Goal: Task Accomplishment & Management: Manage account settings

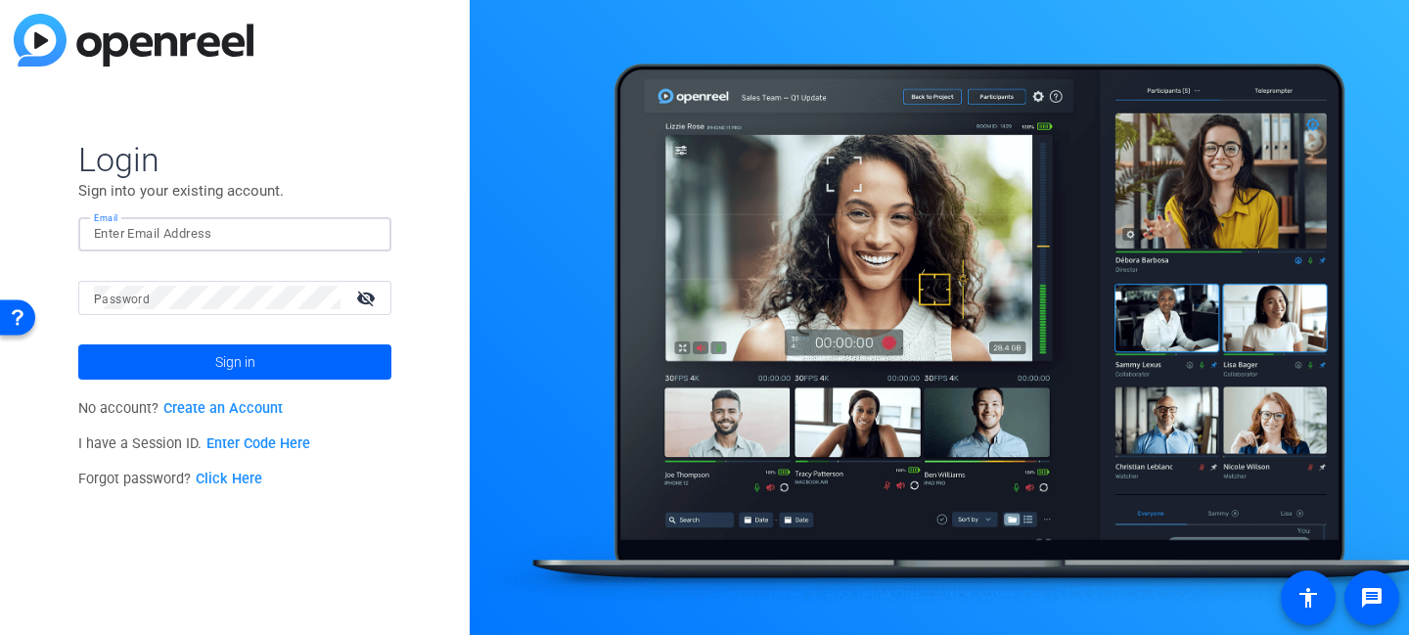
click at [302, 229] on input "Email" at bounding box center [235, 233] width 282 height 23
type input "Richard.Vagg@jukinproductions.com"
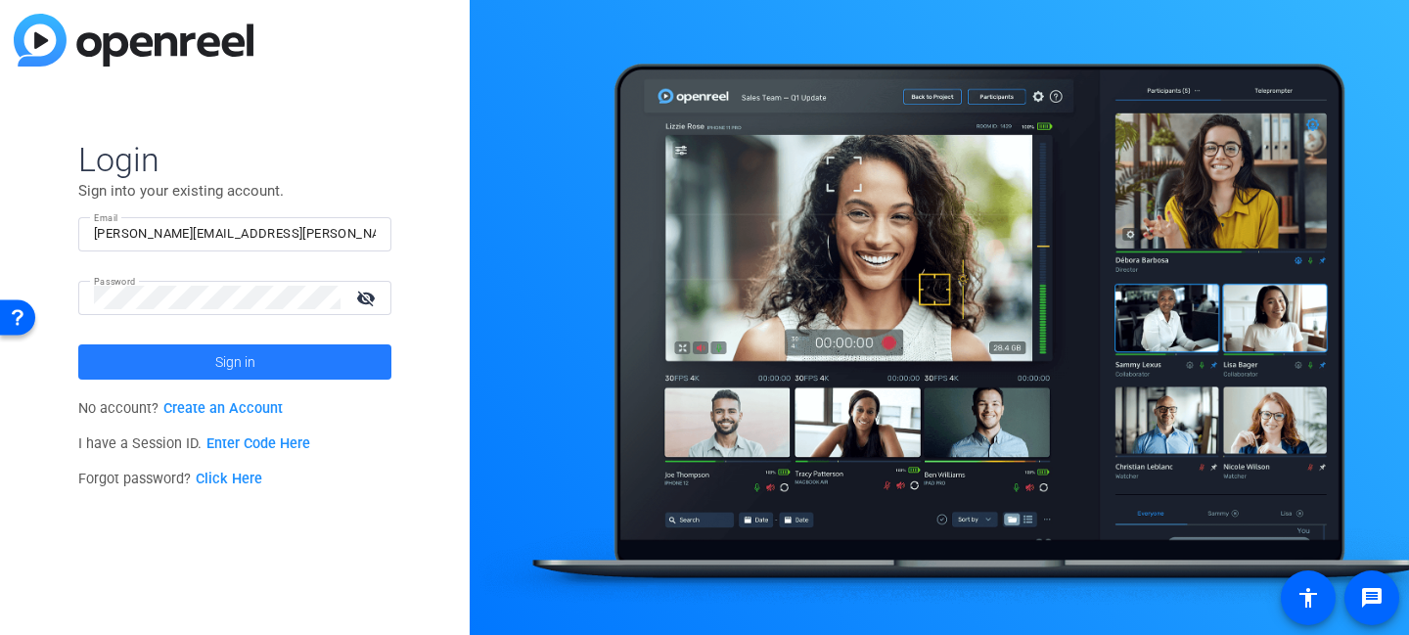
click at [267, 367] on span at bounding box center [234, 362] width 313 height 47
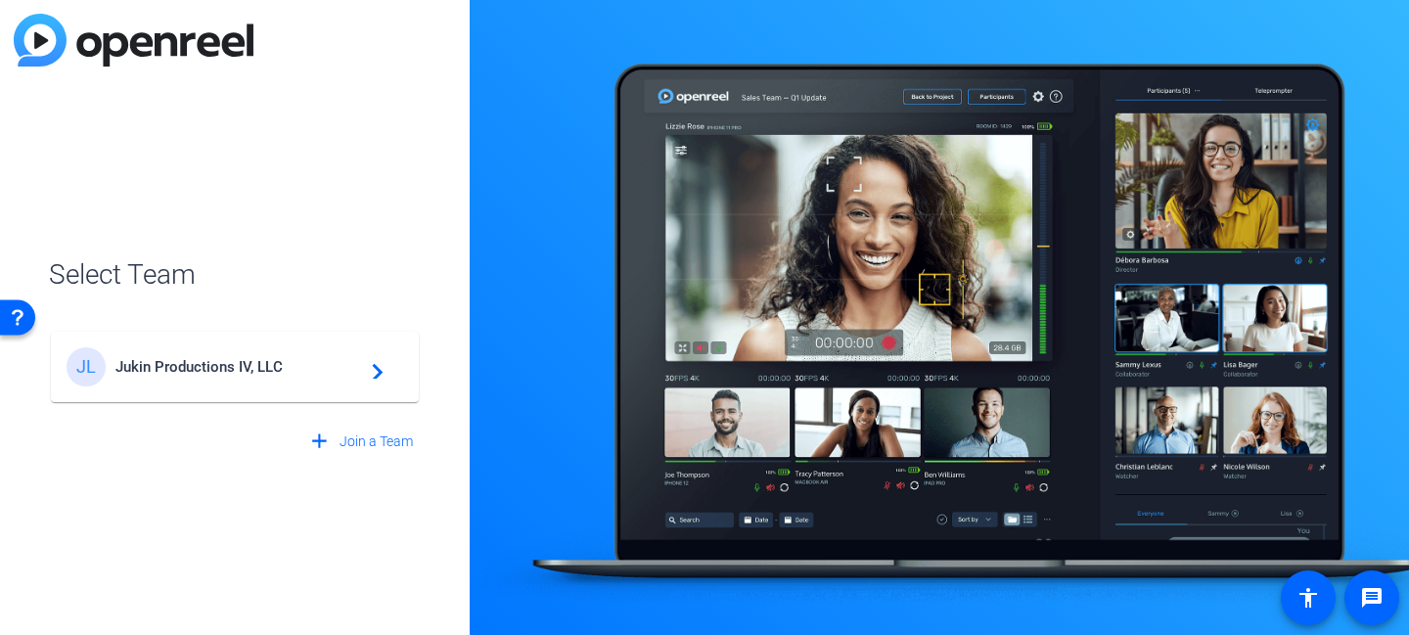
click at [236, 366] on span "Jukin Productions IV, LLC" at bounding box center [237, 367] width 245 height 18
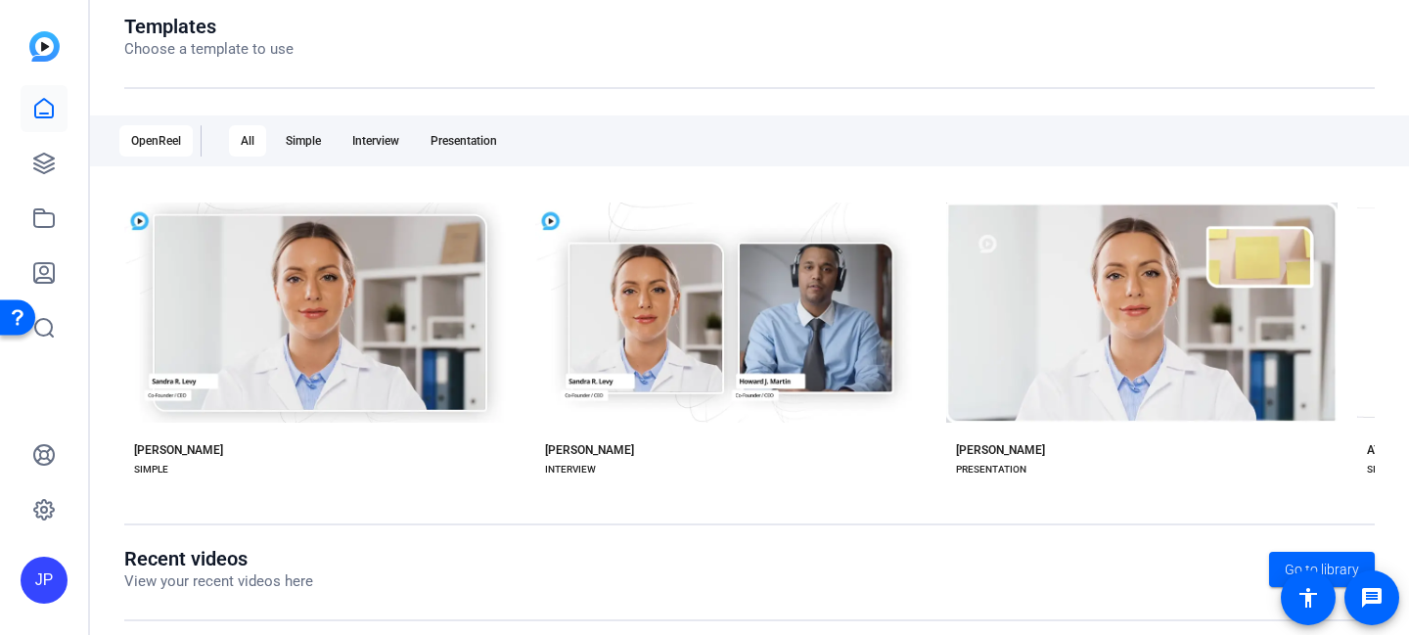
scroll to position [374, 0]
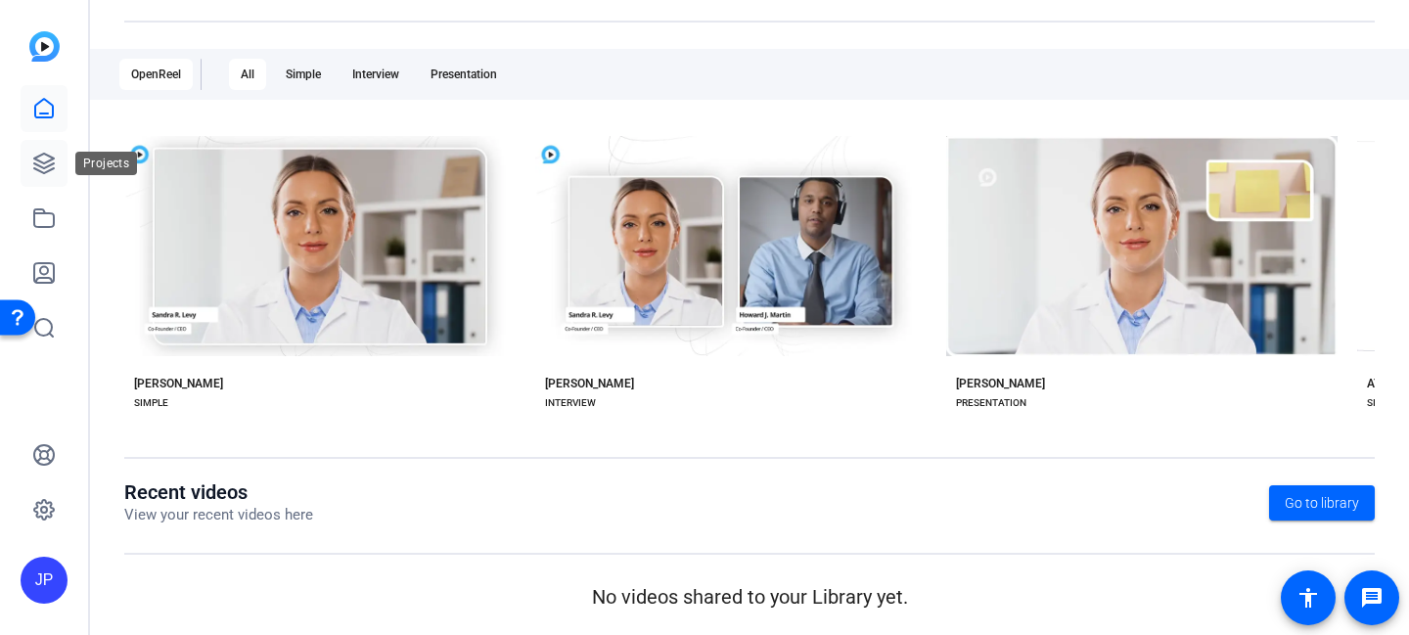
click at [44, 159] on icon at bounding box center [43, 163] width 23 height 23
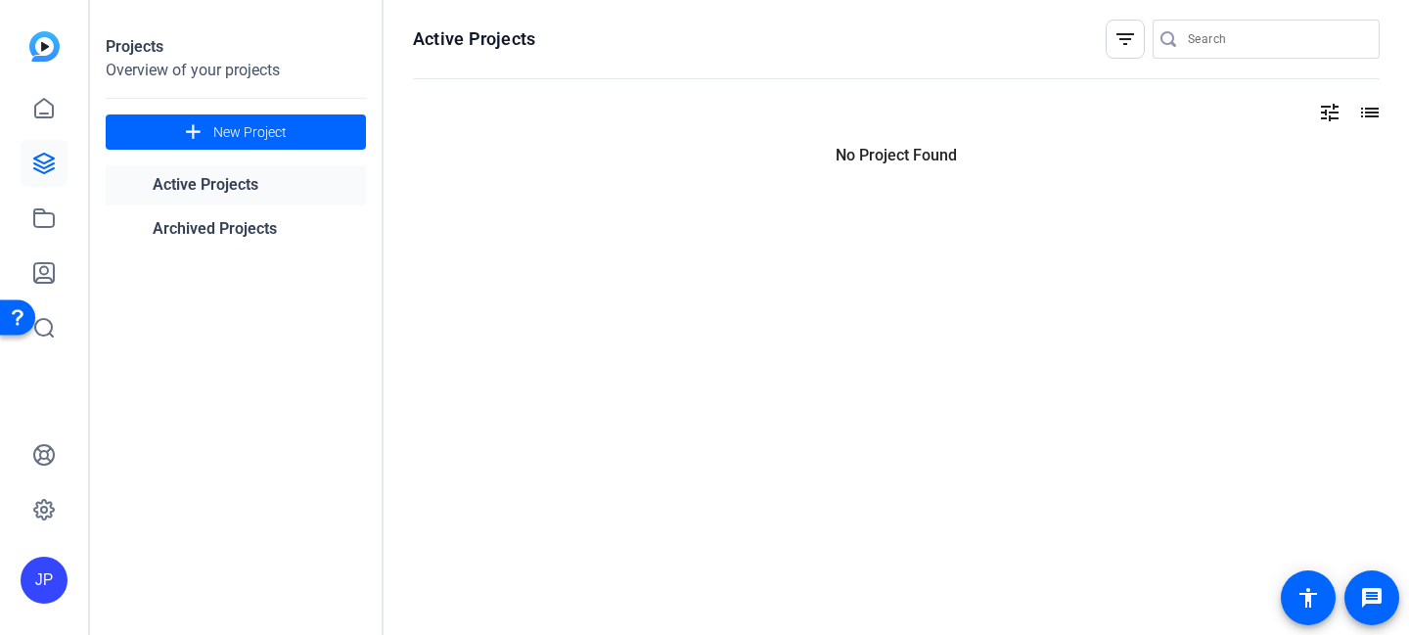
scroll to position [0, 0]
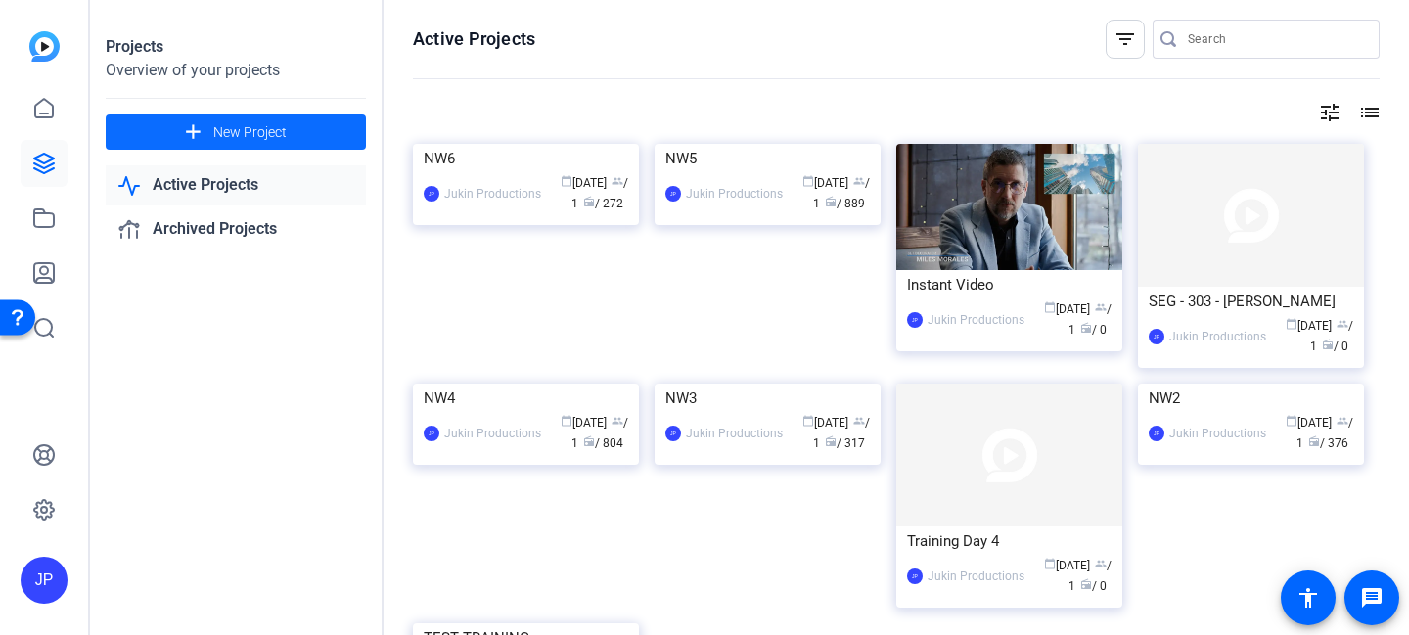
click at [256, 133] on span "New Project" at bounding box center [249, 132] width 73 height 21
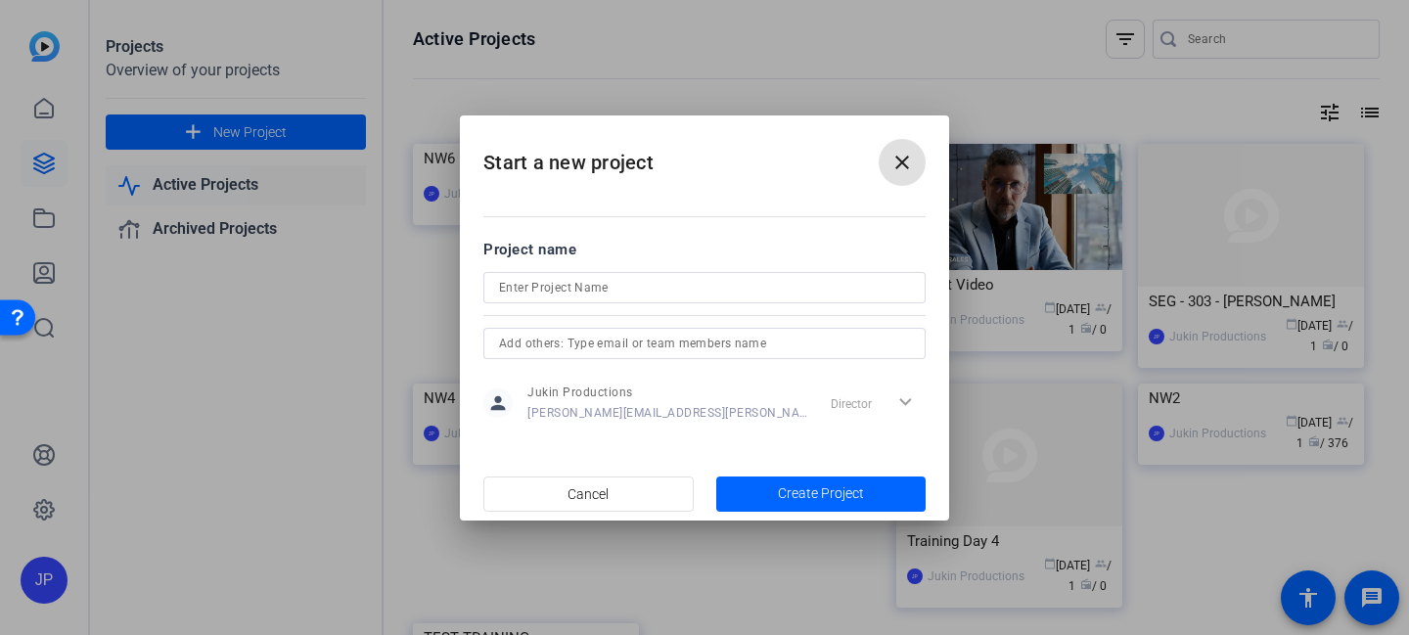
click at [594, 293] on input at bounding box center [704, 287] width 411 height 23
type input "NW7"
click at [806, 491] on span "Create Project" at bounding box center [821, 493] width 86 height 21
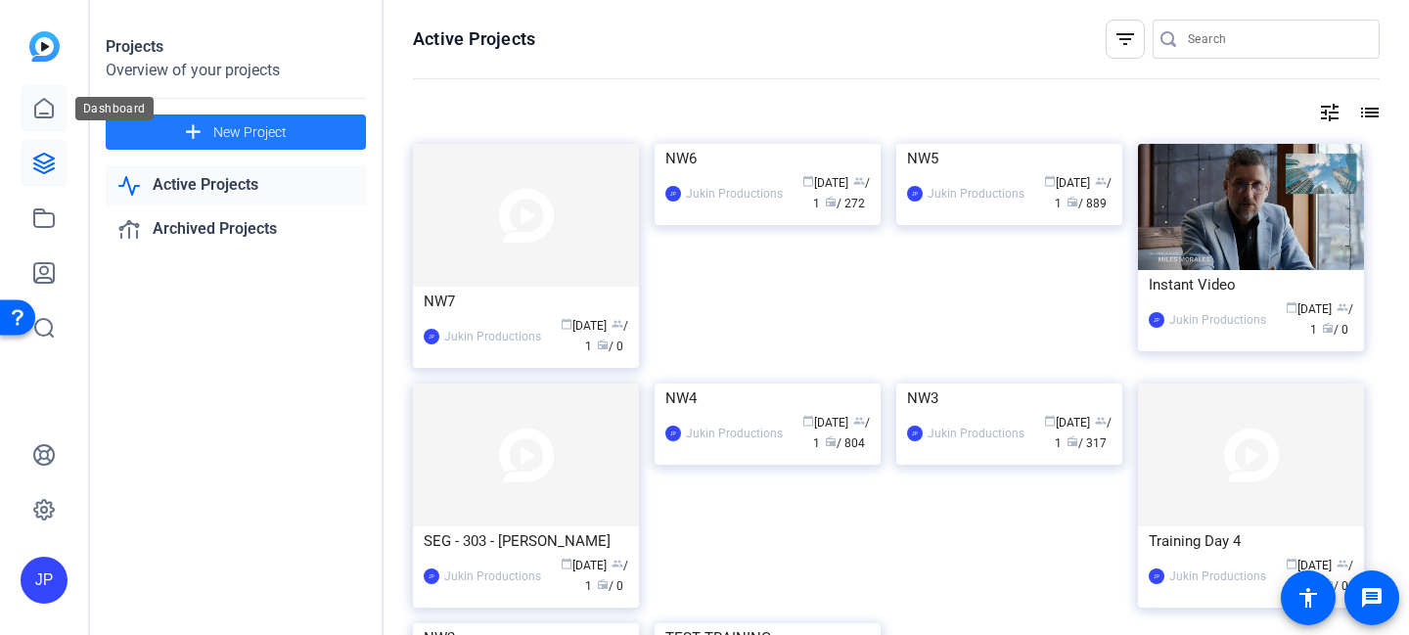
click at [43, 106] on icon at bounding box center [43, 108] width 23 height 23
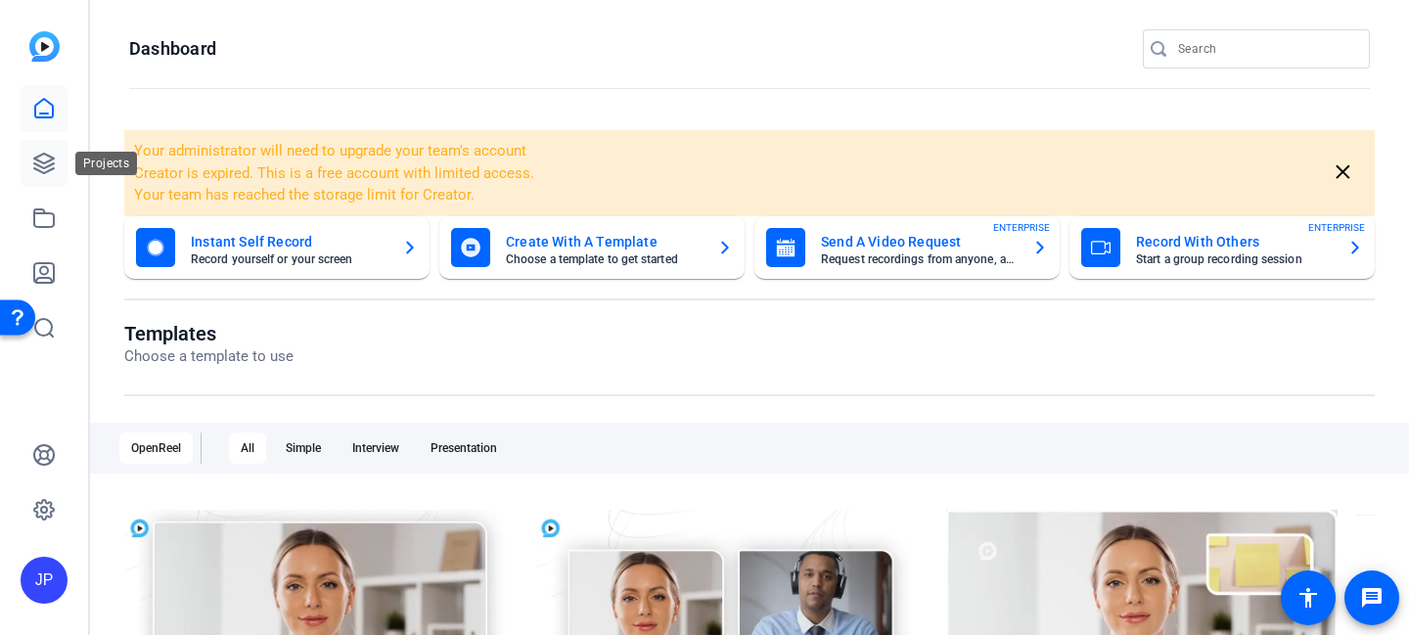
click at [38, 157] on icon at bounding box center [44, 164] width 20 height 20
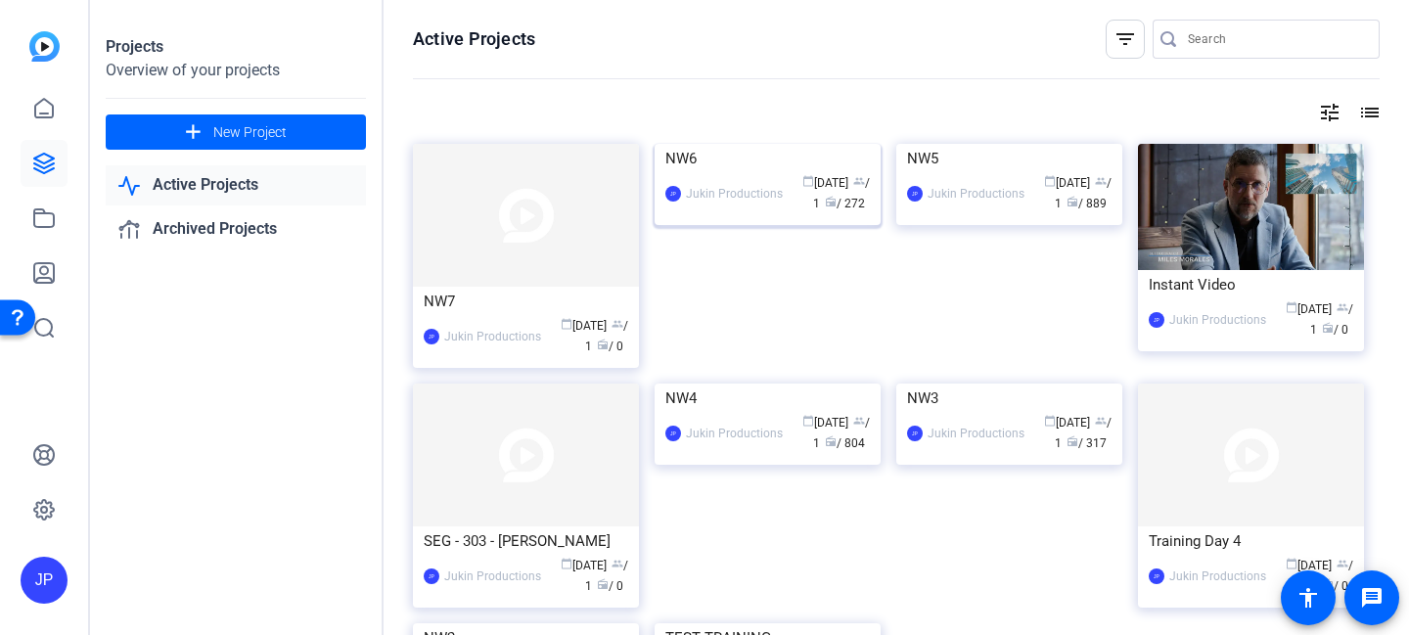
click at [793, 144] on img at bounding box center [768, 144] width 226 height 0
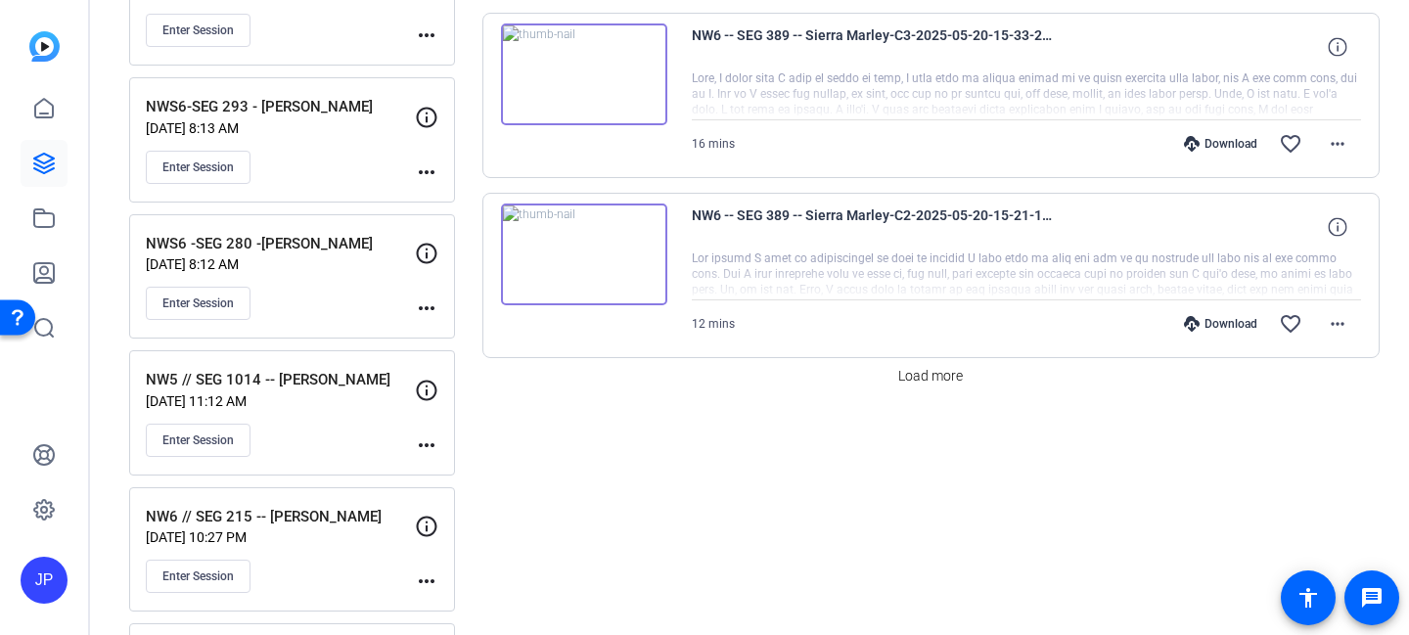
scroll to position [1860, 0]
click at [937, 373] on span "Load more" at bounding box center [930, 374] width 65 height 21
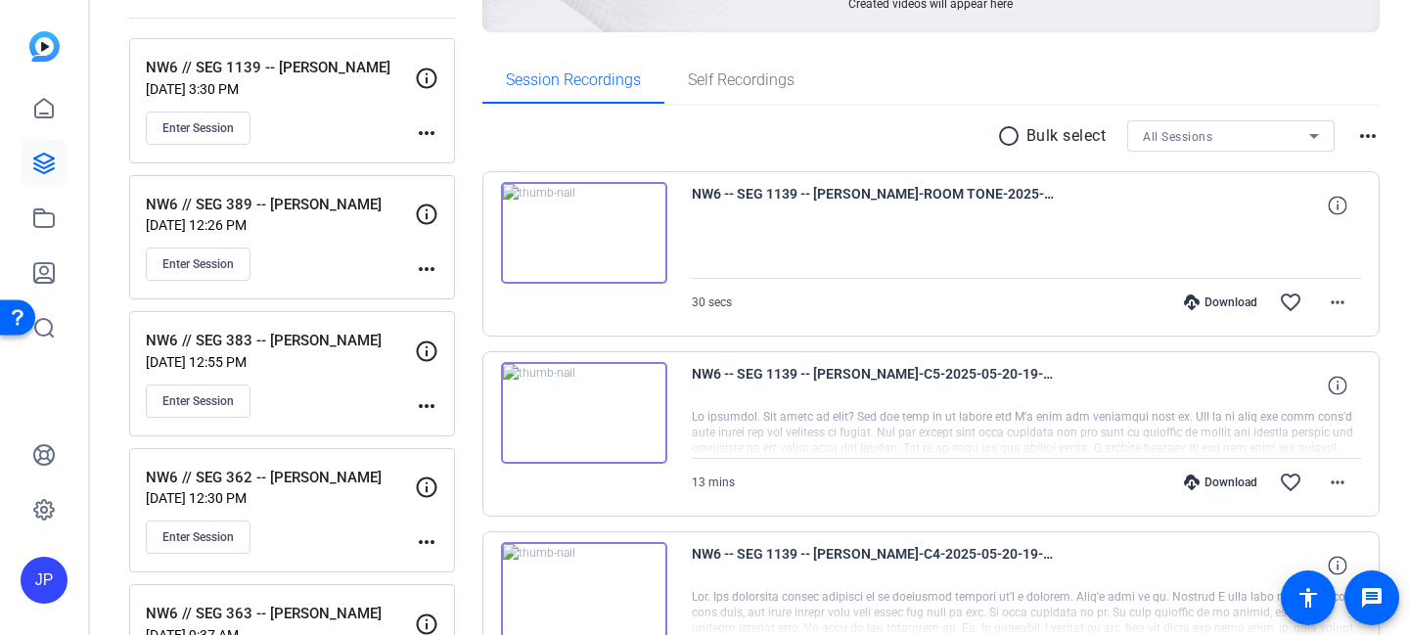
scroll to position [268, 0]
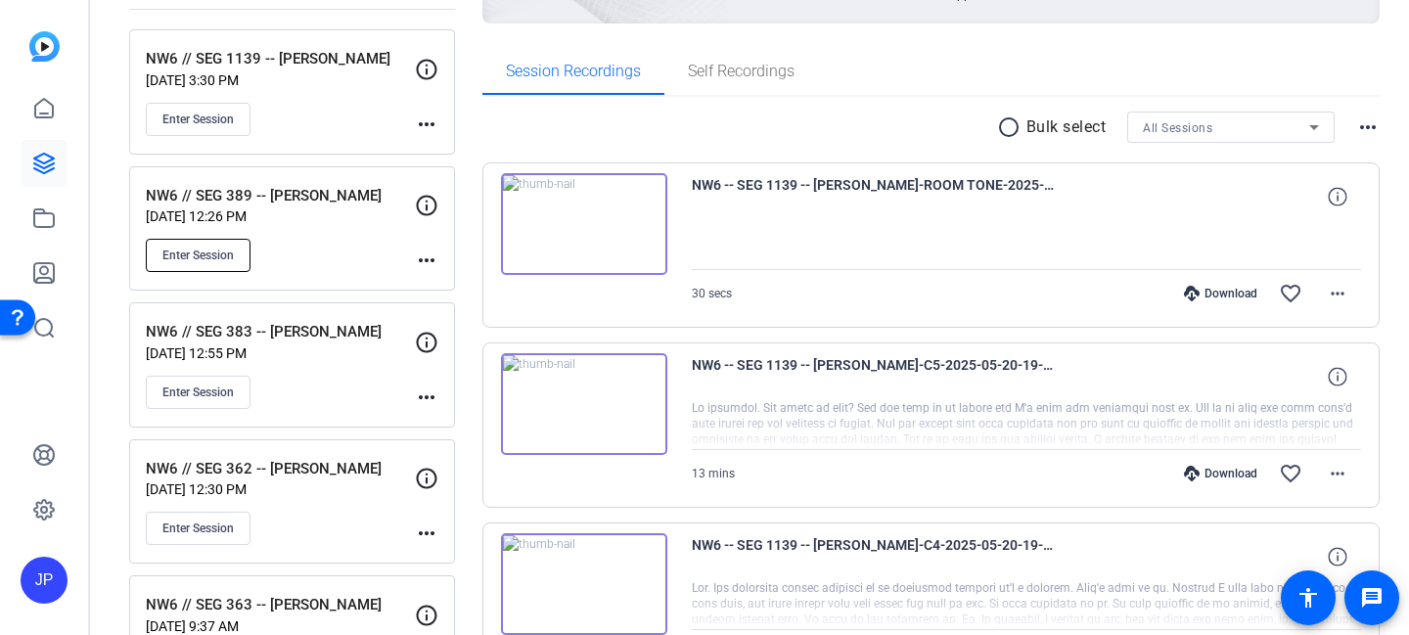
click at [205, 255] on span "Enter Session" at bounding box center [197, 256] width 71 height 16
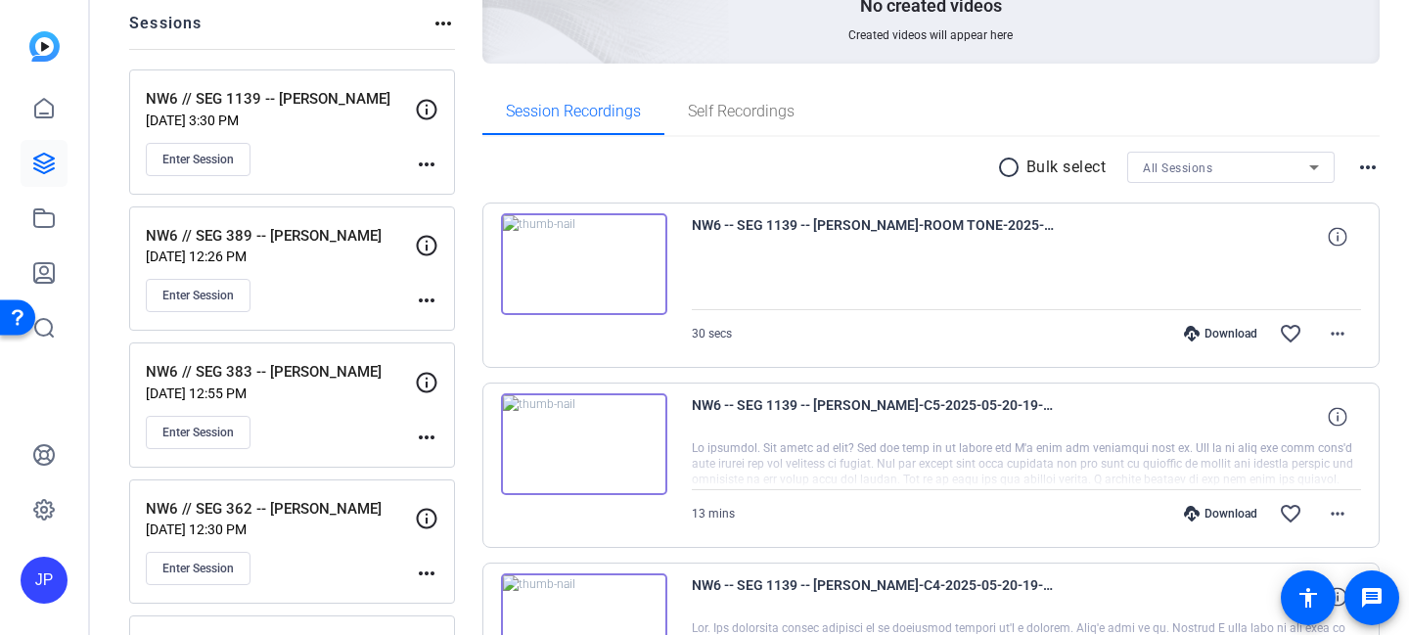
scroll to position [229, 0]
click at [431, 159] on mat-icon "more_horiz" at bounding box center [426, 163] width 23 height 23
click at [429, 157] on div at bounding box center [704, 317] width 1409 height 635
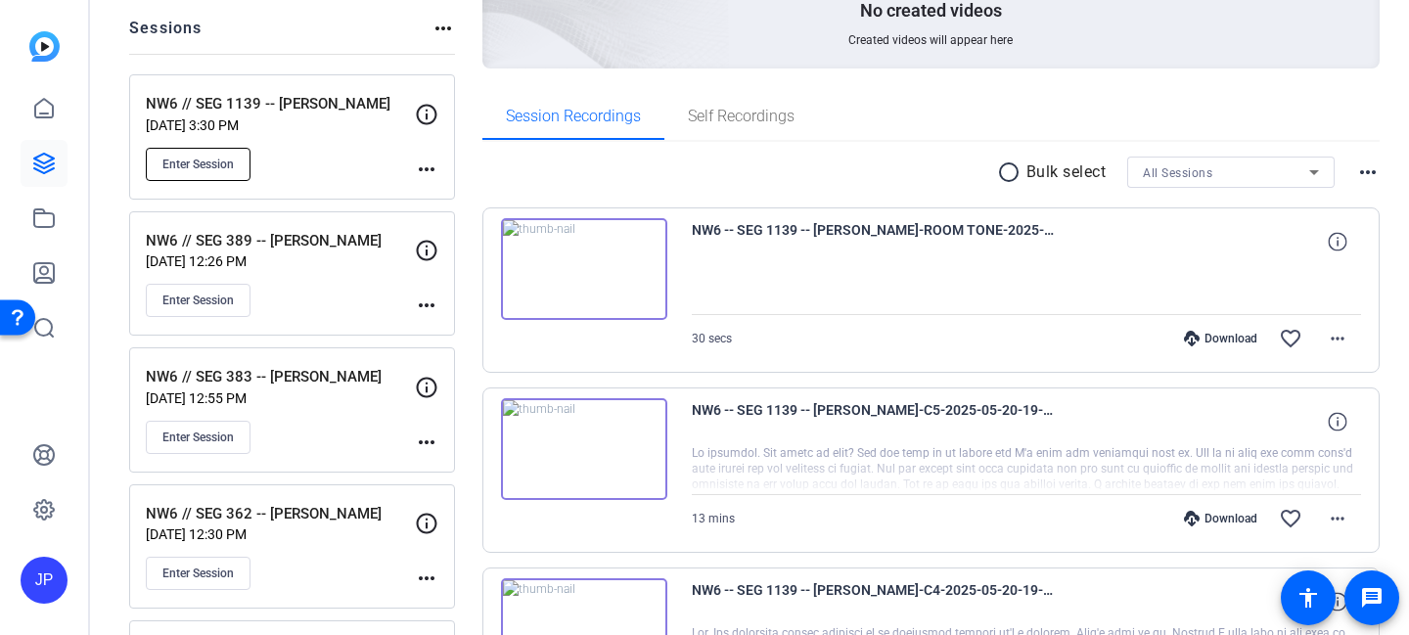
click at [233, 166] on span "Enter Session" at bounding box center [197, 165] width 71 height 16
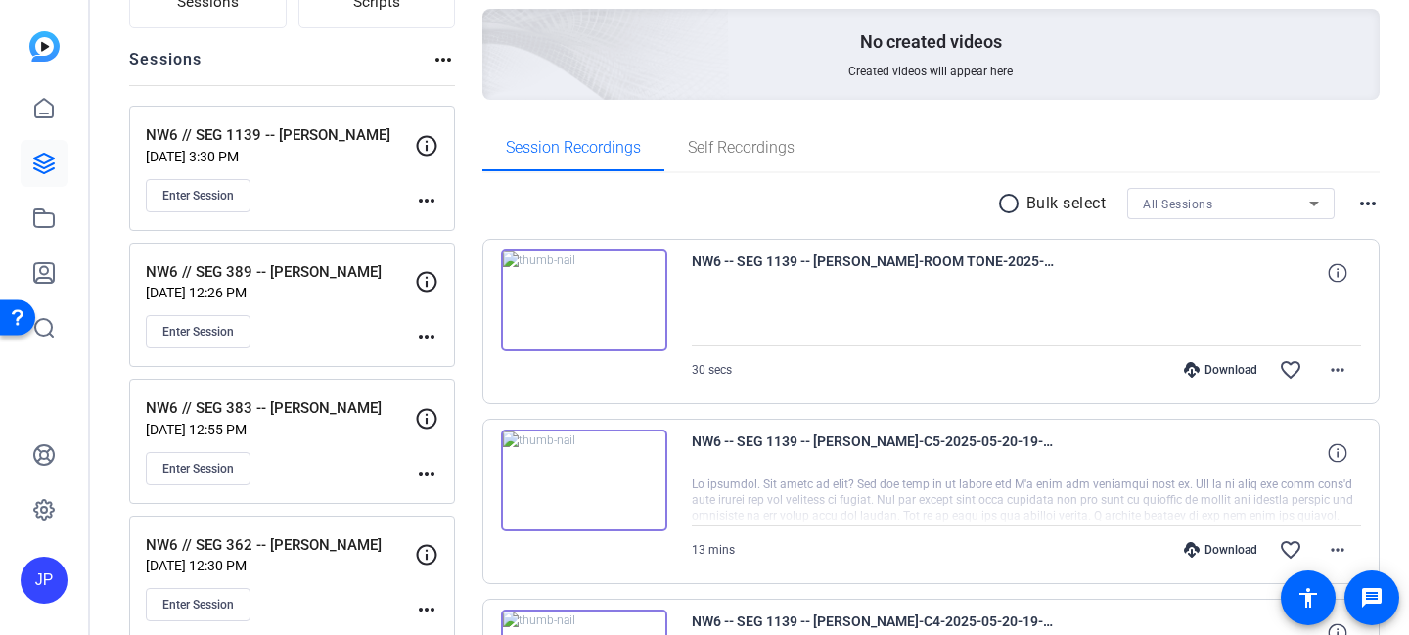
scroll to position [186, 0]
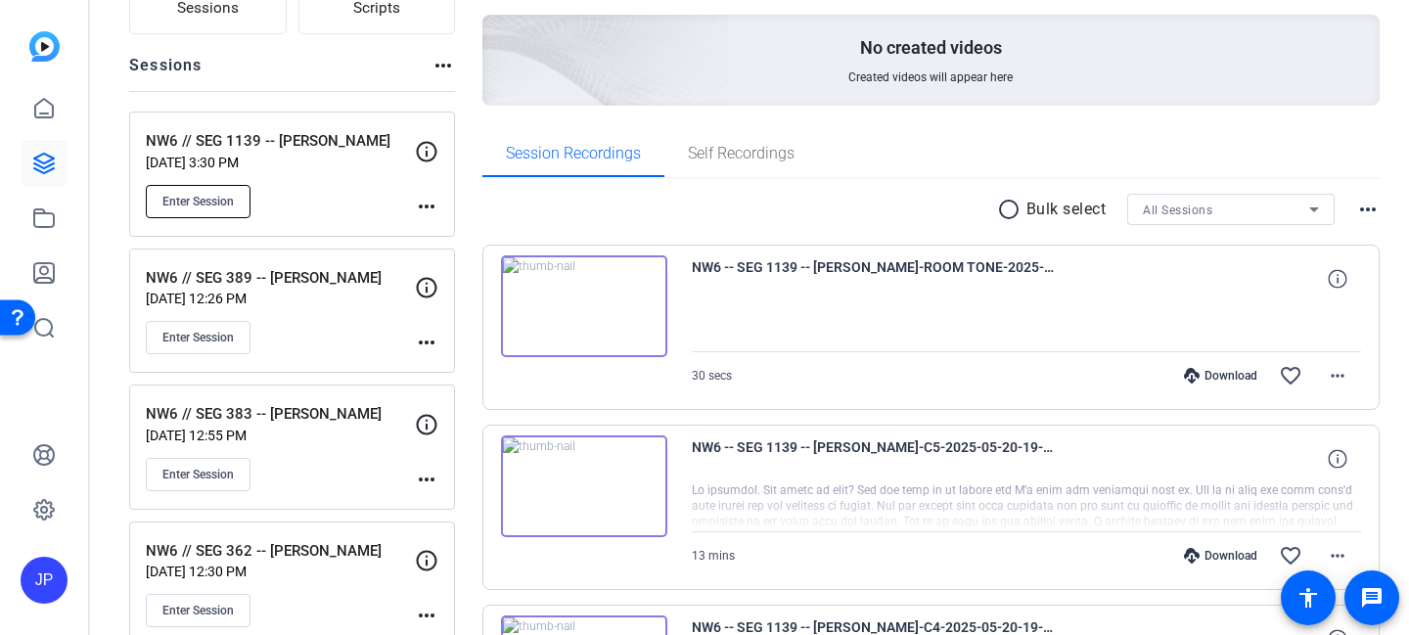
click at [232, 203] on span "Enter Session" at bounding box center [197, 202] width 71 height 16
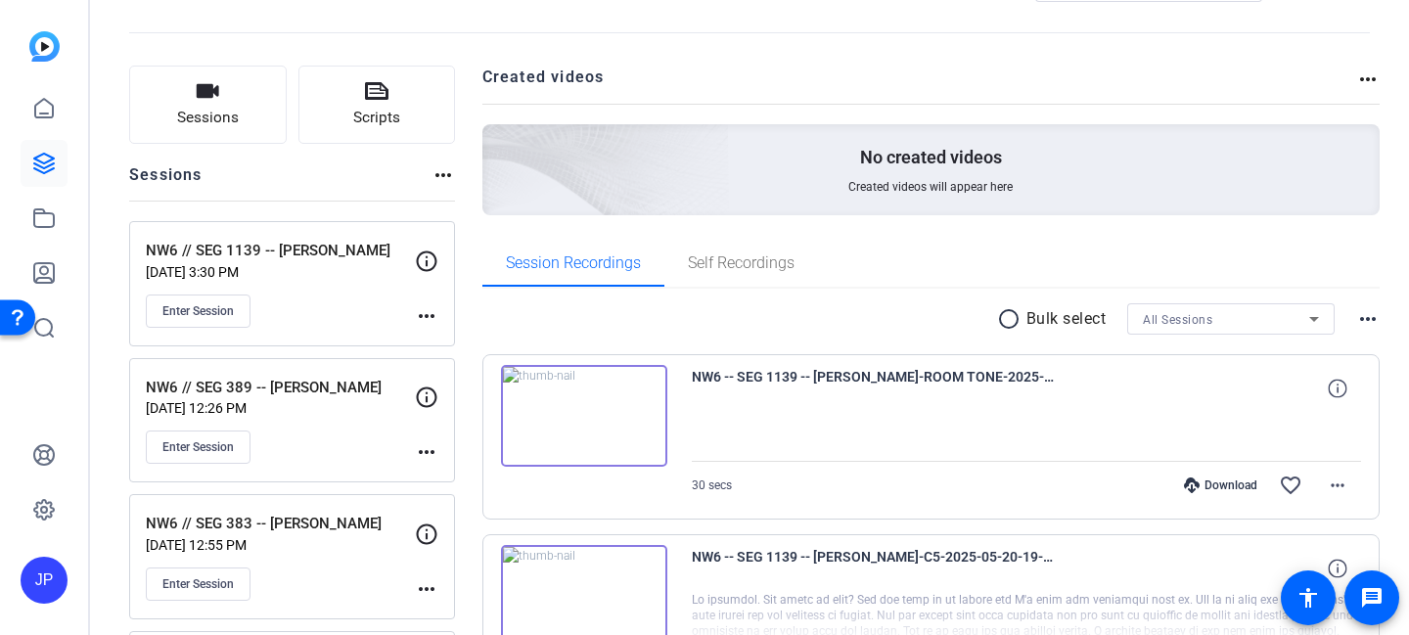
scroll to position [0, 0]
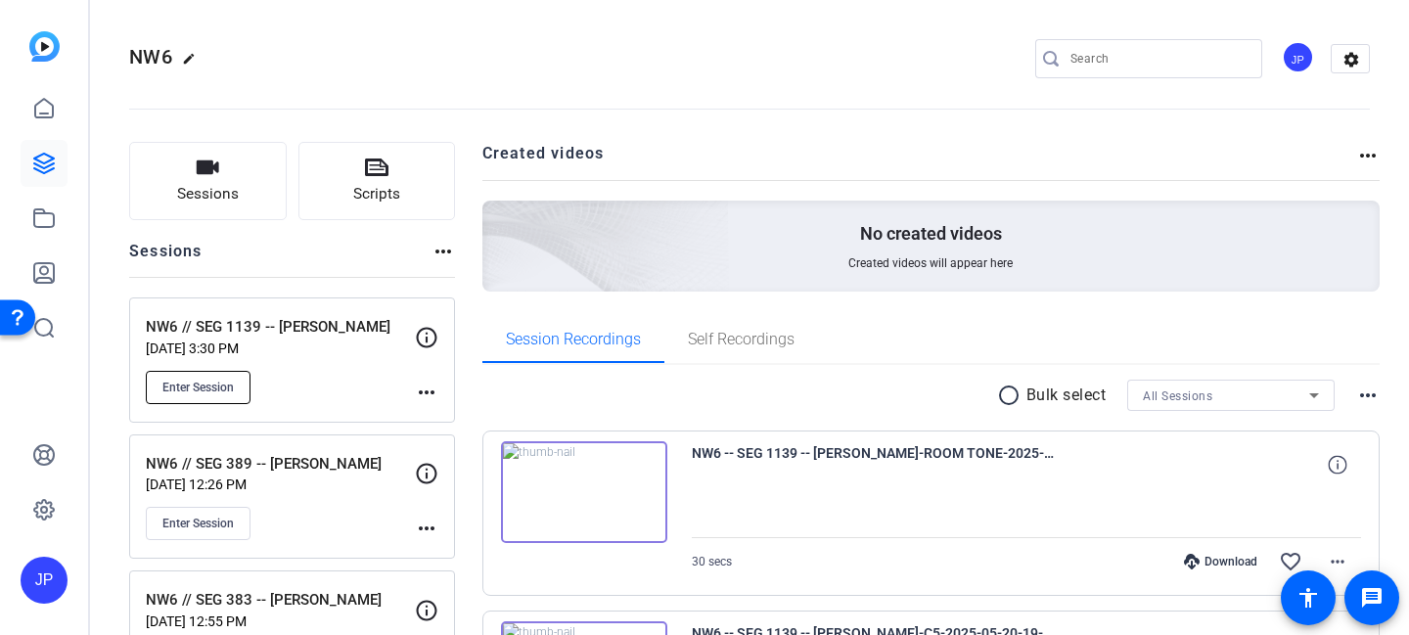
click at [226, 384] on span "Enter Session" at bounding box center [197, 388] width 71 height 16
click at [46, 517] on icon at bounding box center [44, 510] width 20 height 20
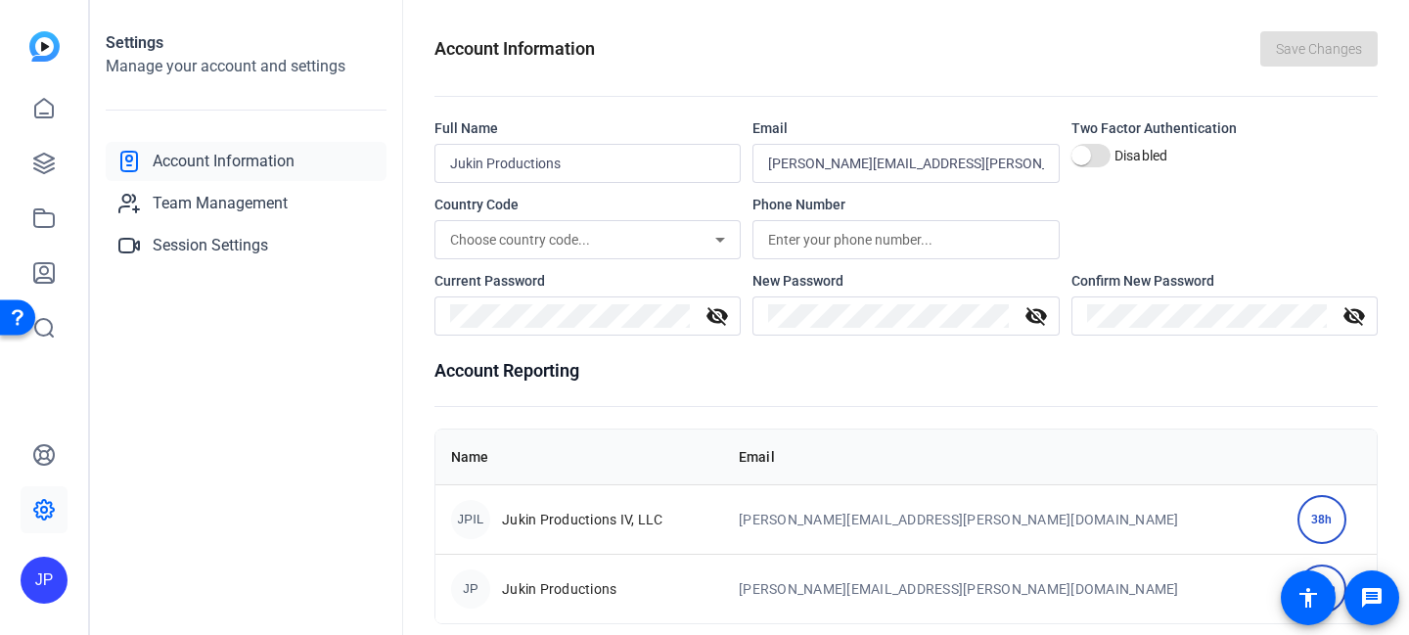
click at [46, 49] on img at bounding box center [44, 46] width 30 height 30
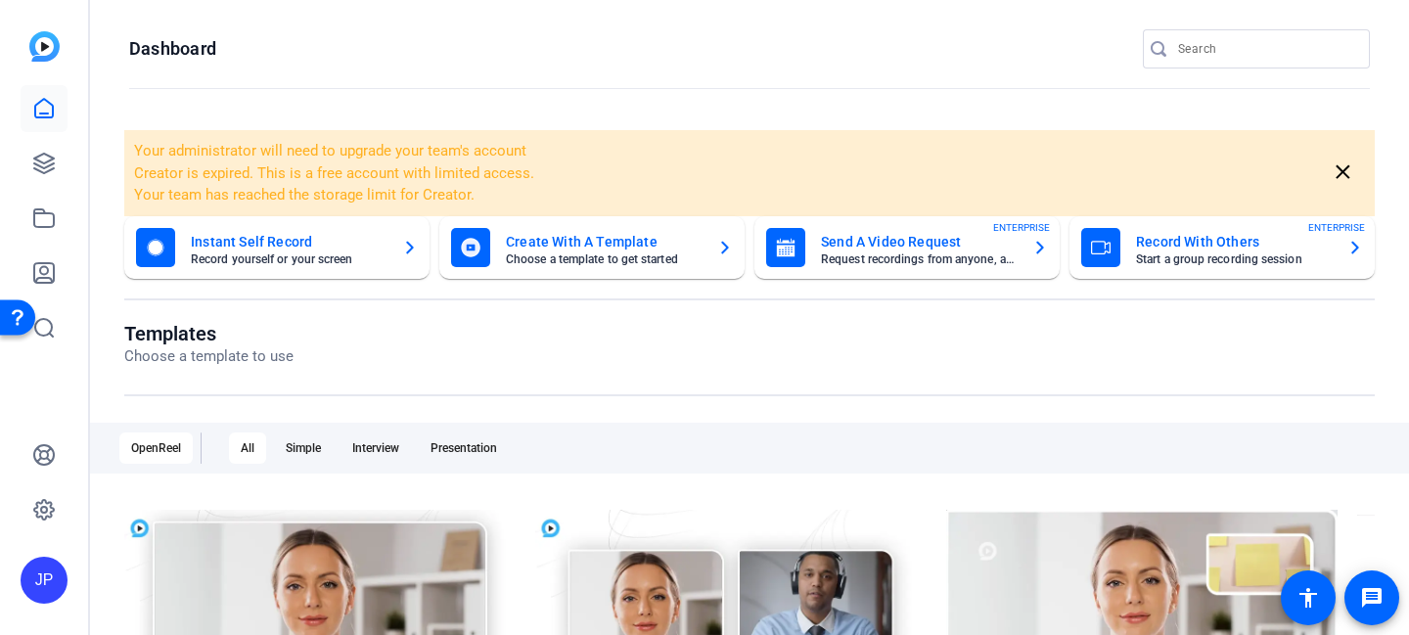
click at [48, 583] on div "JP" at bounding box center [44, 580] width 47 height 47
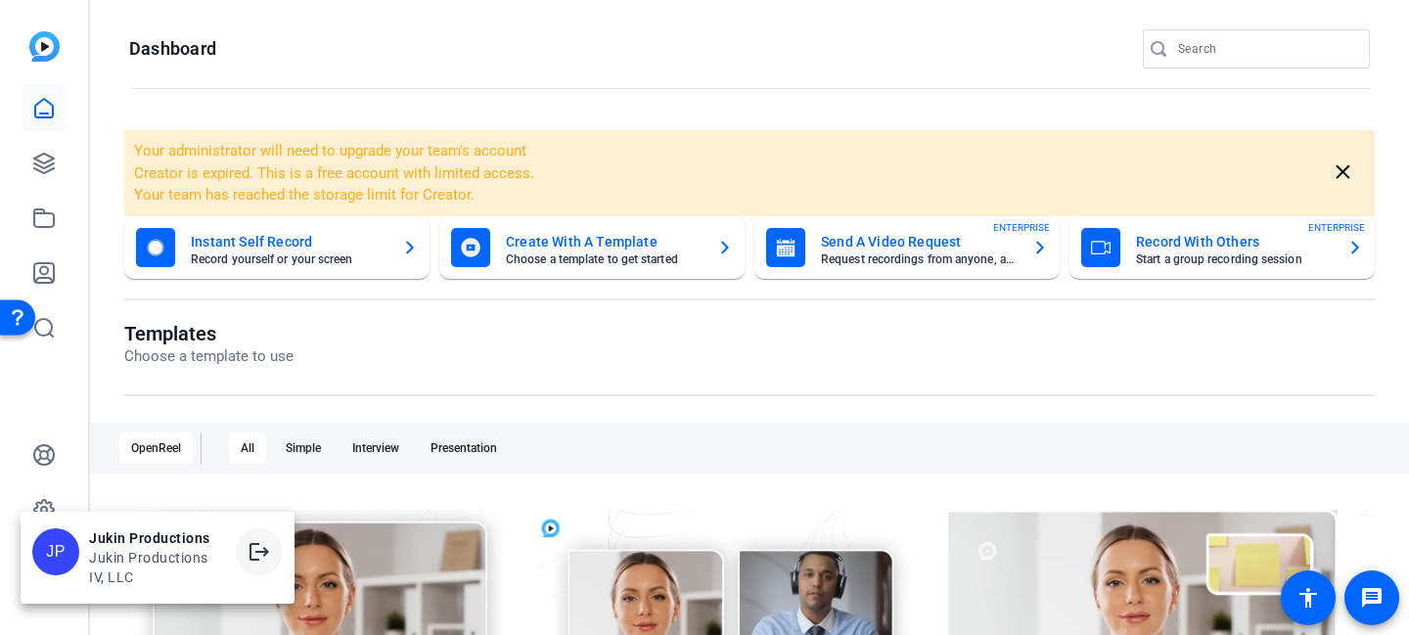
click at [260, 552] on mat-icon "logout" at bounding box center [259, 551] width 23 height 23
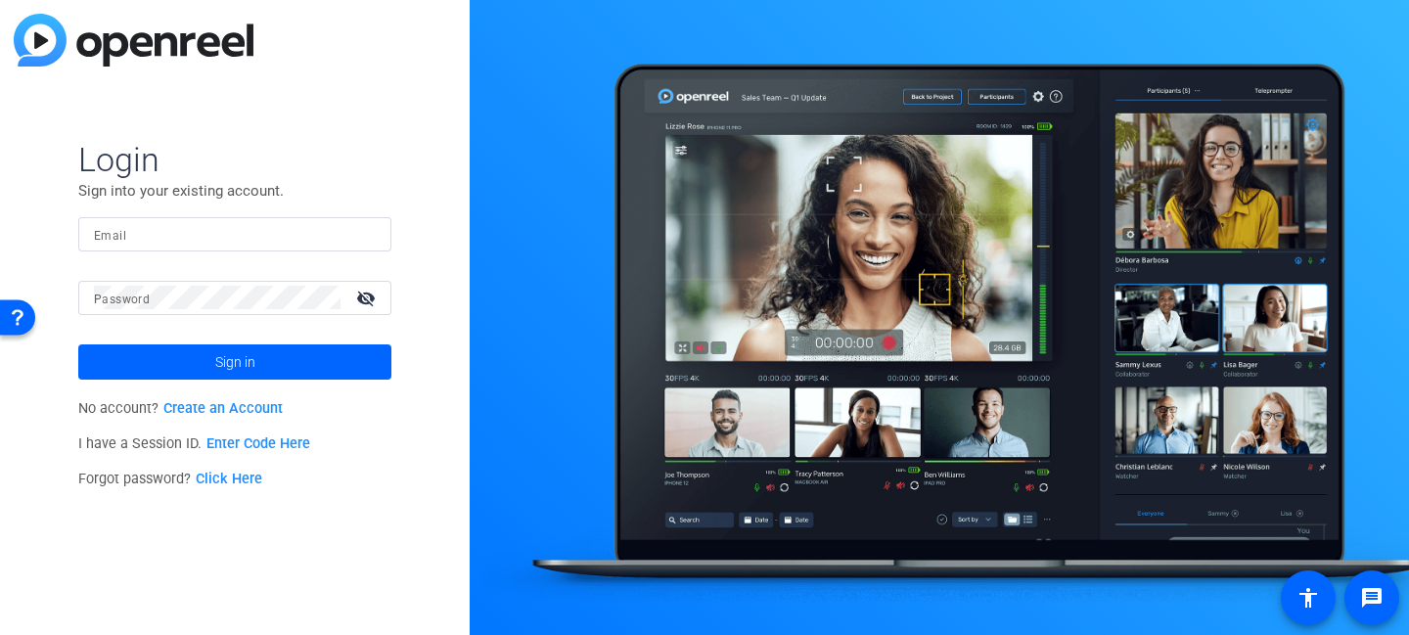
click at [196, 226] on input "Email" at bounding box center [235, 233] width 282 height 23
click at [150, 236] on input "ALEX" at bounding box center [235, 233] width 282 height 23
paste input "I just"
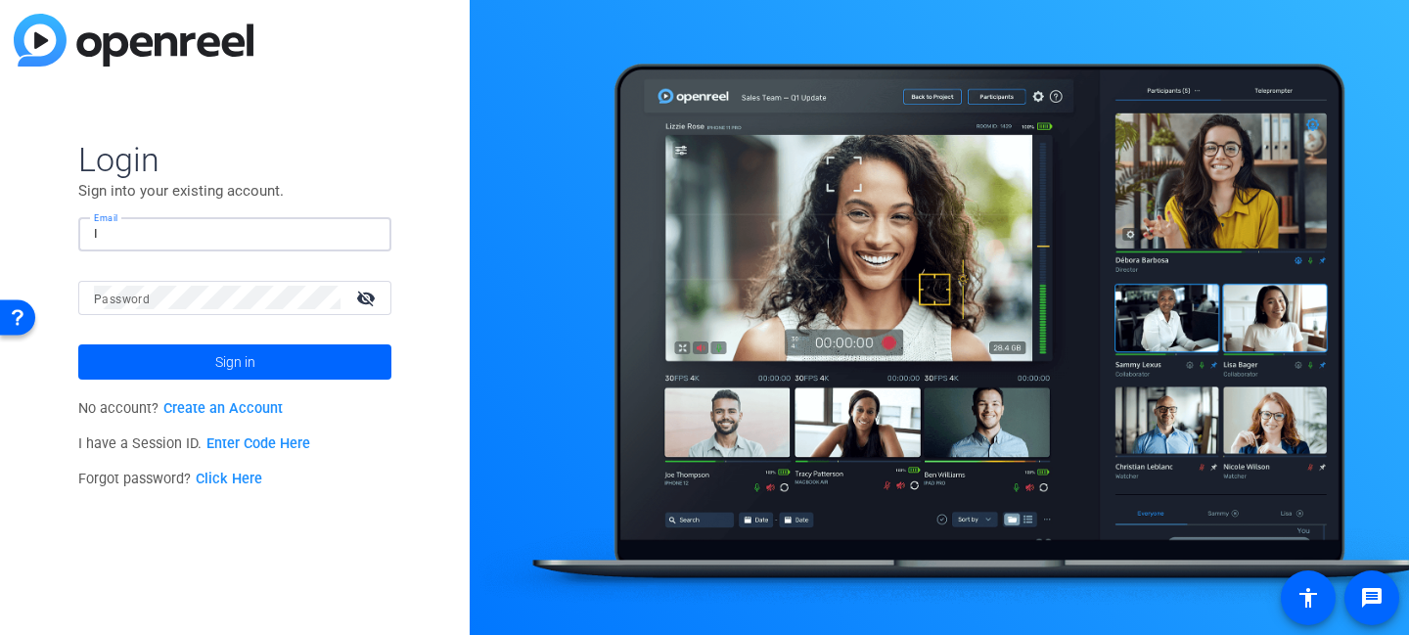
type input "I"
paste input "alex.mills@jukinmedia.com"
click at [78, 344] on button "Sign in" at bounding box center [234, 361] width 313 height 35
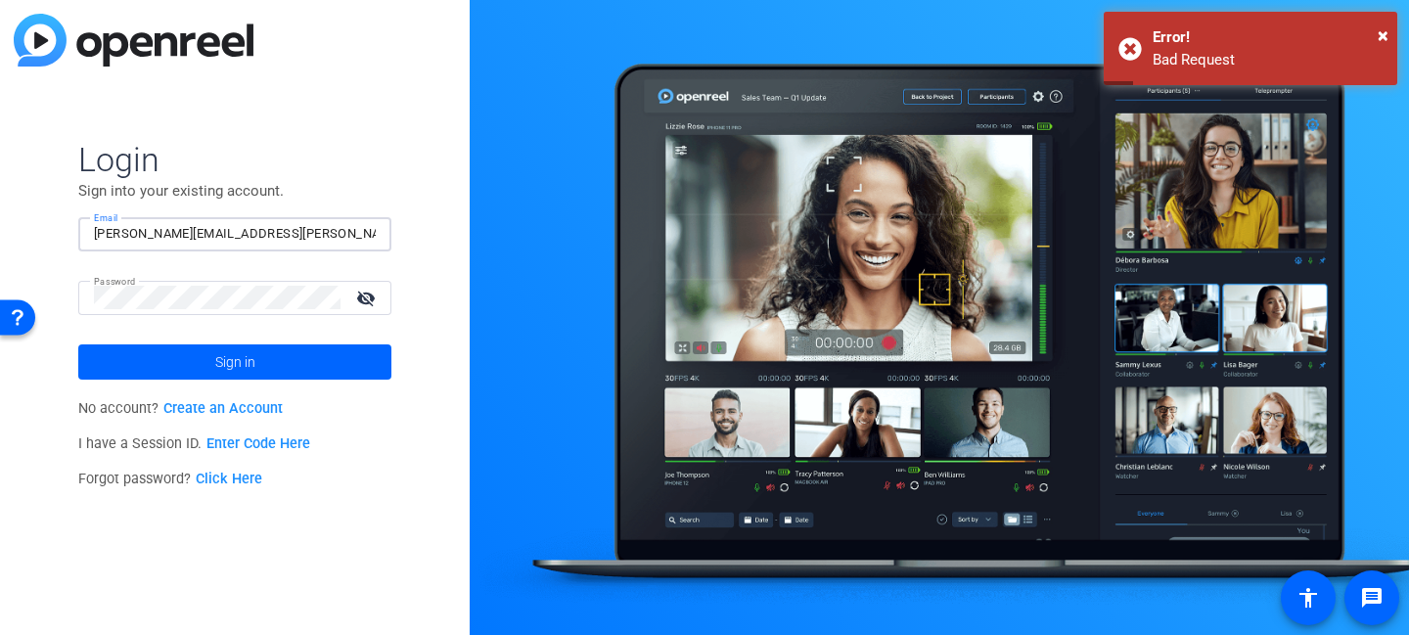
click at [309, 231] on input "alex.mills@jukinmedia.com" at bounding box center [235, 233] width 282 height 23
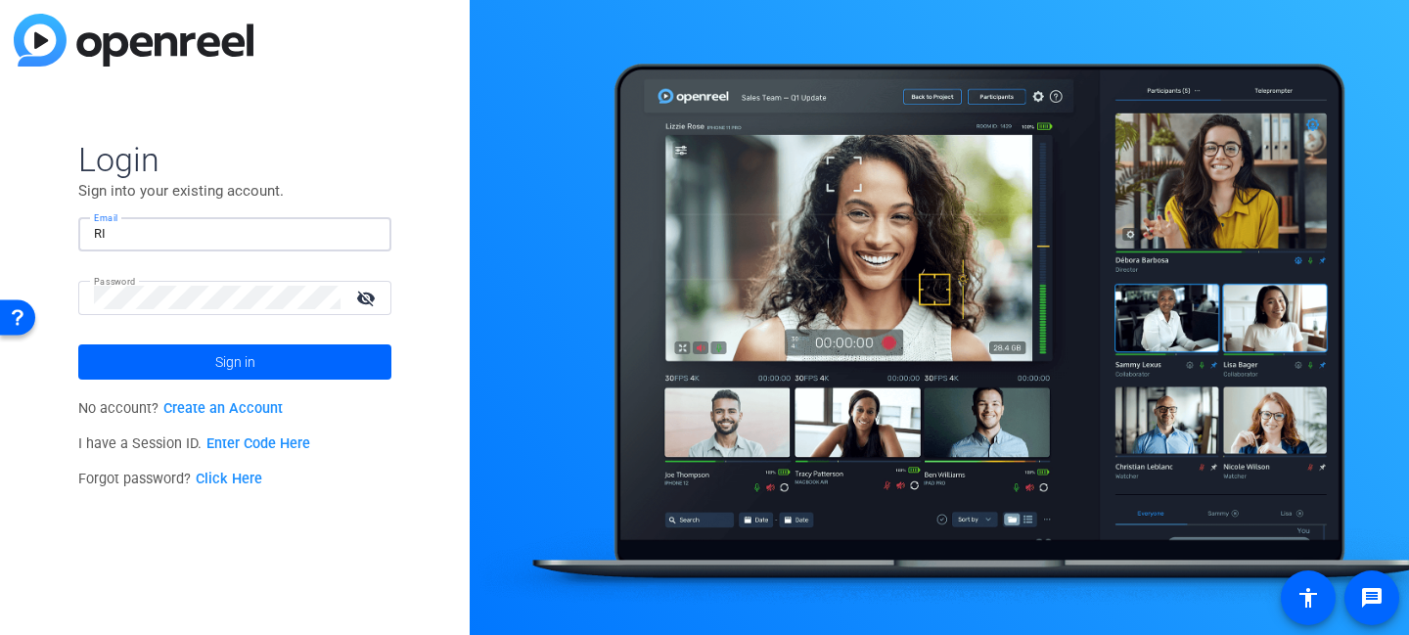
type input "RI"
click at [258, 237] on input "RI" at bounding box center [235, 233] width 282 height 23
click at [273, 225] on input "RI" at bounding box center [235, 233] width 282 height 23
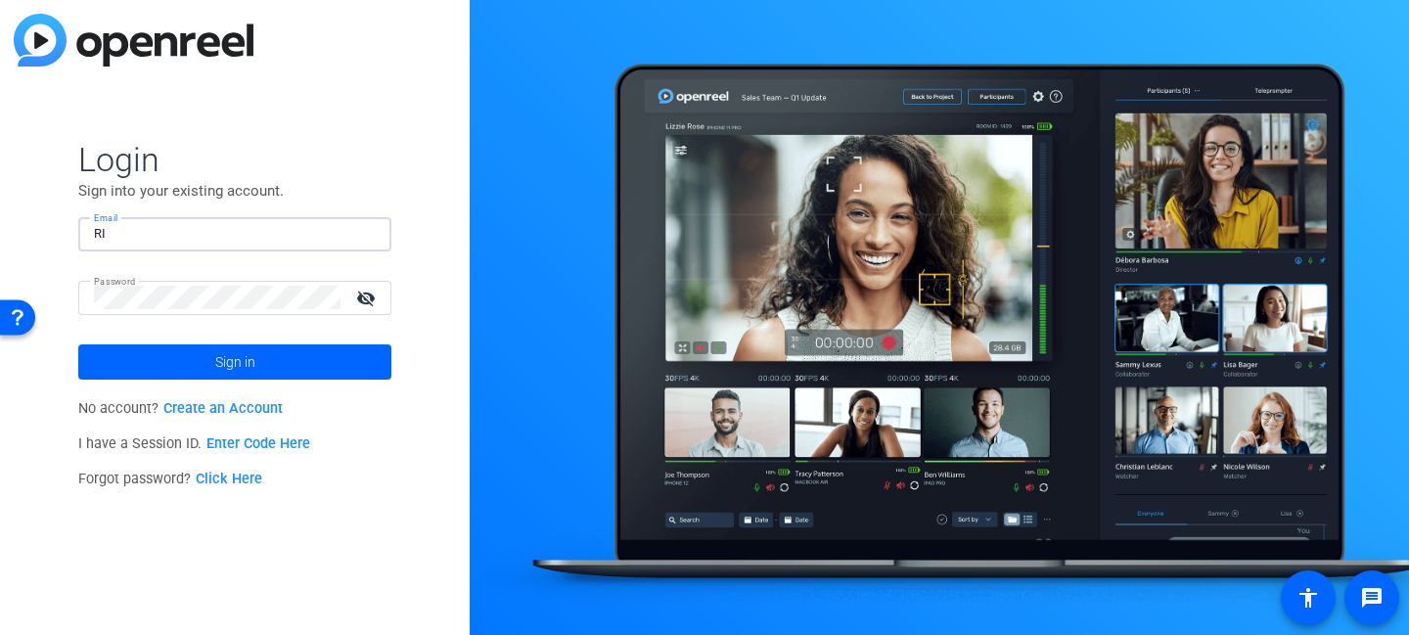
click at [273, 225] on input "RI" at bounding box center [235, 233] width 282 height 23
click at [359, 455] on p "I have a Session ID. Enter Code Here" at bounding box center [234, 444] width 313 height 35
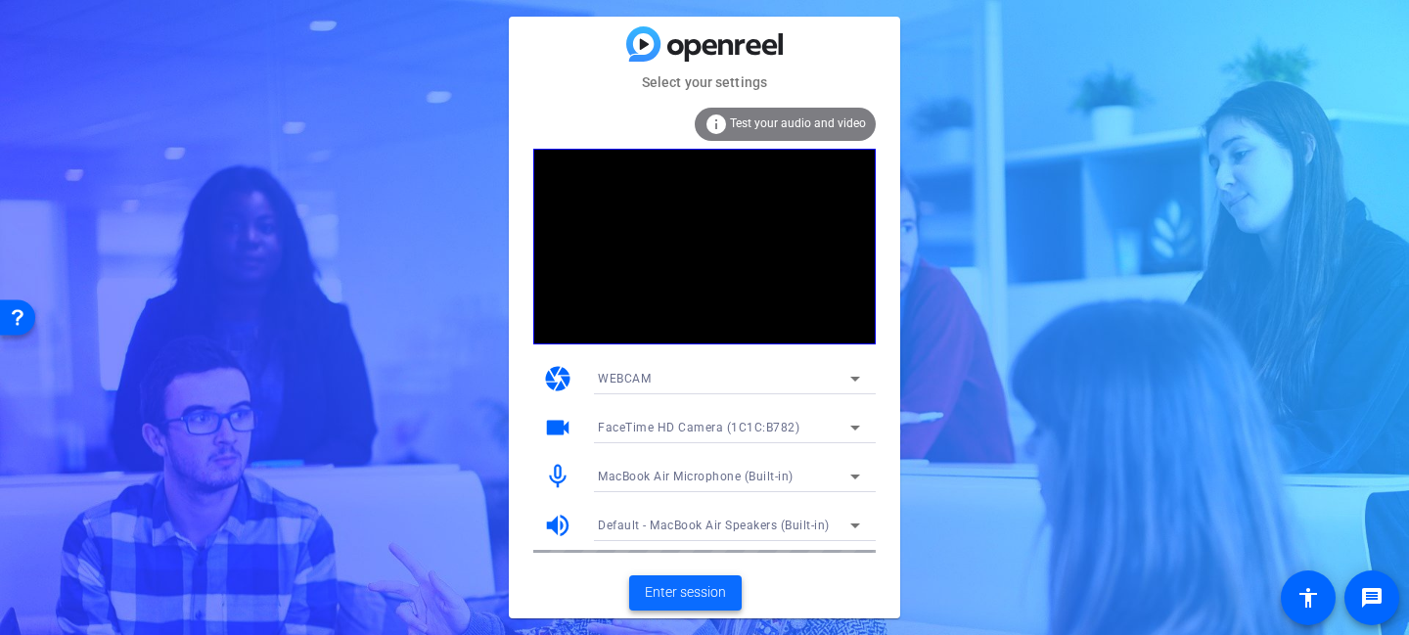
click at [674, 602] on span "Enter session" at bounding box center [685, 592] width 81 height 21
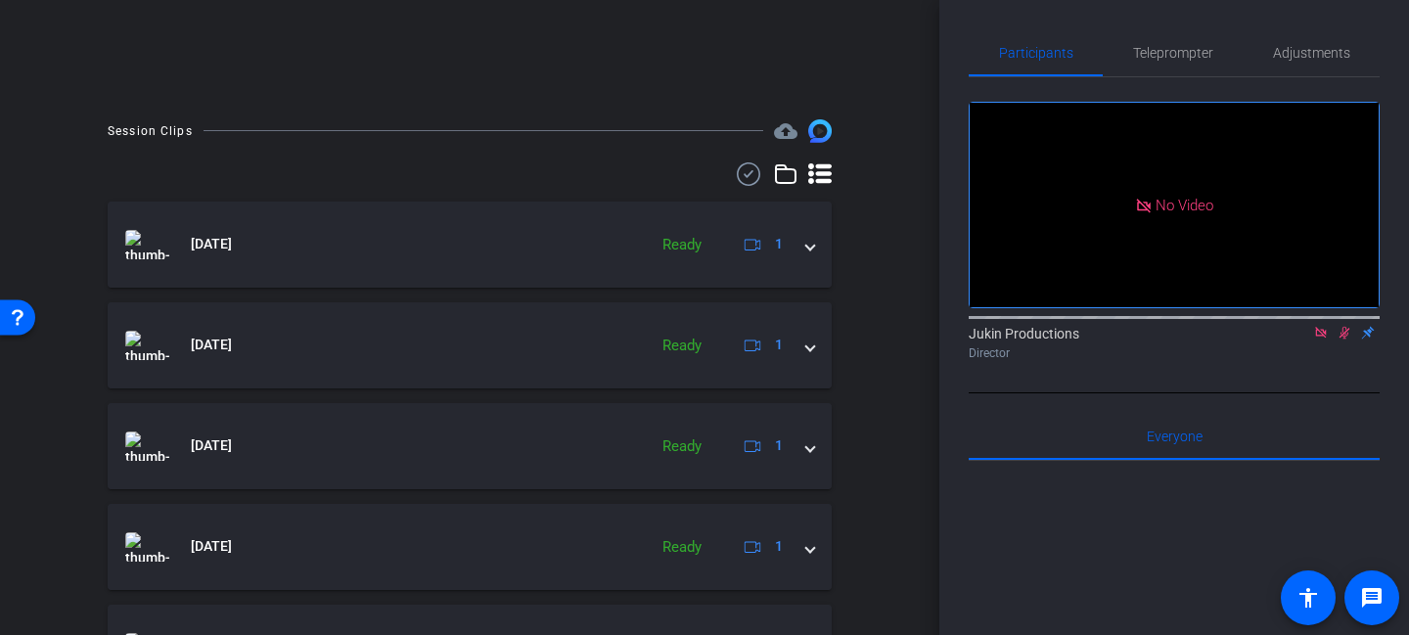
scroll to position [403, 0]
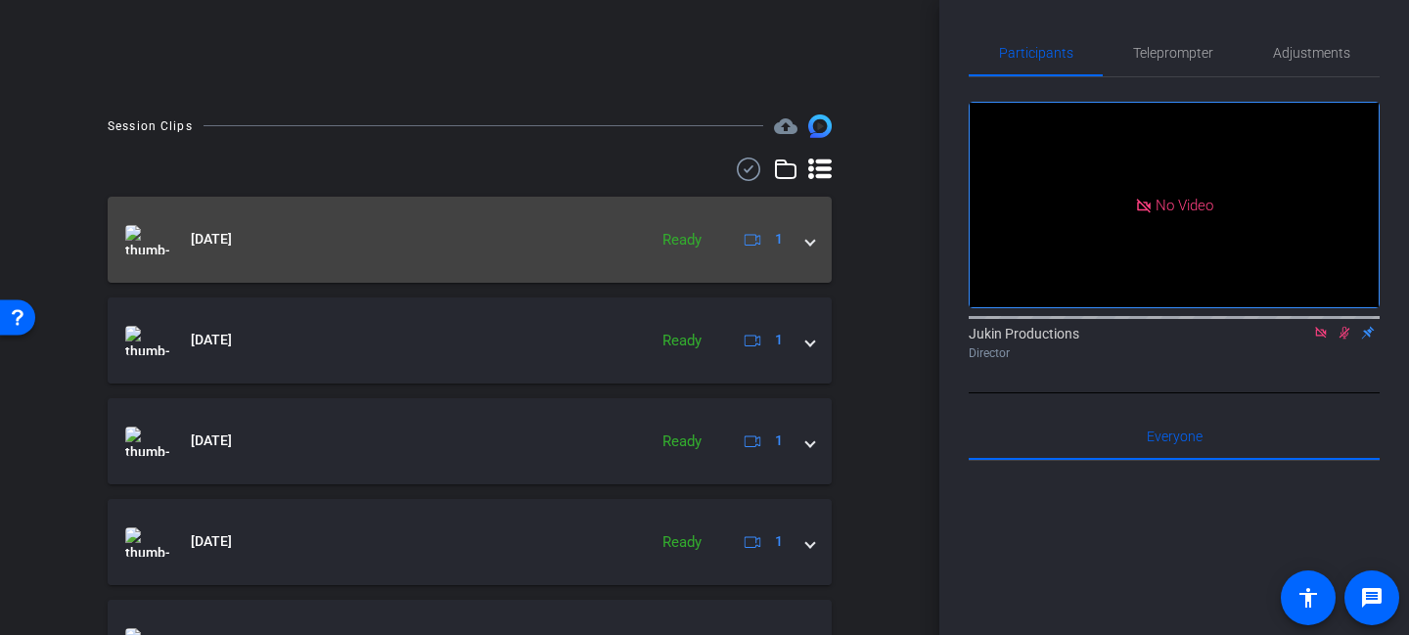
click at [811, 236] on span at bounding box center [810, 239] width 8 height 21
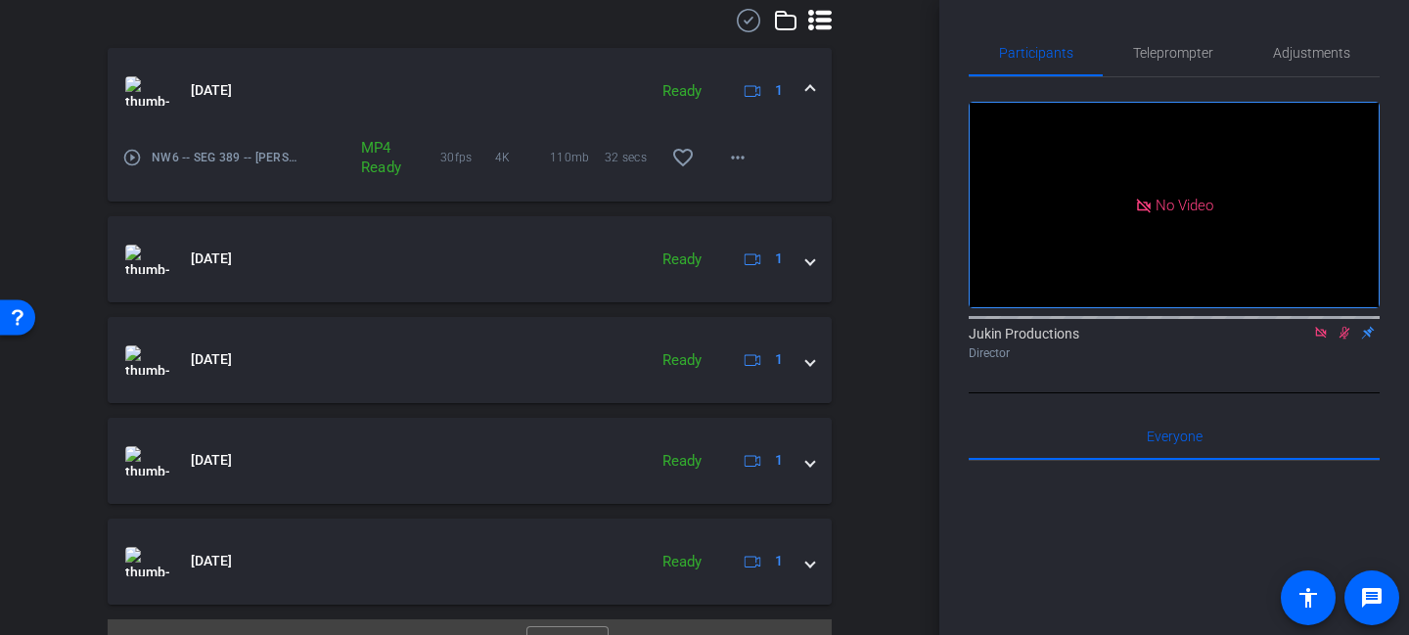
scroll to position [591, 0]
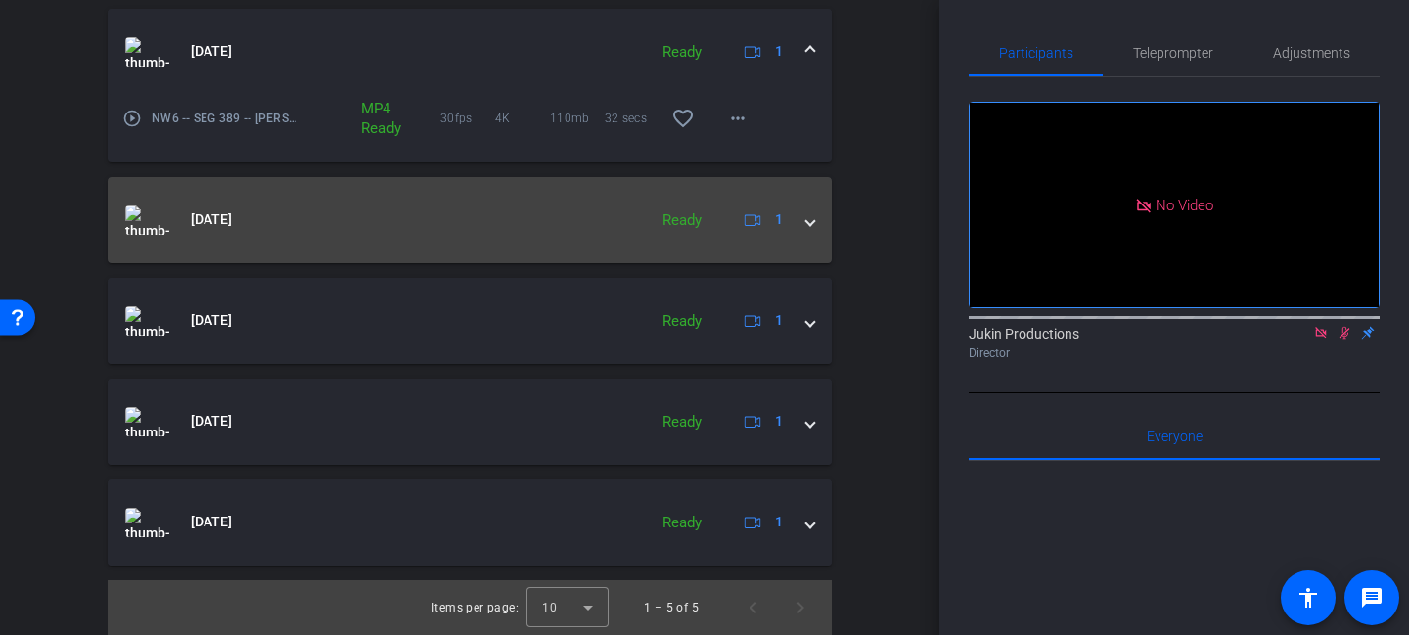
click at [807, 223] on span at bounding box center [810, 219] width 8 height 21
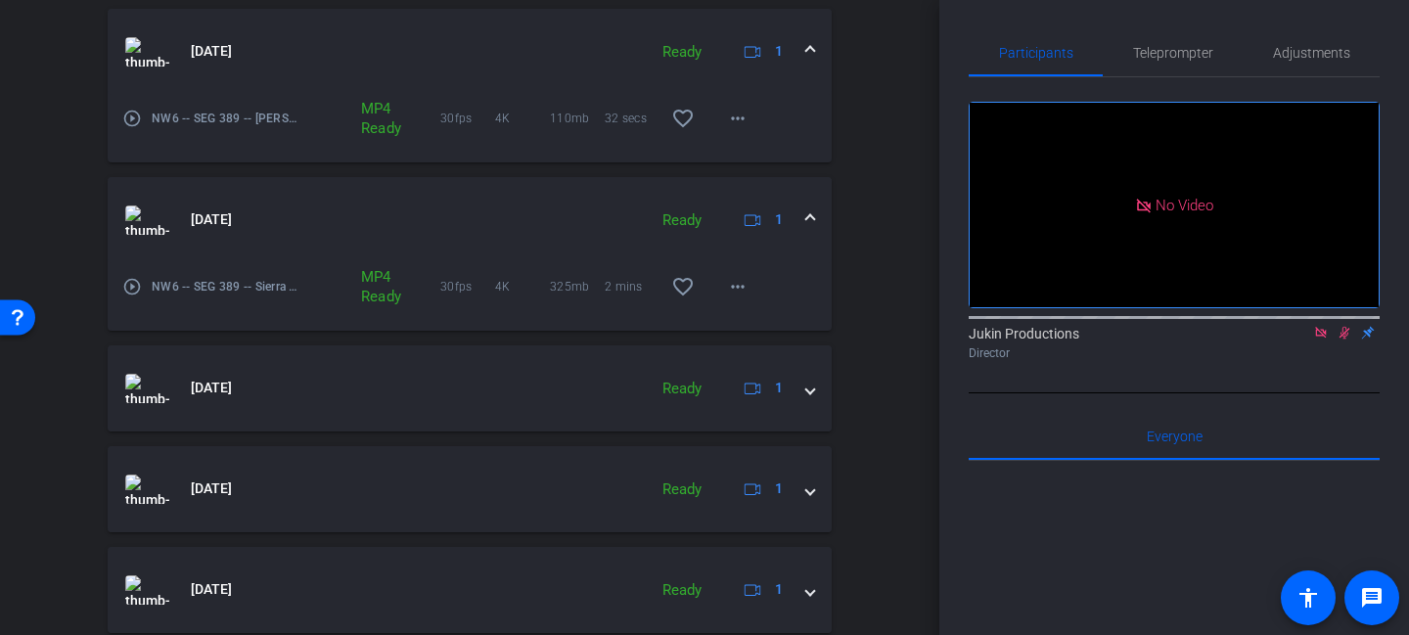
scroll to position [658, 0]
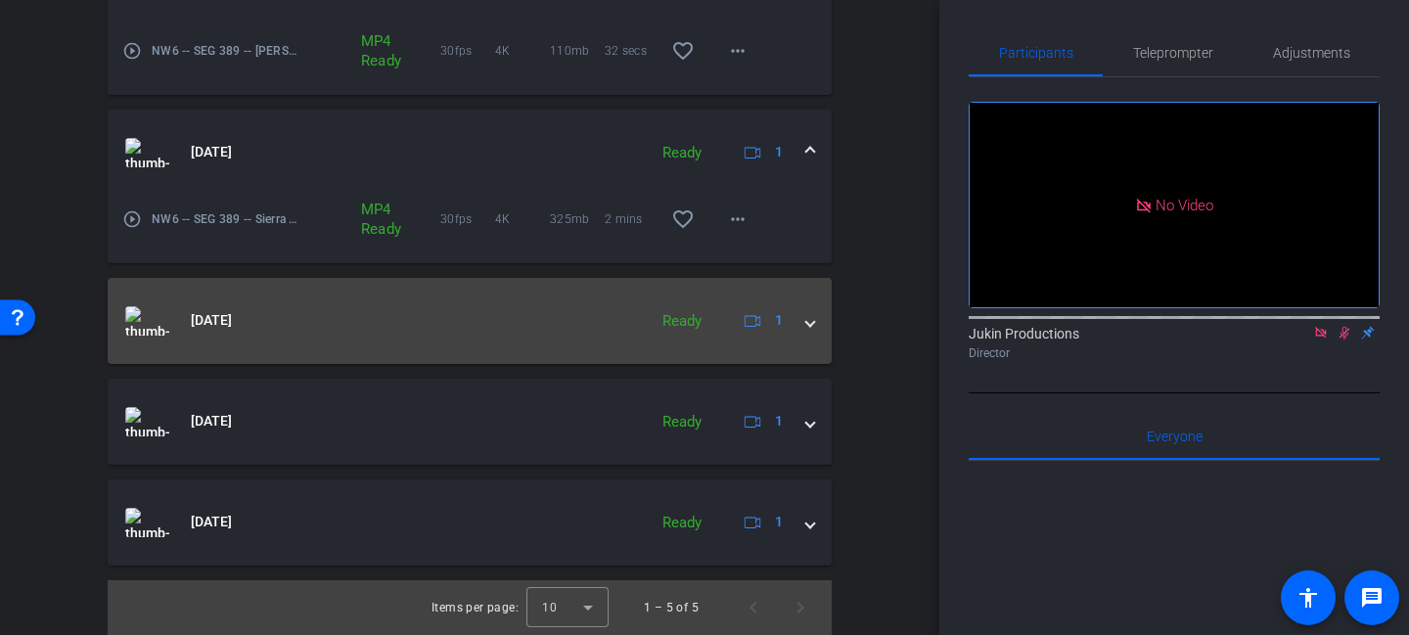
click at [814, 320] on span at bounding box center [810, 320] width 8 height 21
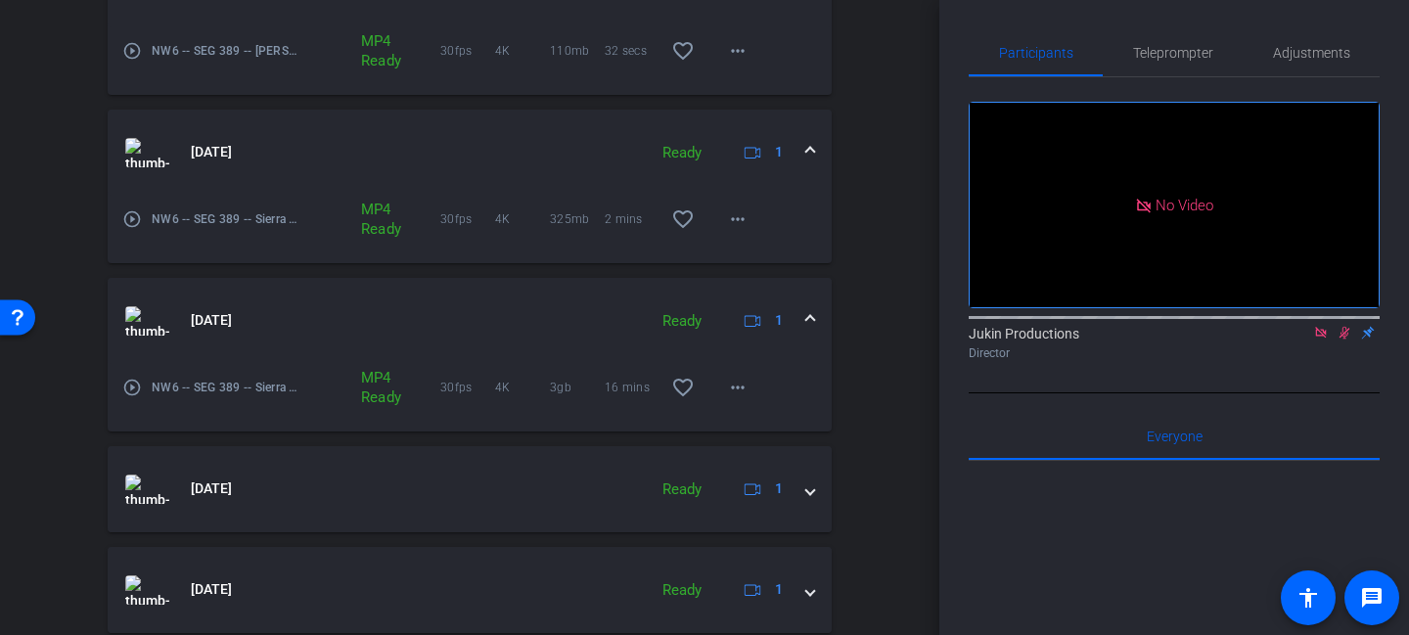
scroll to position [726, 0]
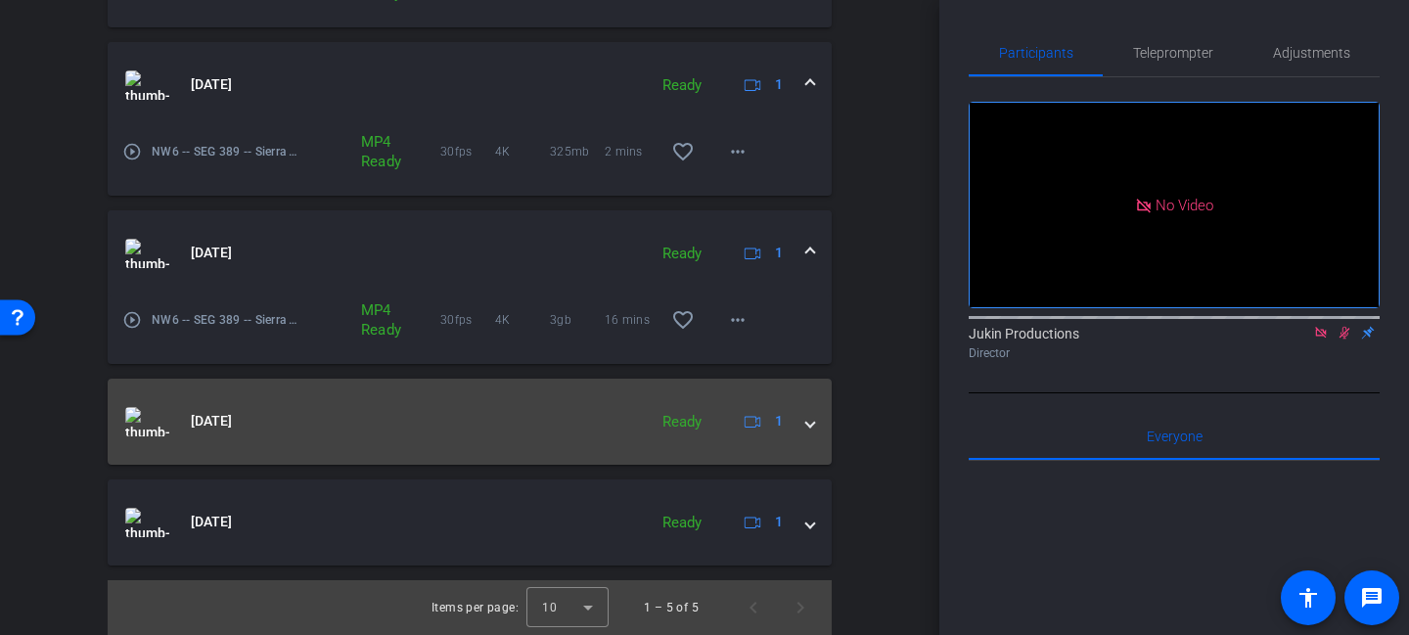
click at [813, 424] on span at bounding box center [810, 421] width 8 height 21
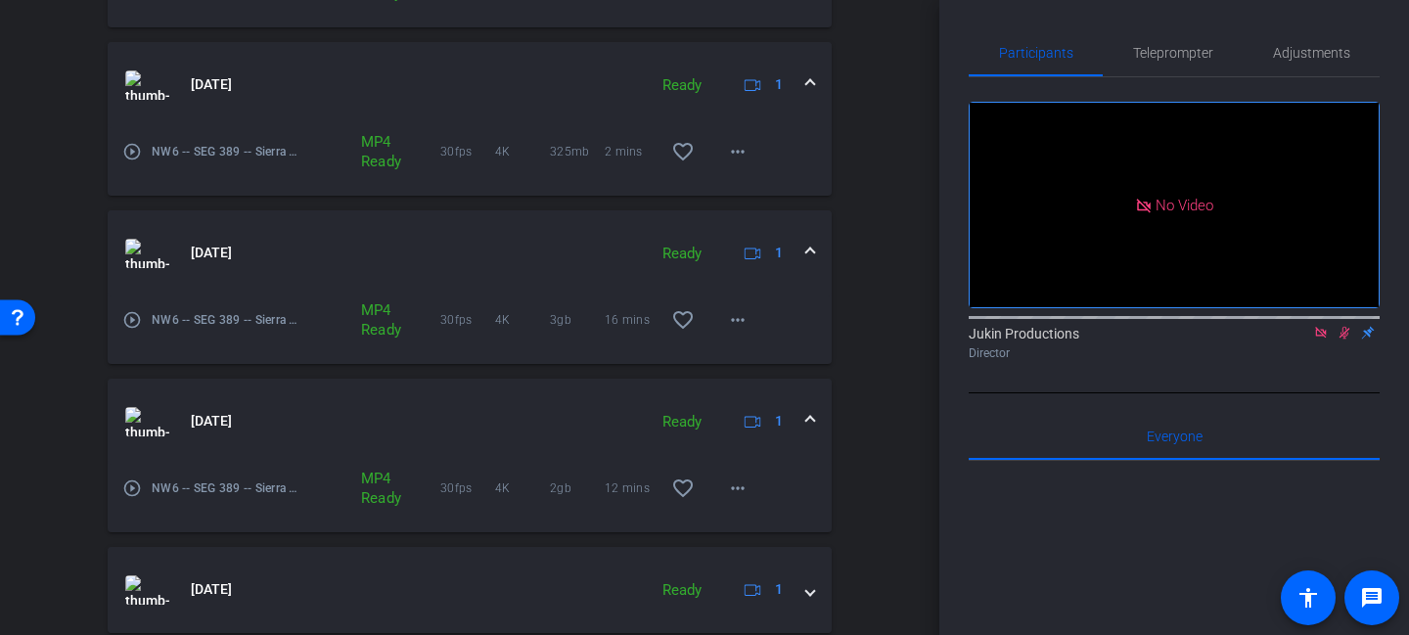
scroll to position [793, 0]
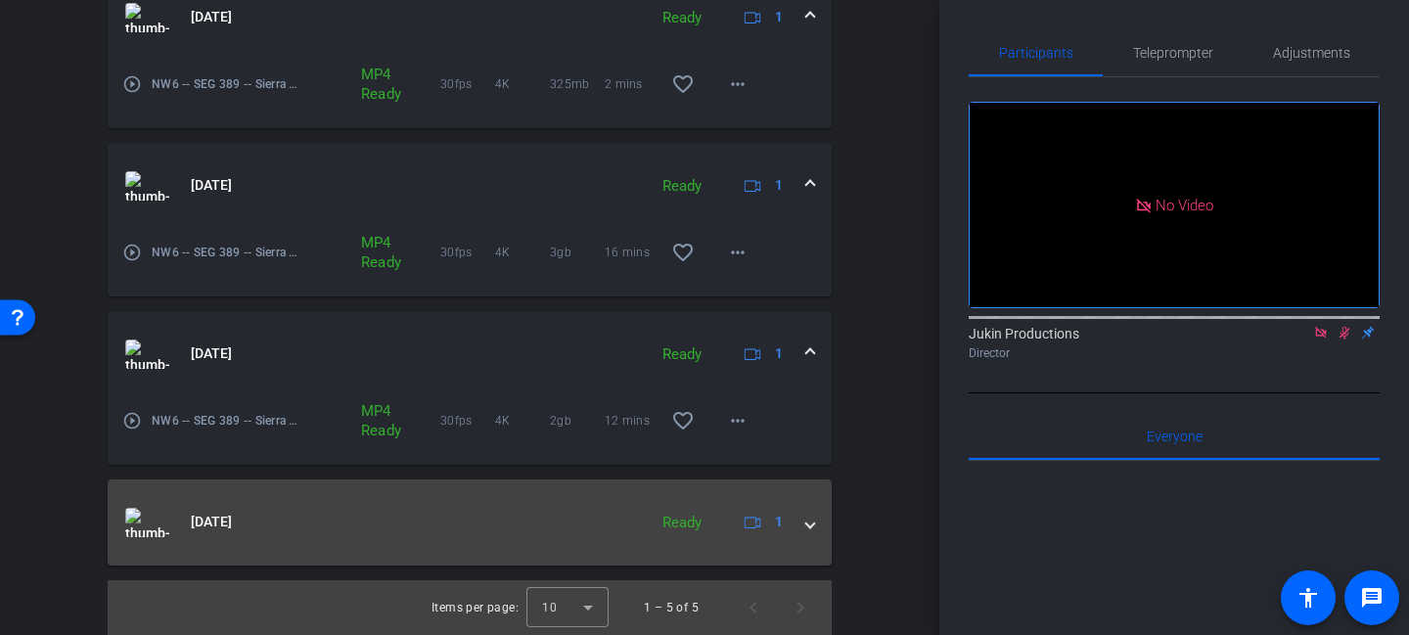
click at [806, 506] on mat-expansion-panel-header "May 20, 2025 Ready 1" at bounding box center [470, 522] width 724 height 86
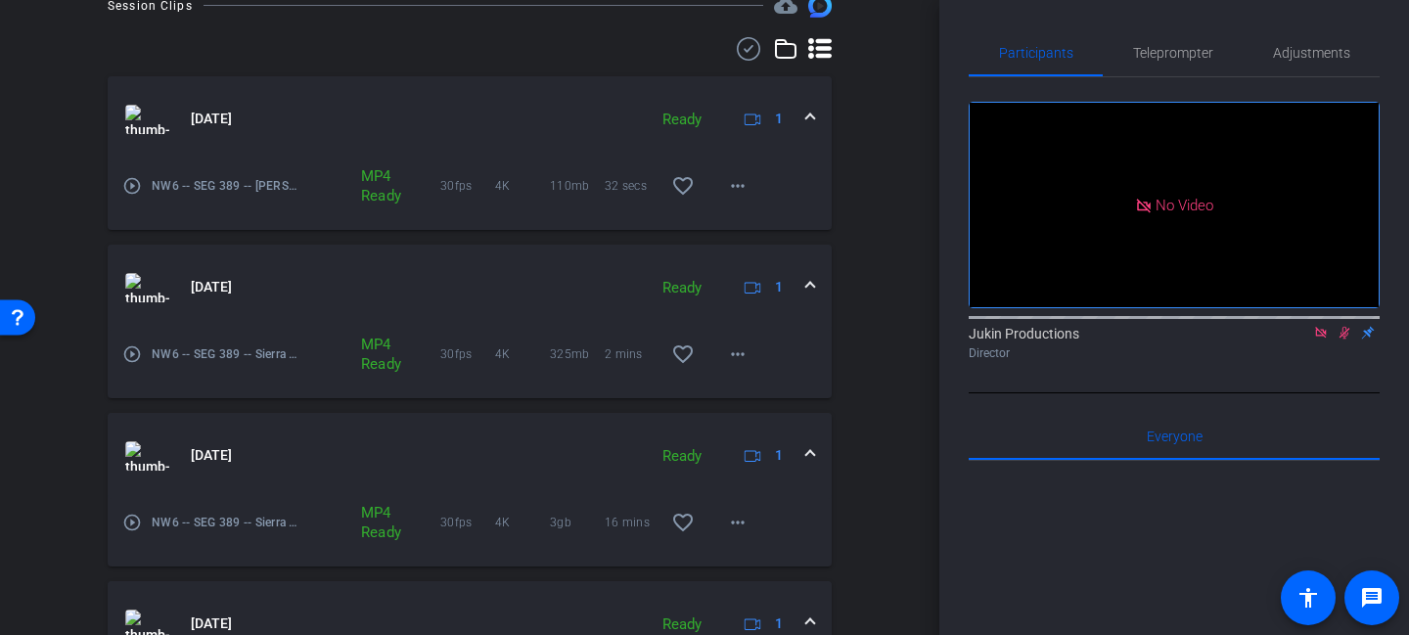
scroll to position [525, 0]
click at [742, 186] on mat-icon "more_horiz" at bounding box center [737, 183] width 23 height 23
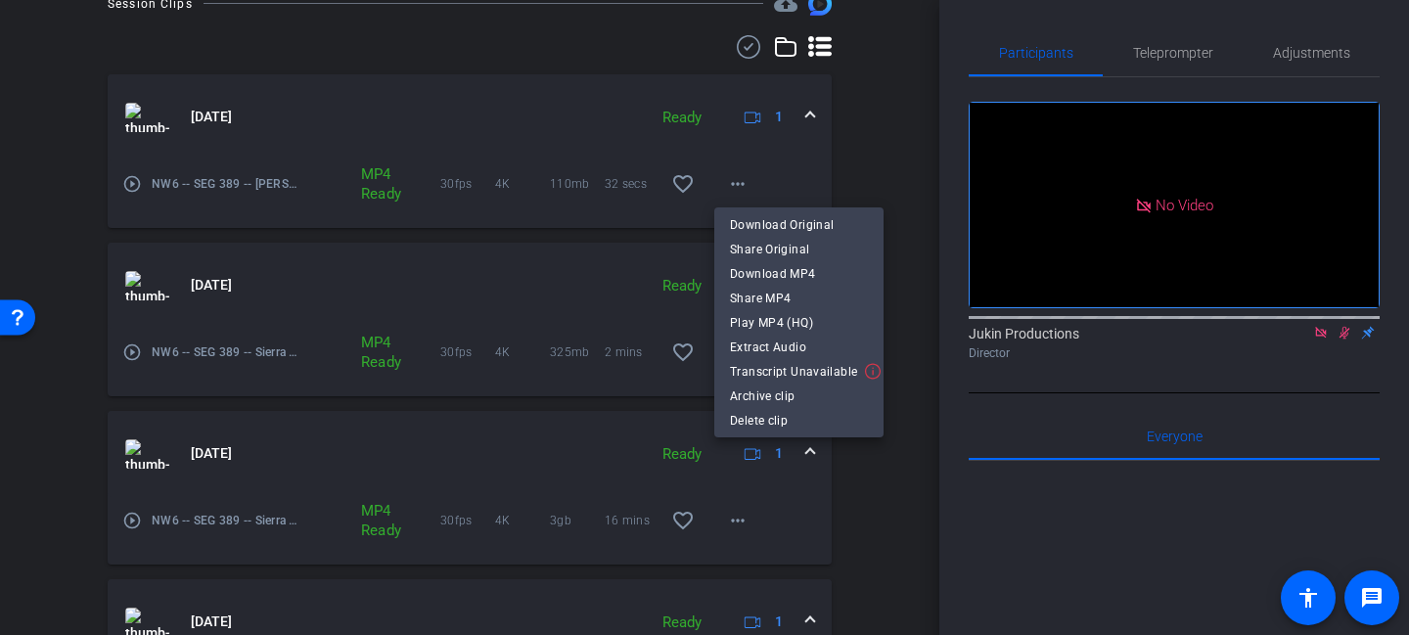
click at [870, 167] on div at bounding box center [704, 317] width 1409 height 635
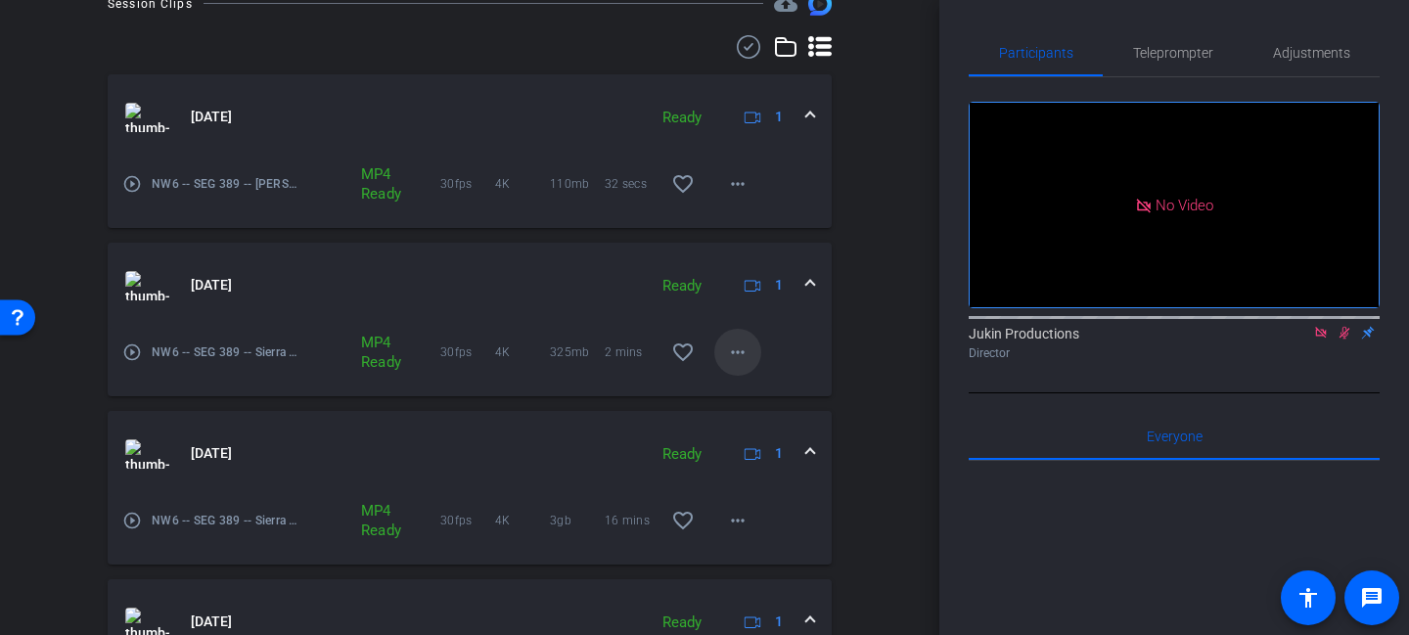
click at [738, 348] on mat-icon "more_horiz" at bounding box center [737, 351] width 23 height 23
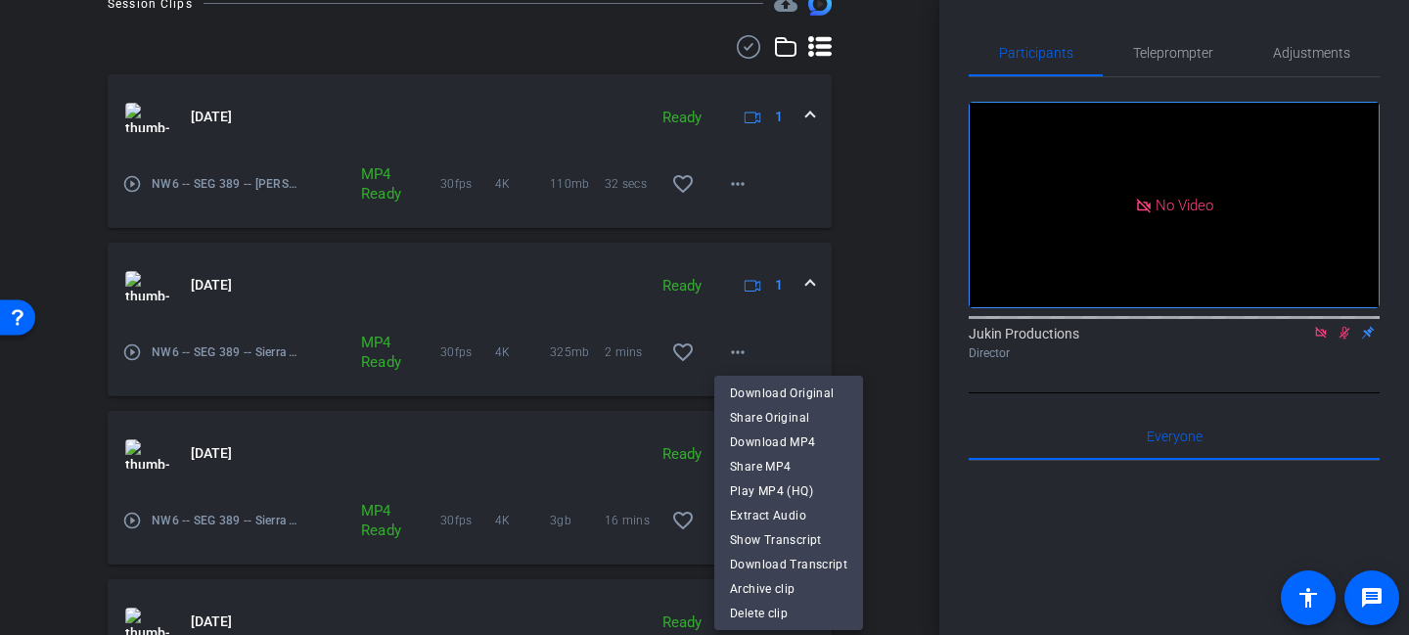
click at [876, 258] on div at bounding box center [704, 317] width 1409 height 635
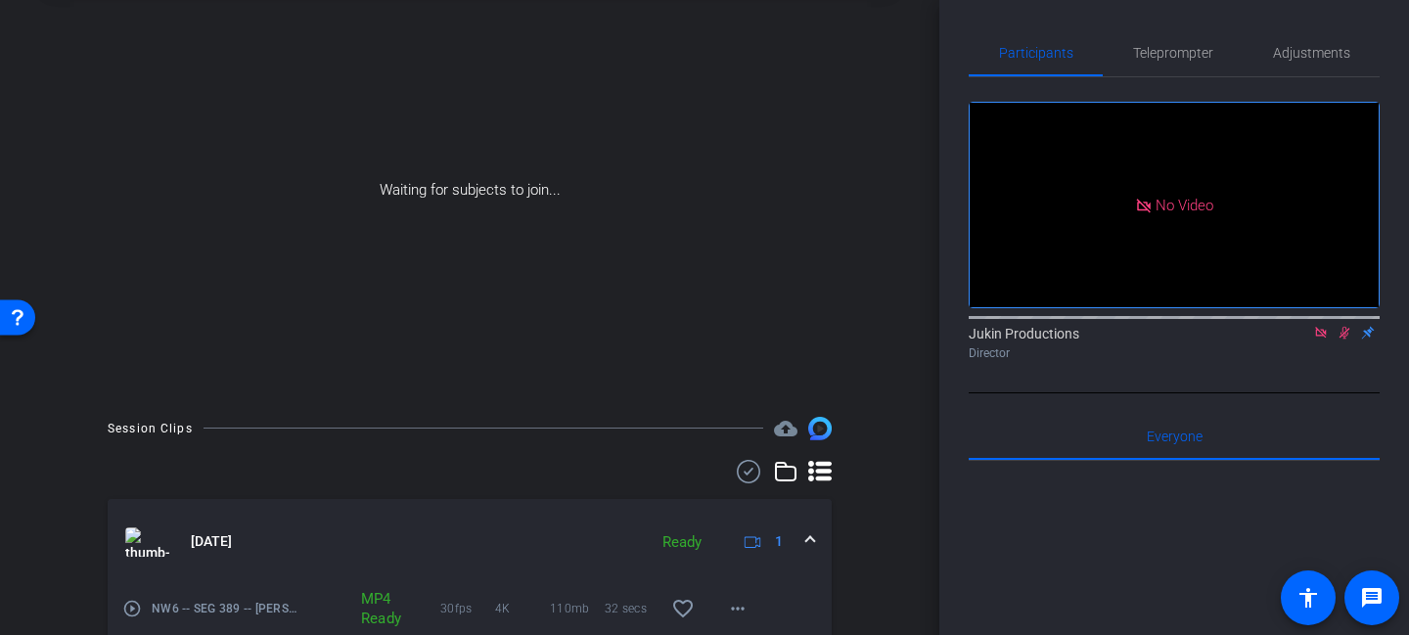
scroll to position [86, 0]
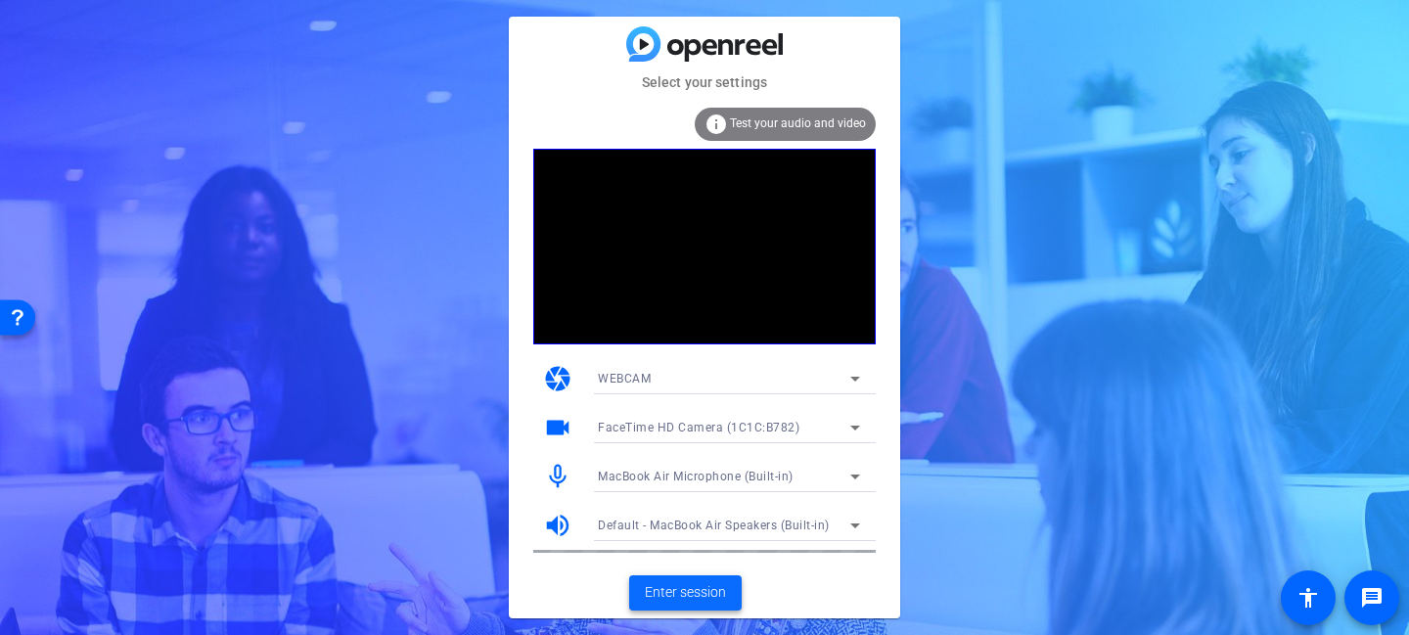
click at [691, 591] on span "Enter session" at bounding box center [685, 592] width 81 height 21
click at [694, 589] on span "Enter session" at bounding box center [685, 592] width 81 height 21
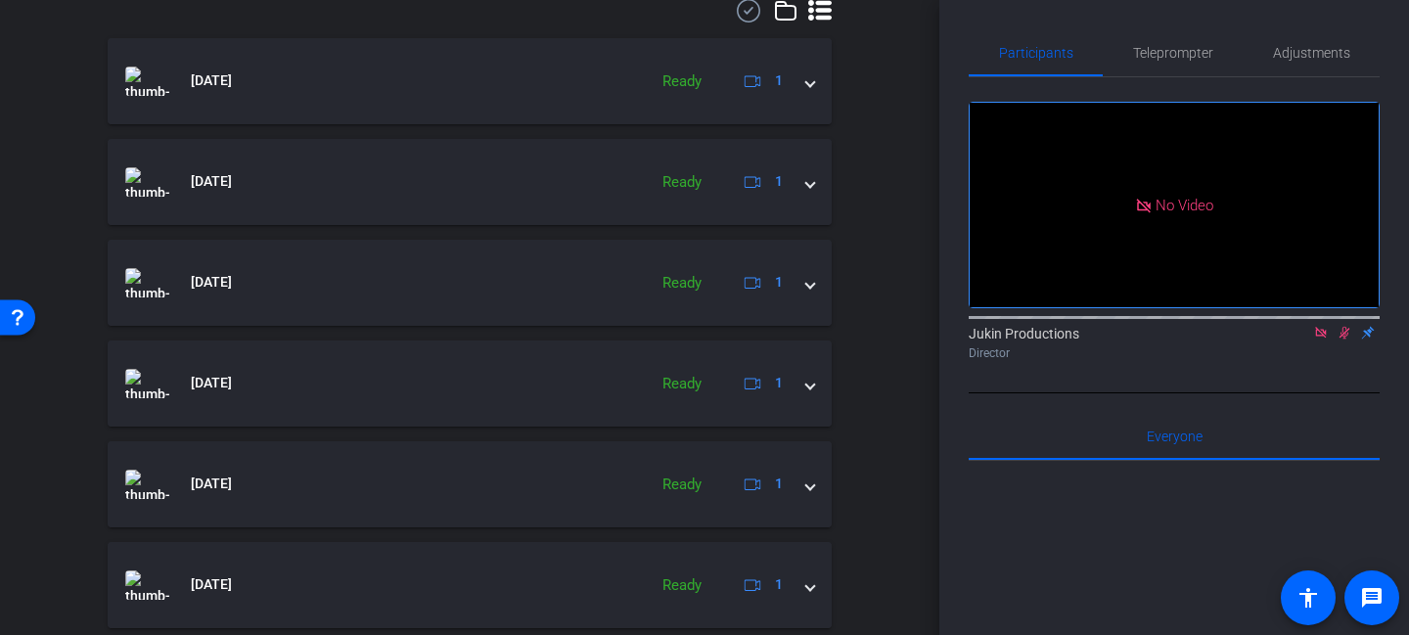
scroll to position [555, 0]
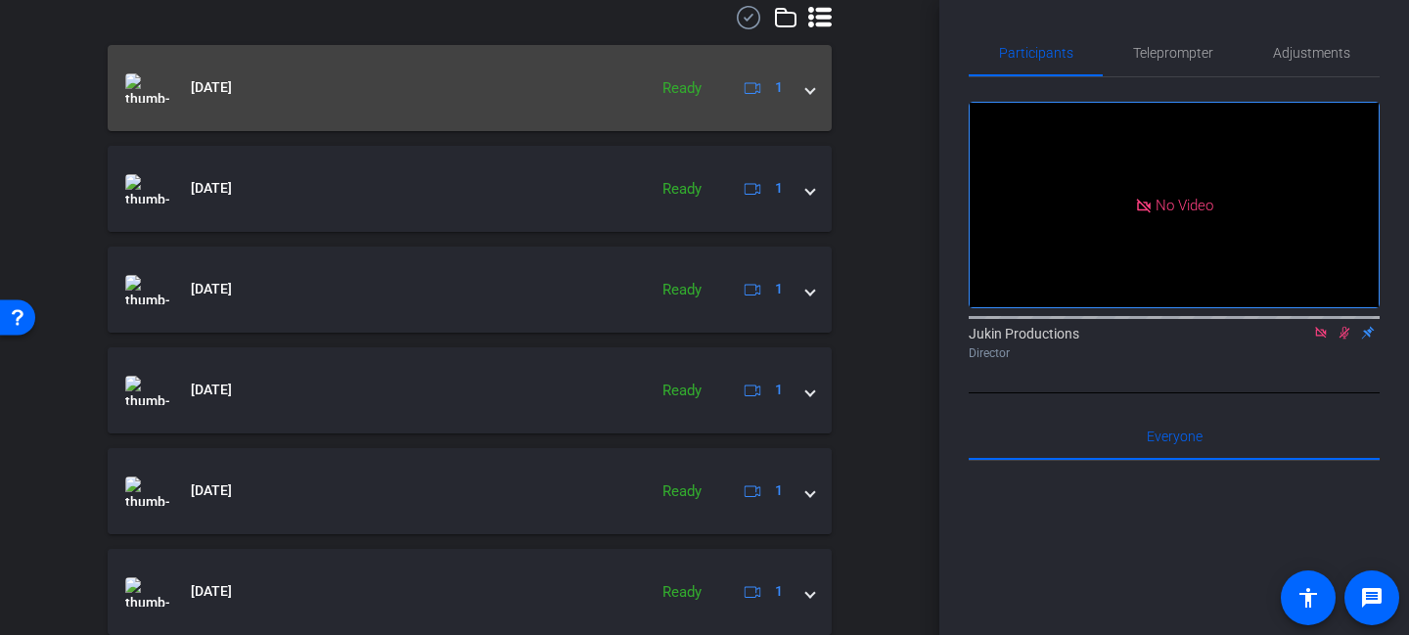
click at [808, 84] on span at bounding box center [810, 87] width 8 height 21
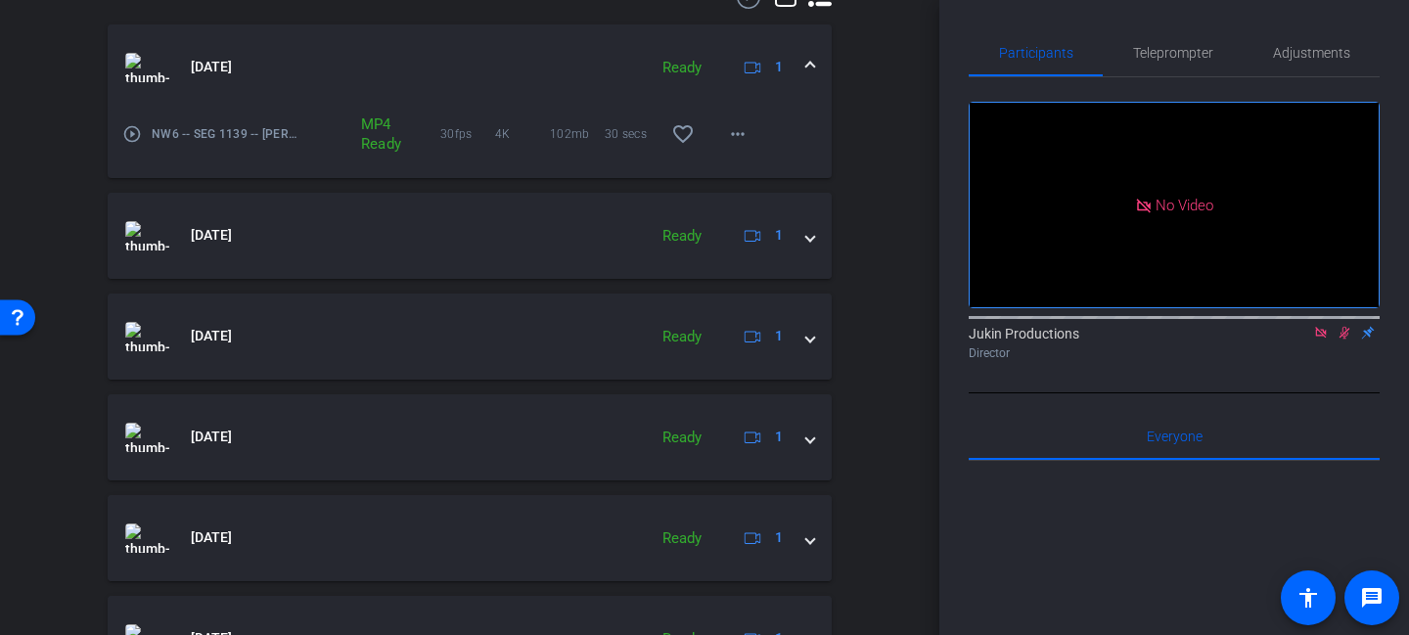
scroll to position [577, 0]
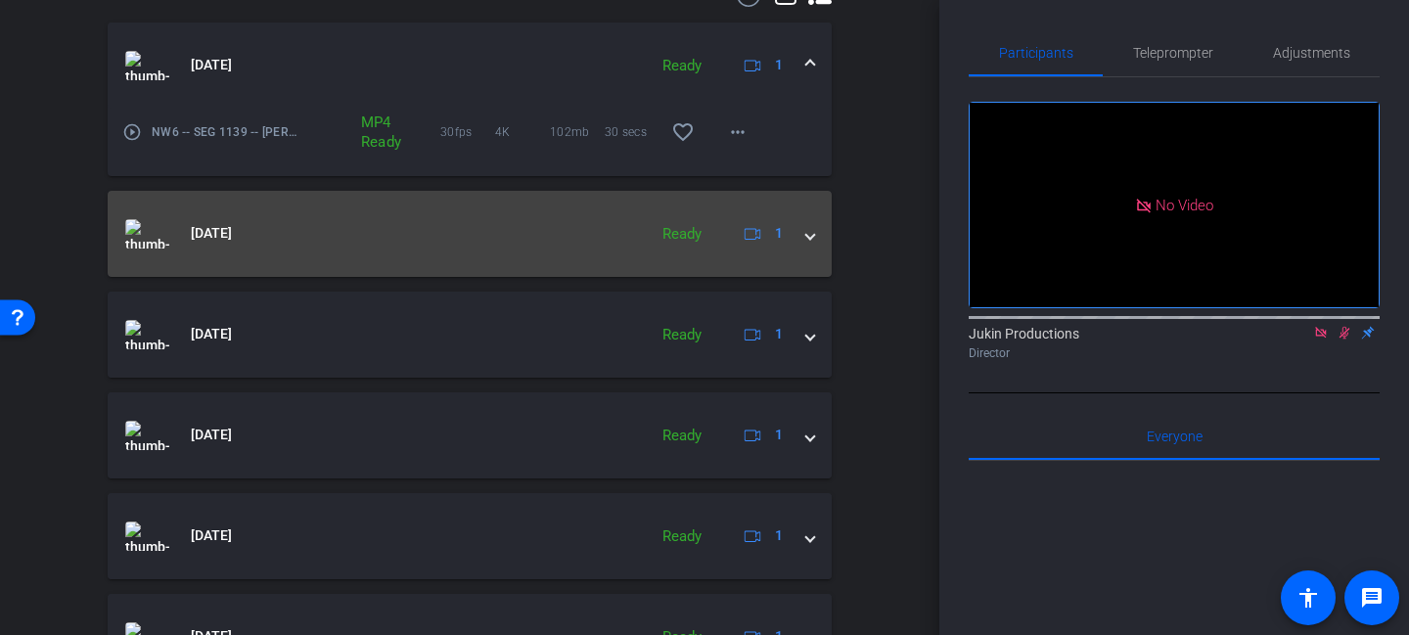
click at [818, 239] on mat-expansion-panel-header "[DATE] Ready 1" at bounding box center [470, 234] width 724 height 86
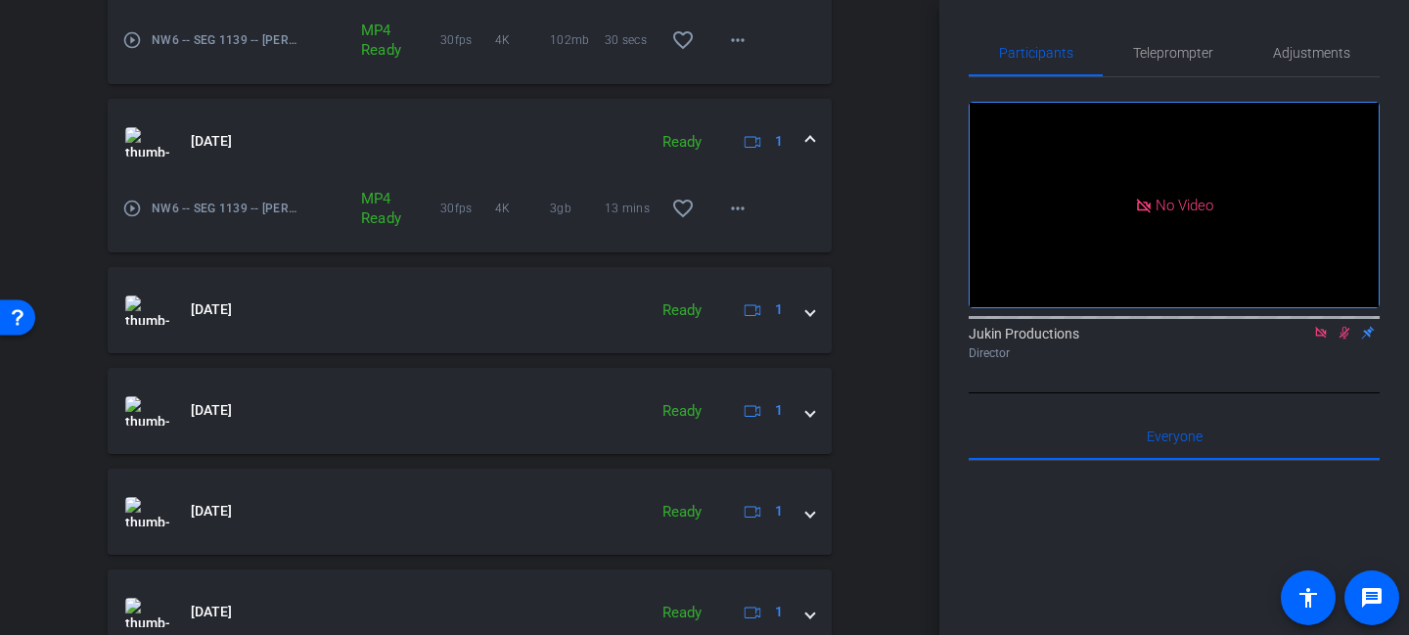
scroll to position [671, 0]
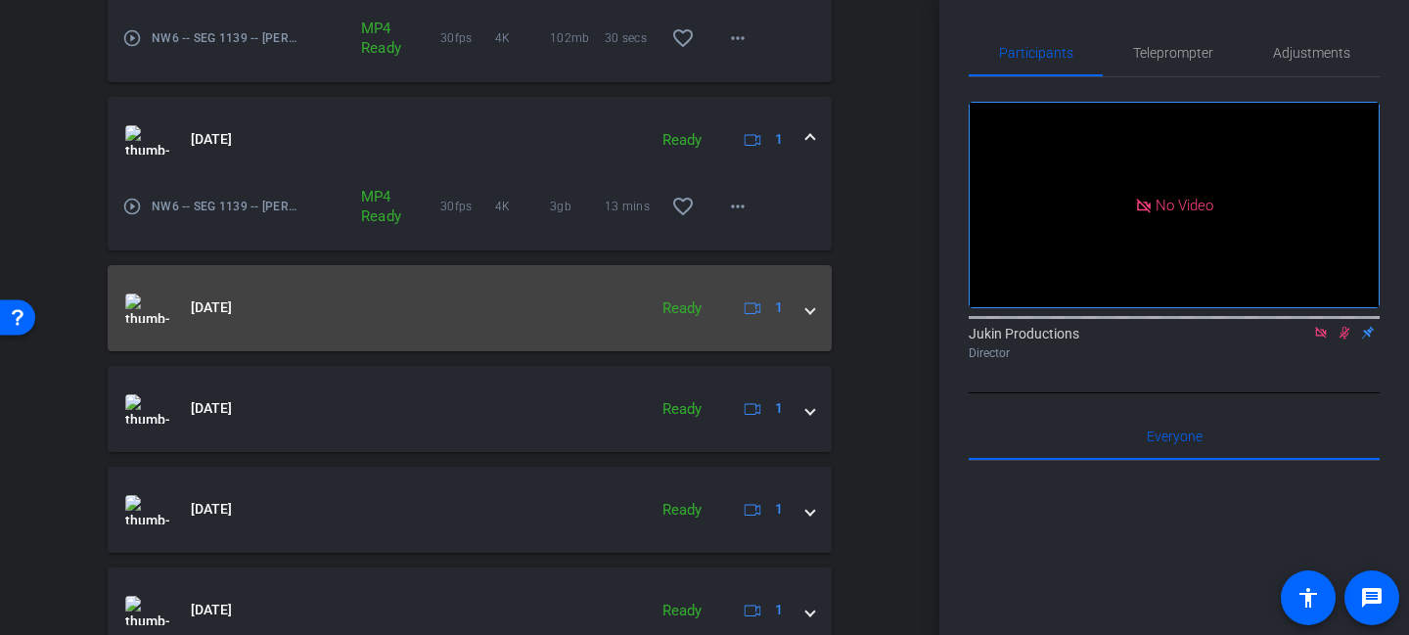
click at [813, 300] on span at bounding box center [810, 307] width 8 height 21
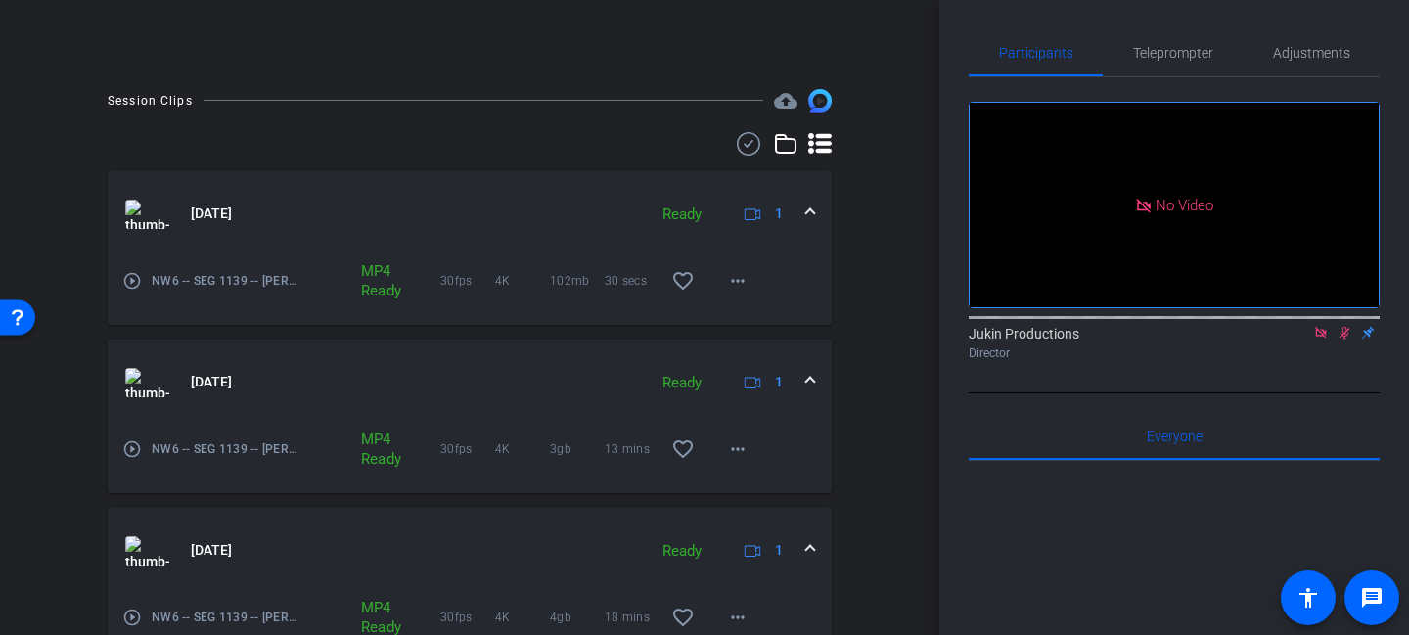
scroll to position [429, 0]
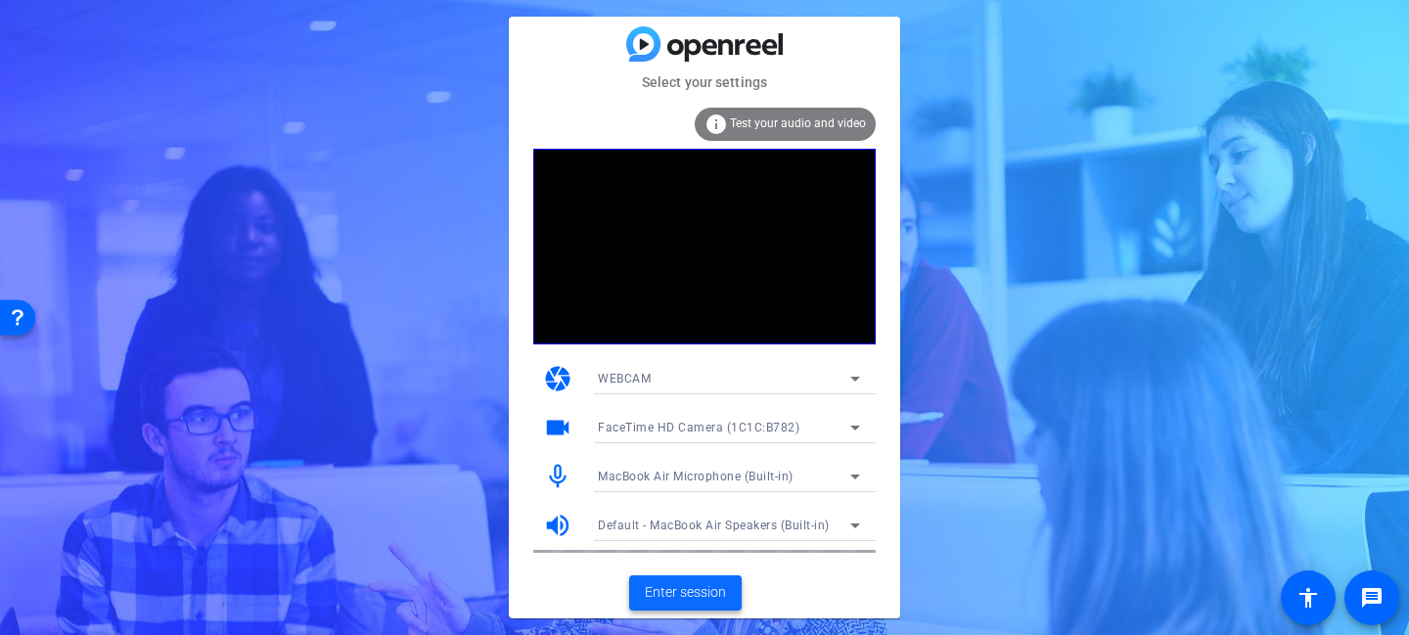
click at [698, 590] on span "Enter session" at bounding box center [685, 592] width 81 height 21
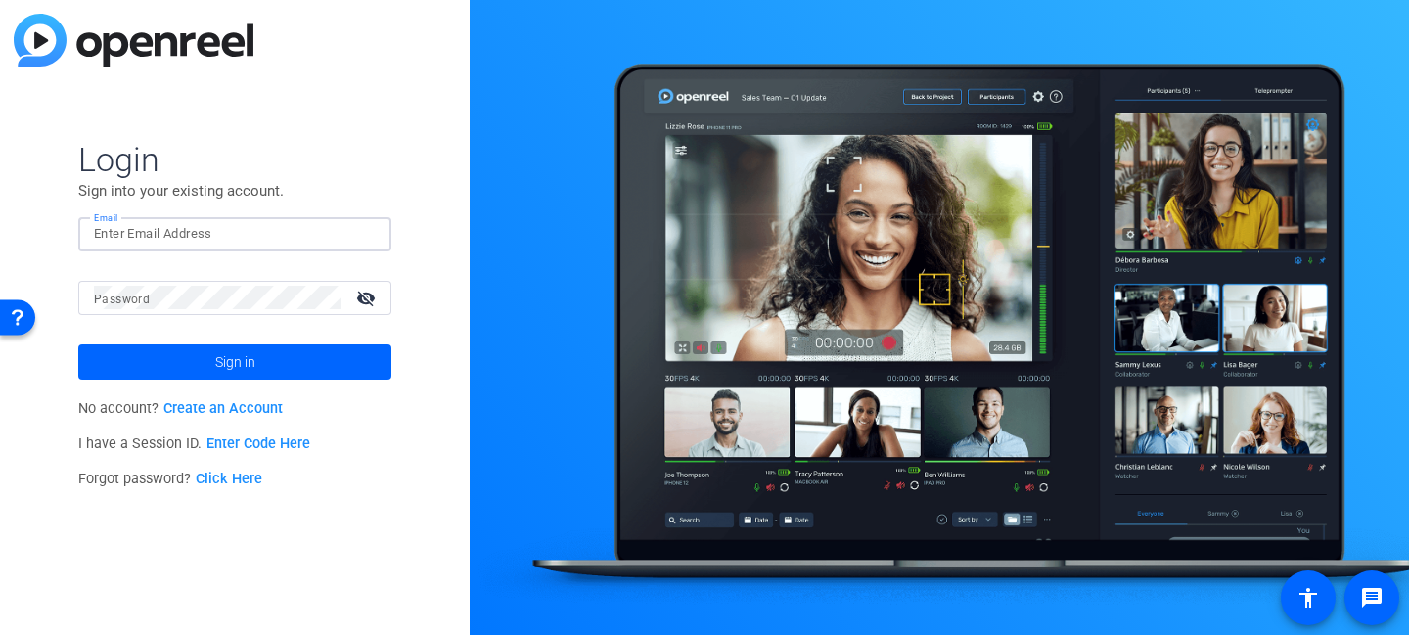
click at [252, 239] on input "Email" at bounding box center [235, 233] width 282 height 23
type input "[PERSON_NAME][EMAIL_ADDRESS][PERSON_NAME][DOMAIN_NAME]"
click at [338, 364] on span at bounding box center [234, 362] width 313 height 47
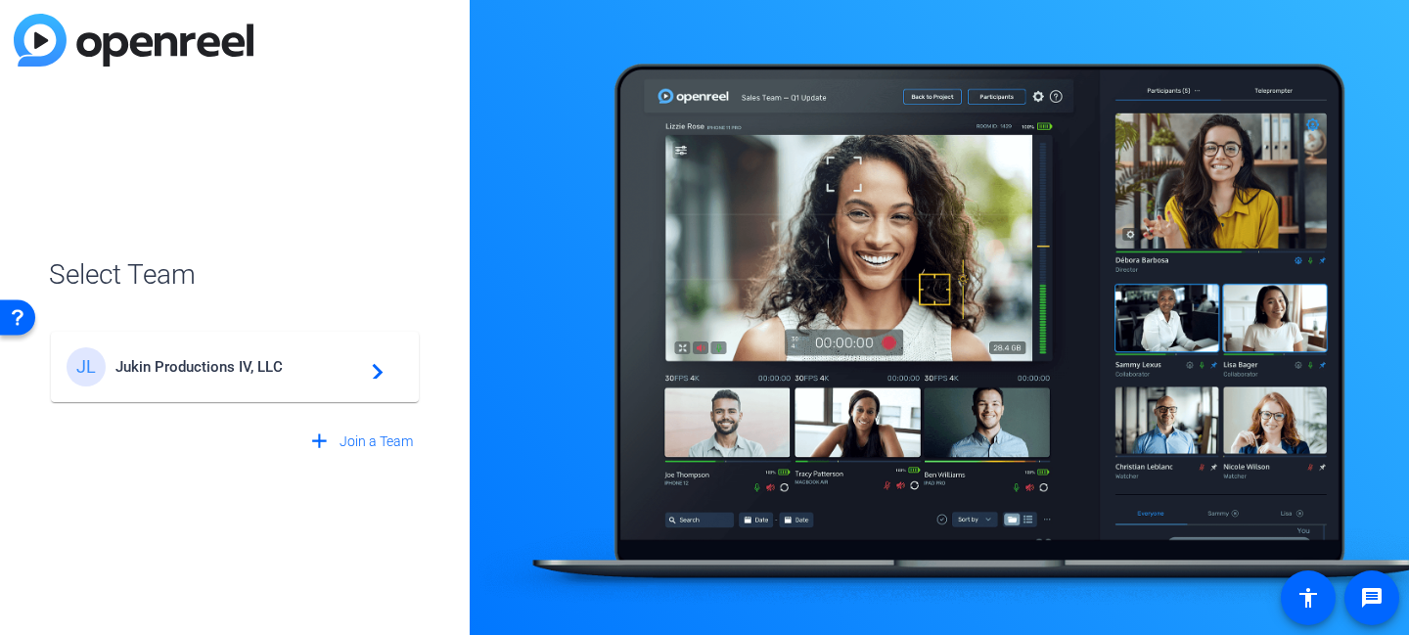
click at [219, 375] on span "Jukin Productions IV, LLC" at bounding box center [237, 367] width 245 height 18
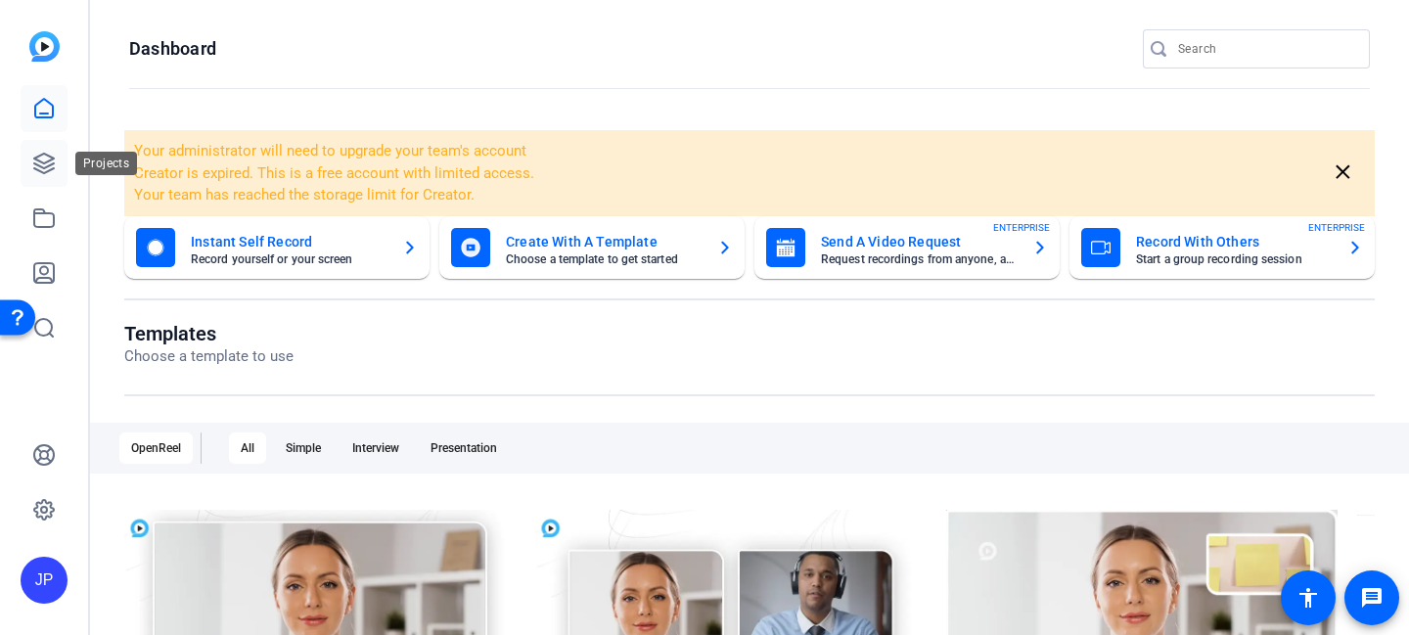
click at [61, 163] on link at bounding box center [44, 163] width 47 height 47
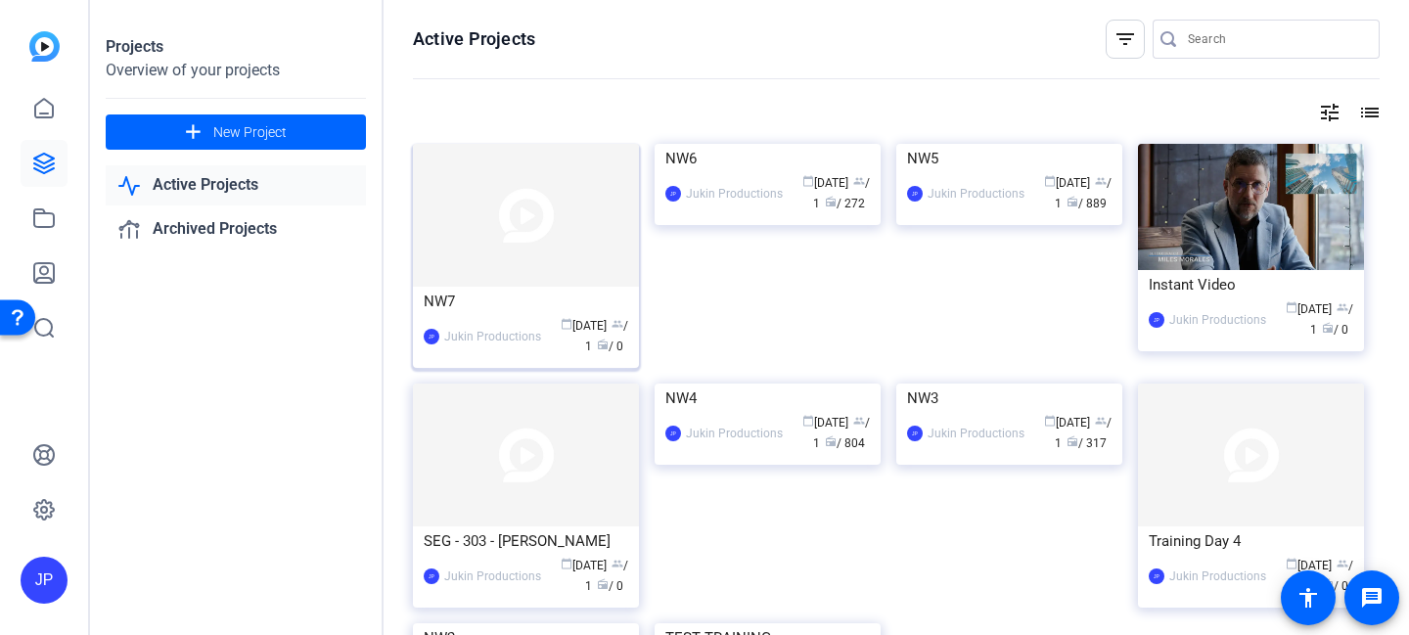
click at [568, 241] on img at bounding box center [526, 215] width 226 height 143
click at [771, 144] on img at bounding box center [768, 144] width 226 height 0
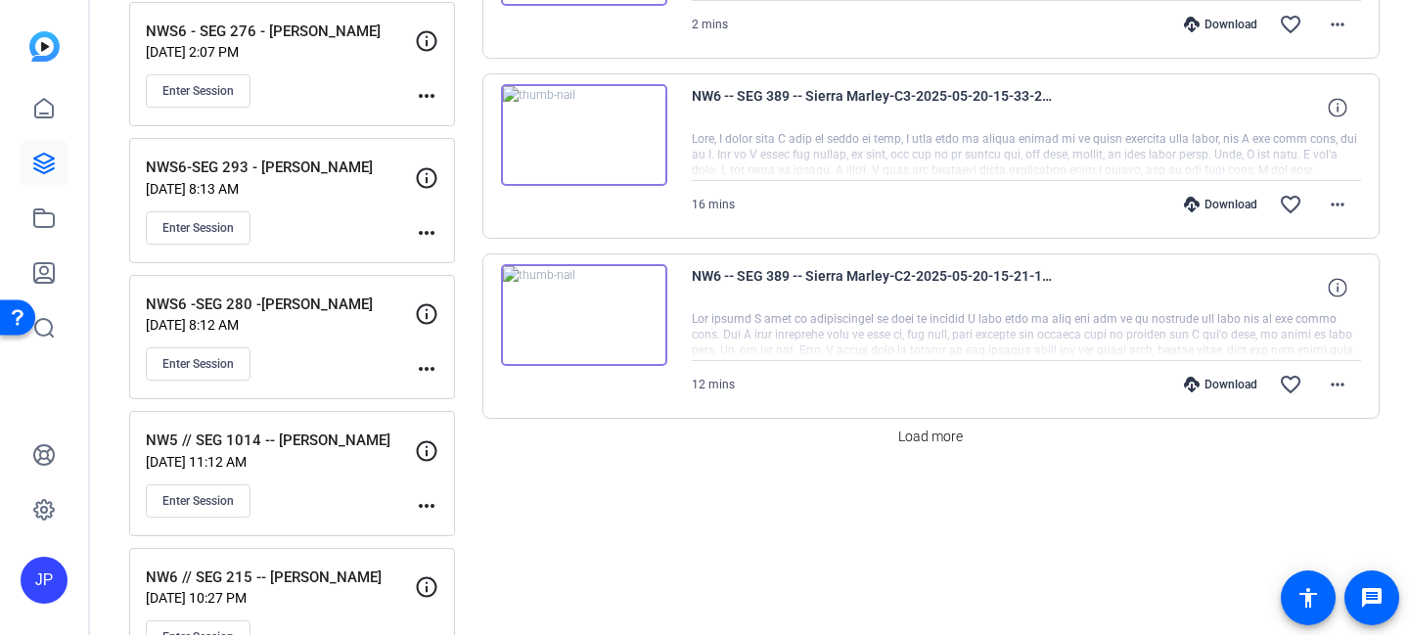
scroll to position [1804, 0]
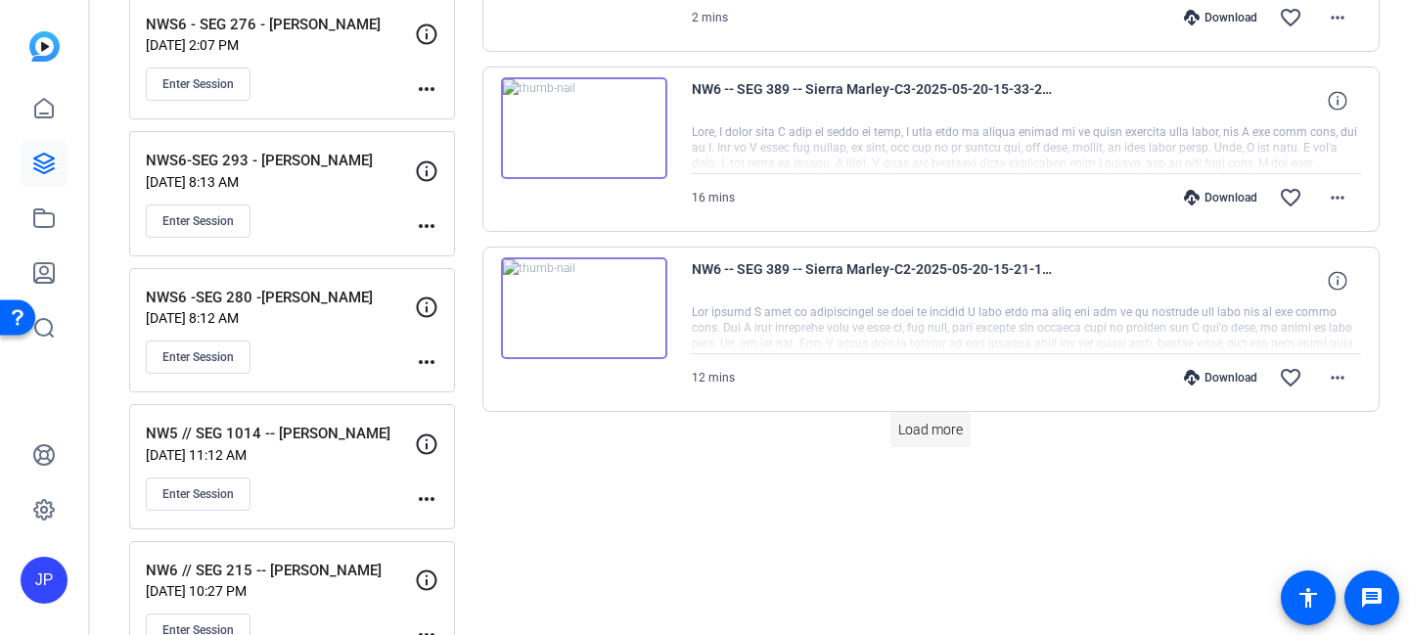
click at [948, 430] on span "Load more" at bounding box center [930, 430] width 65 height 21
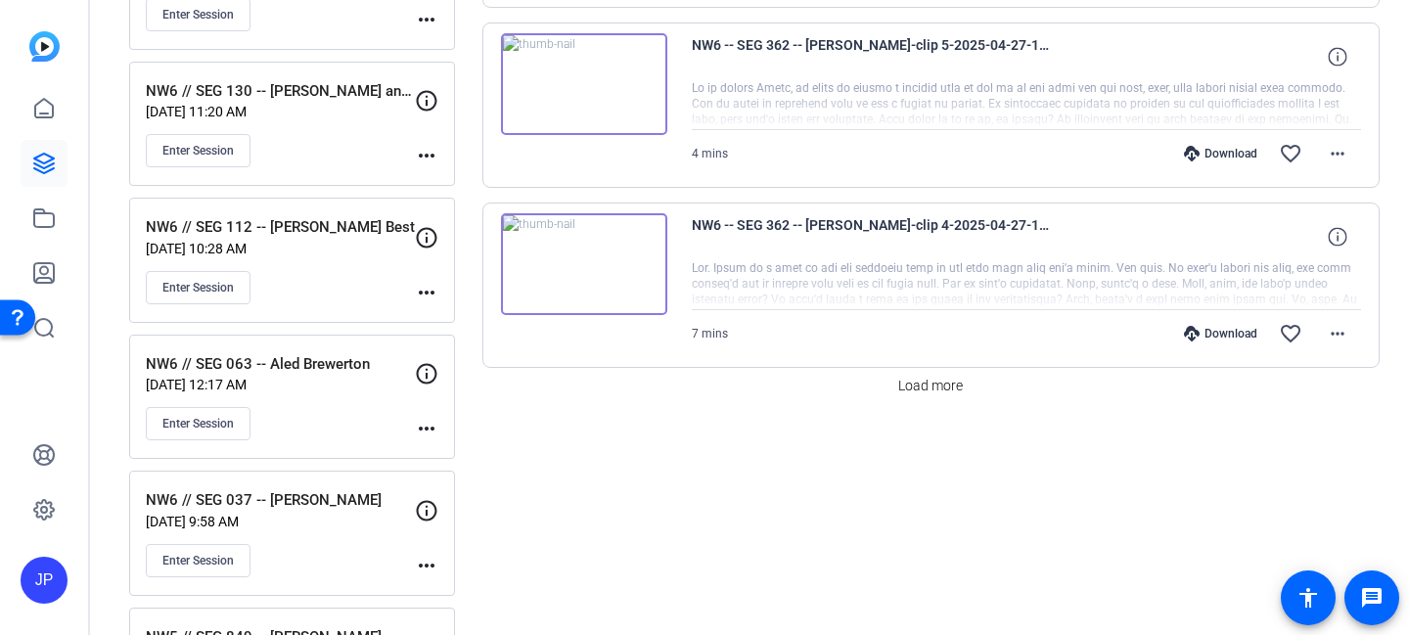
scroll to position [3651, 0]
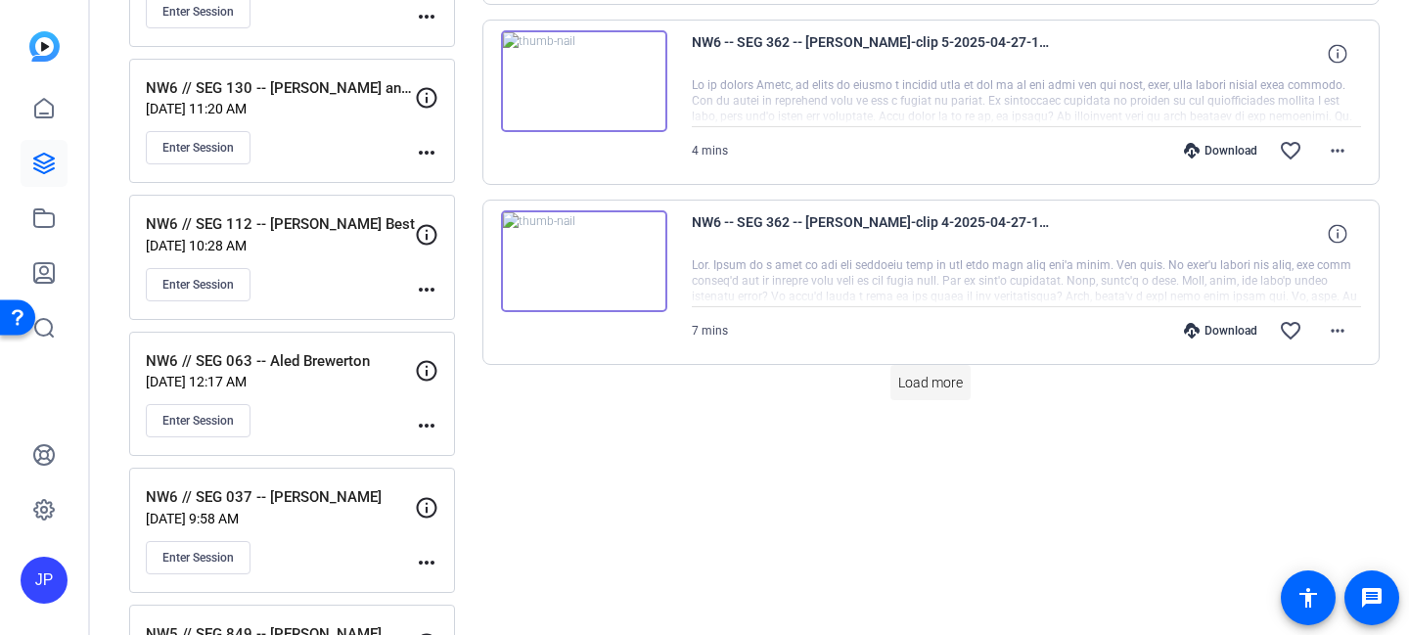
click at [927, 380] on span "Load more" at bounding box center [930, 383] width 65 height 21
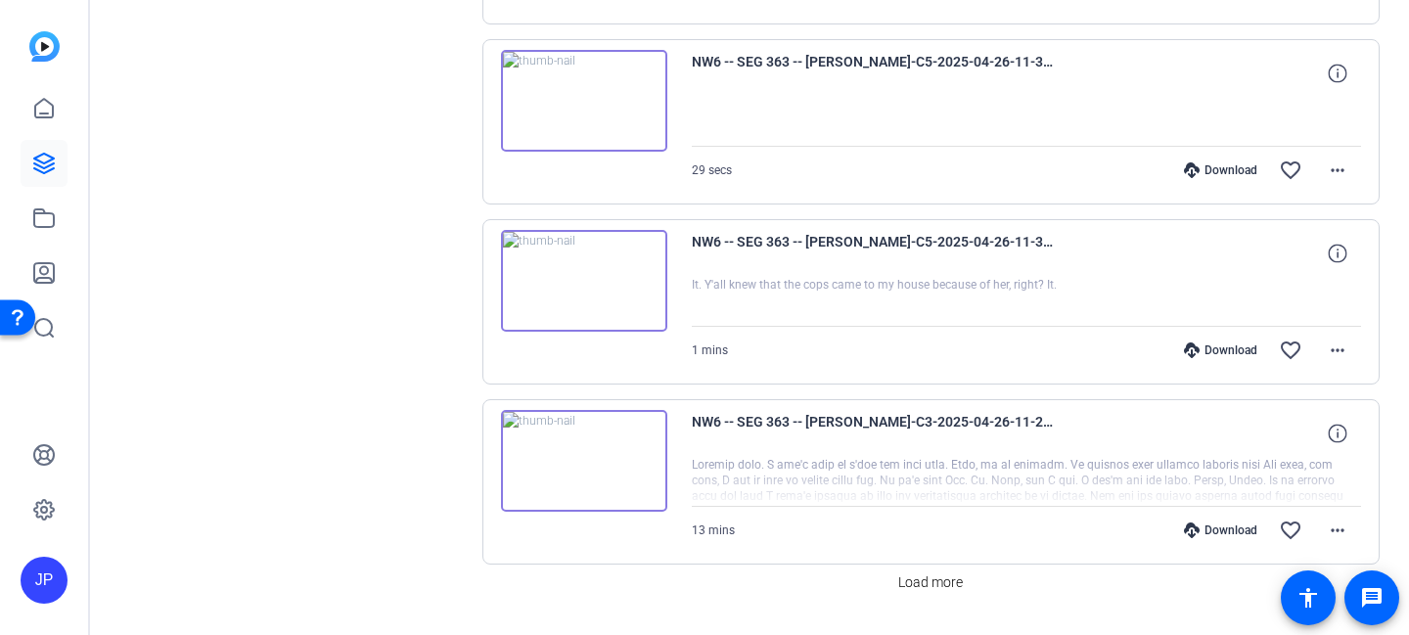
scroll to position [5304, 0]
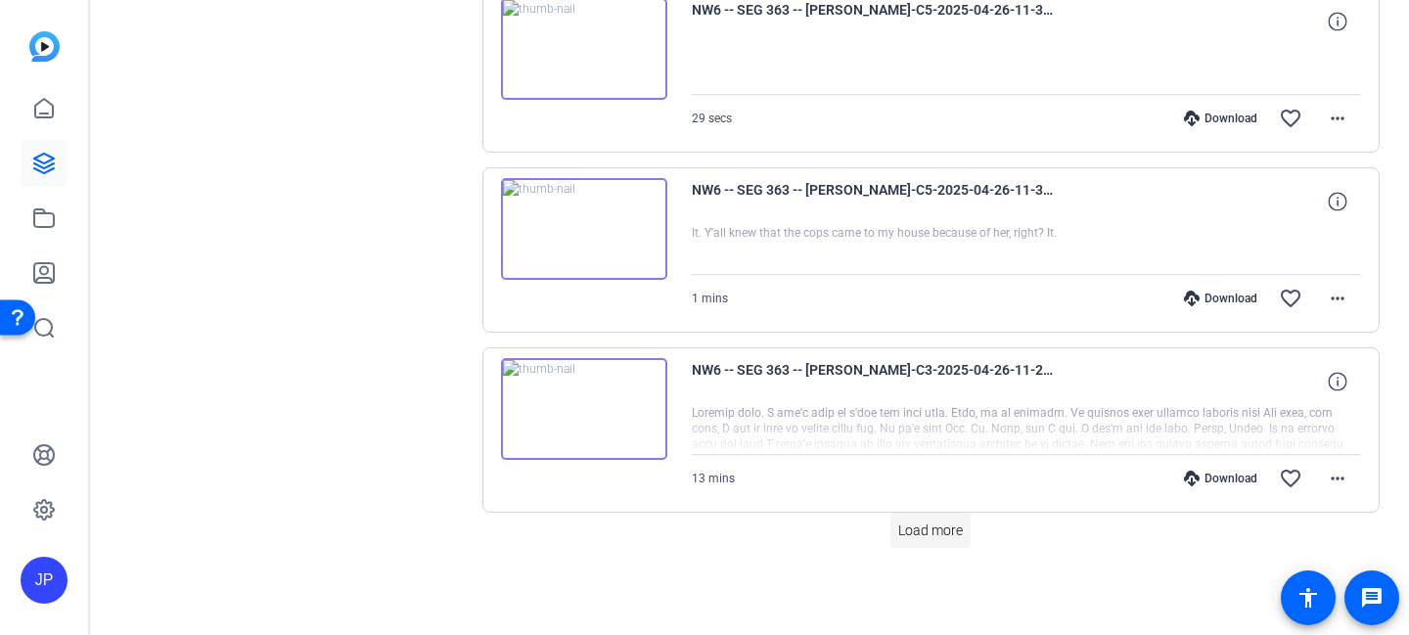
click at [937, 534] on span "Load more" at bounding box center [930, 530] width 65 height 21
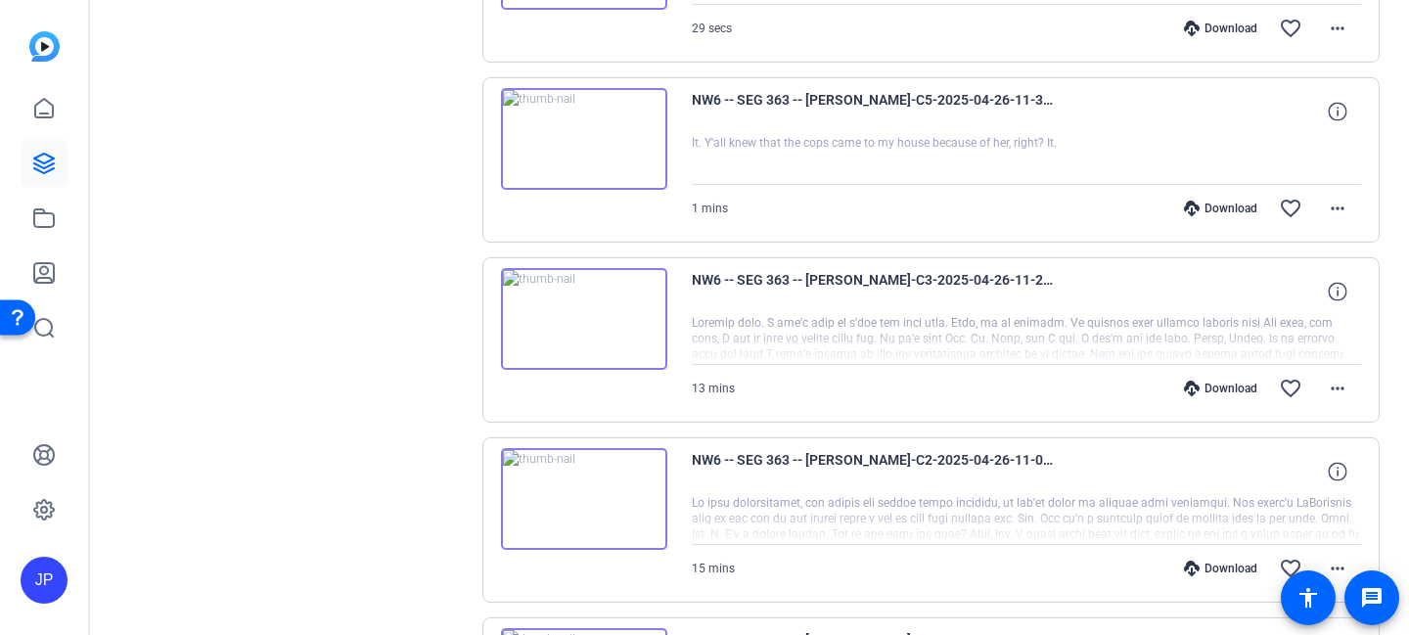
scroll to position [5412, 0]
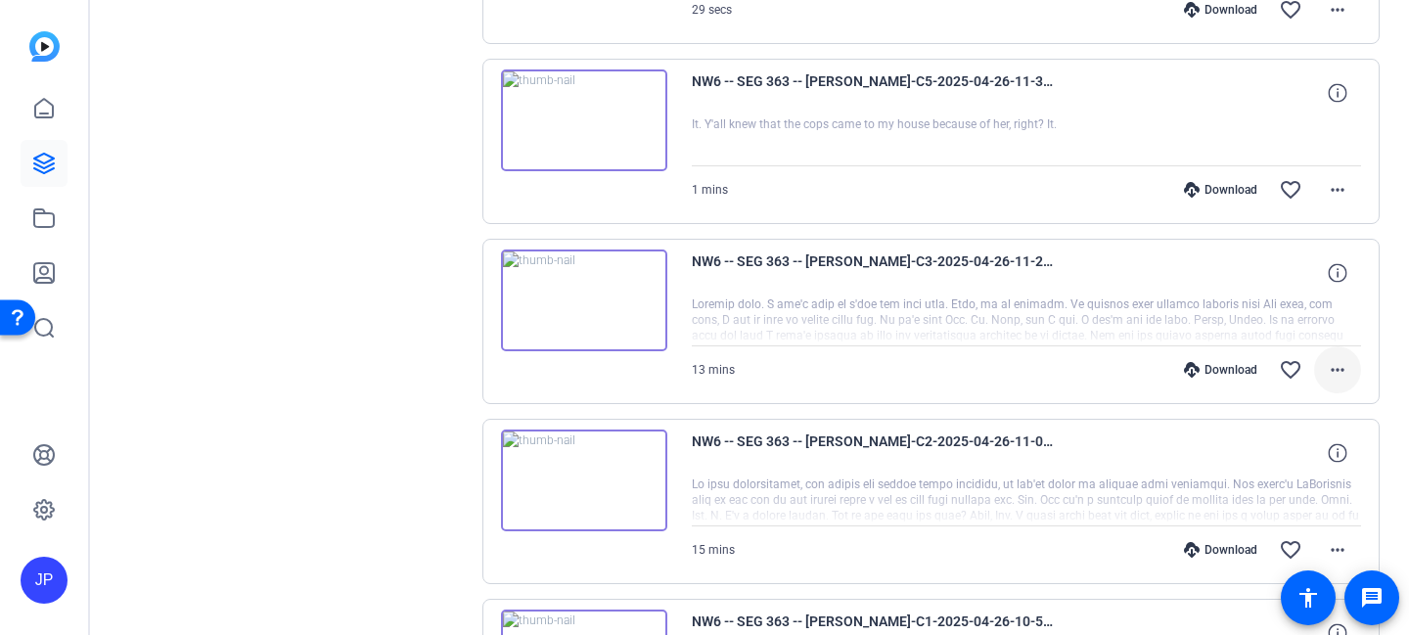
click at [1341, 366] on mat-icon "more_horiz" at bounding box center [1337, 369] width 23 height 23
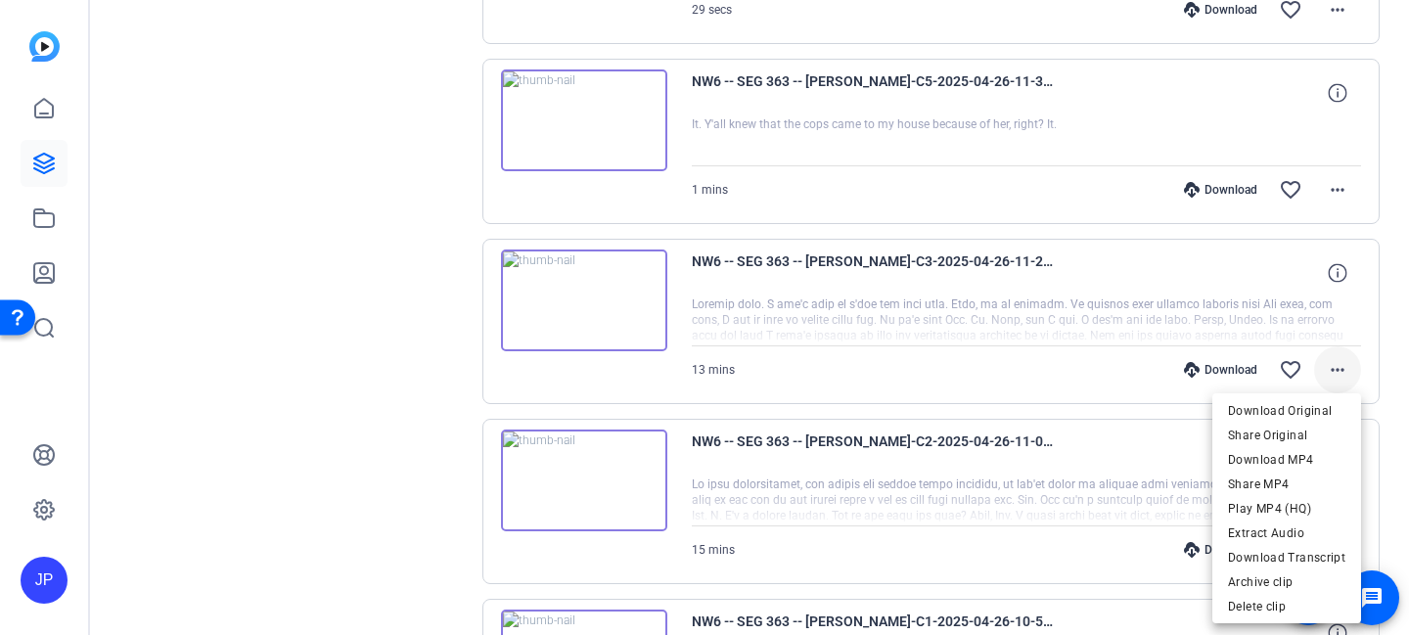
click at [1341, 366] on div at bounding box center [704, 317] width 1409 height 635
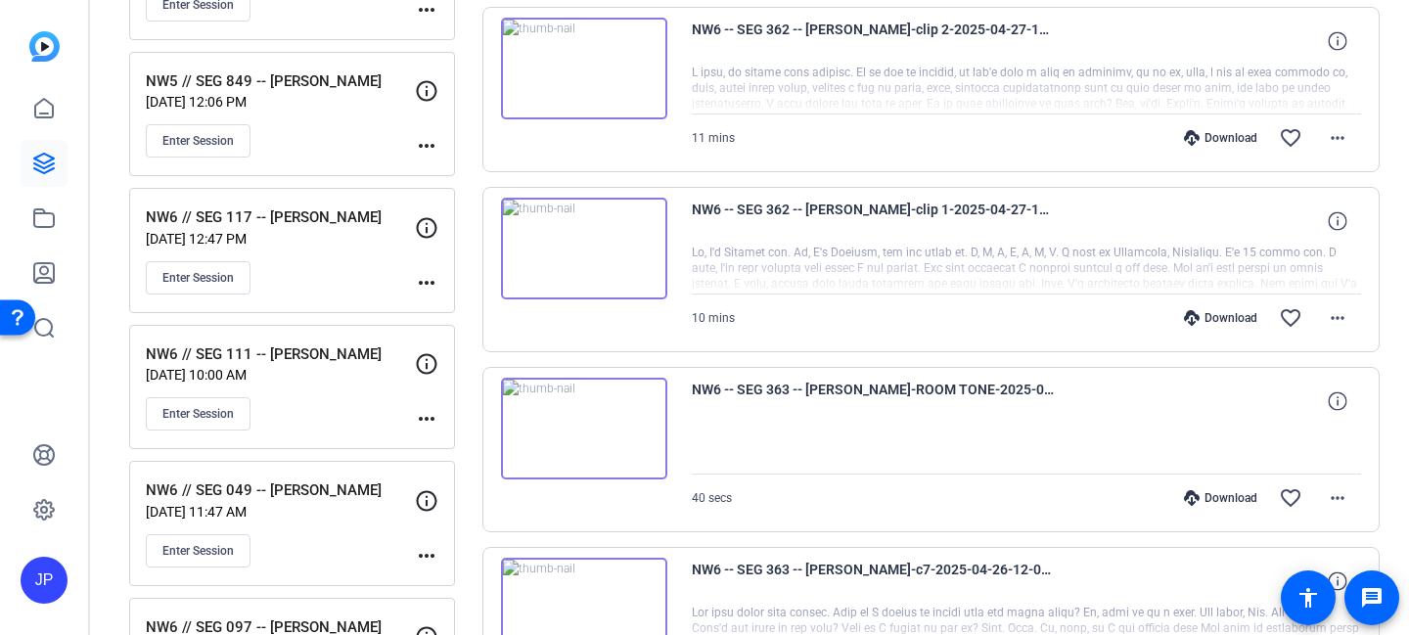
scroll to position [4232, 0]
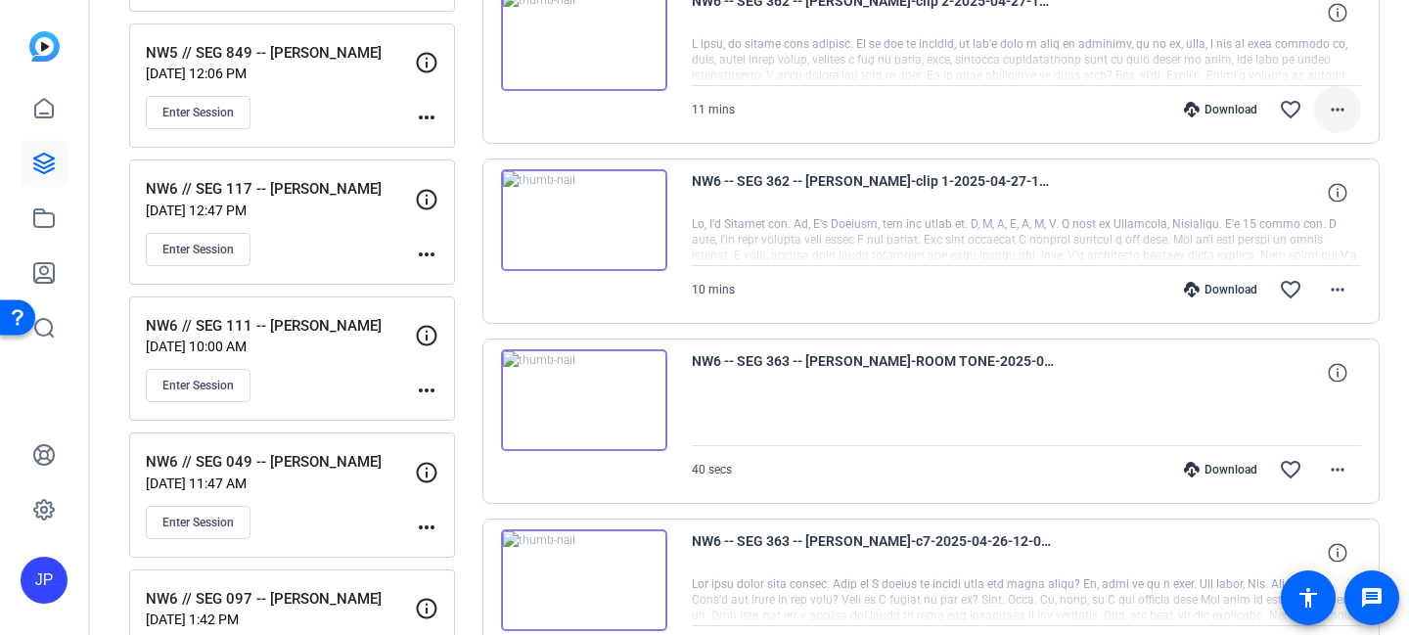
click at [1341, 107] on mat-icon "more_horiz" at bounding box center [1337, 109] width 23 height 23
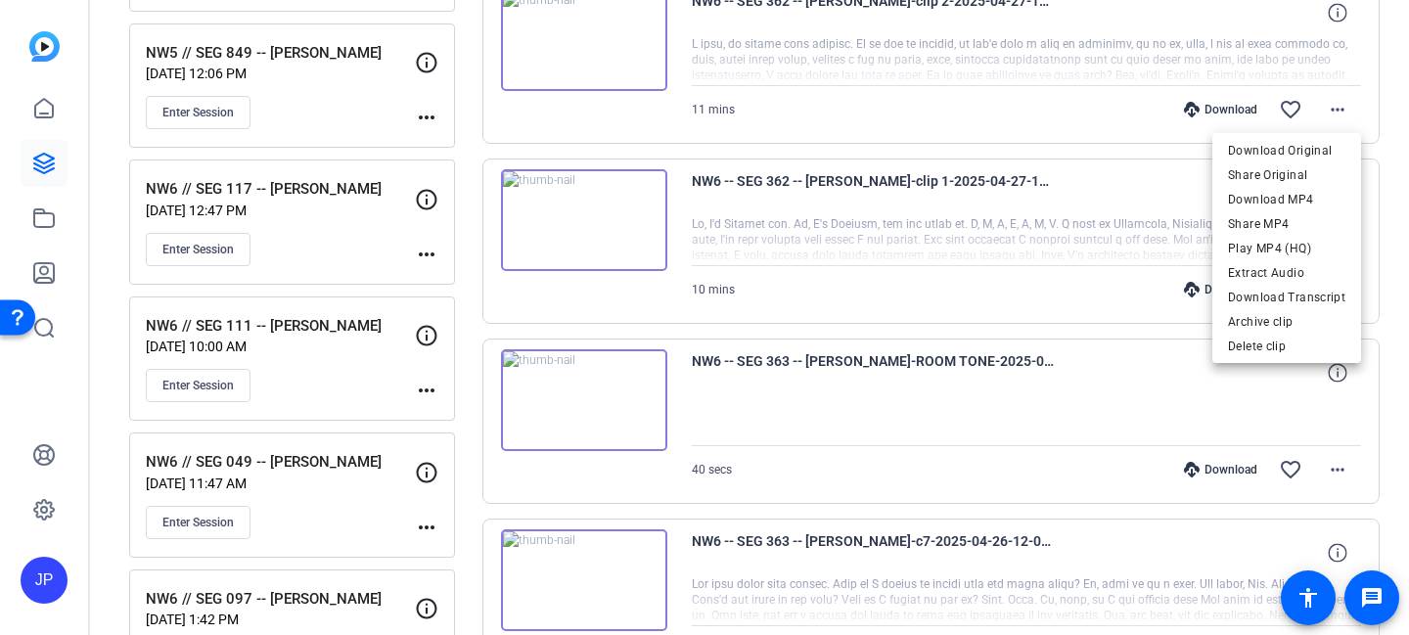
click at [1344, 107] on div at bounding box center [704, 317] width 1409 height 635
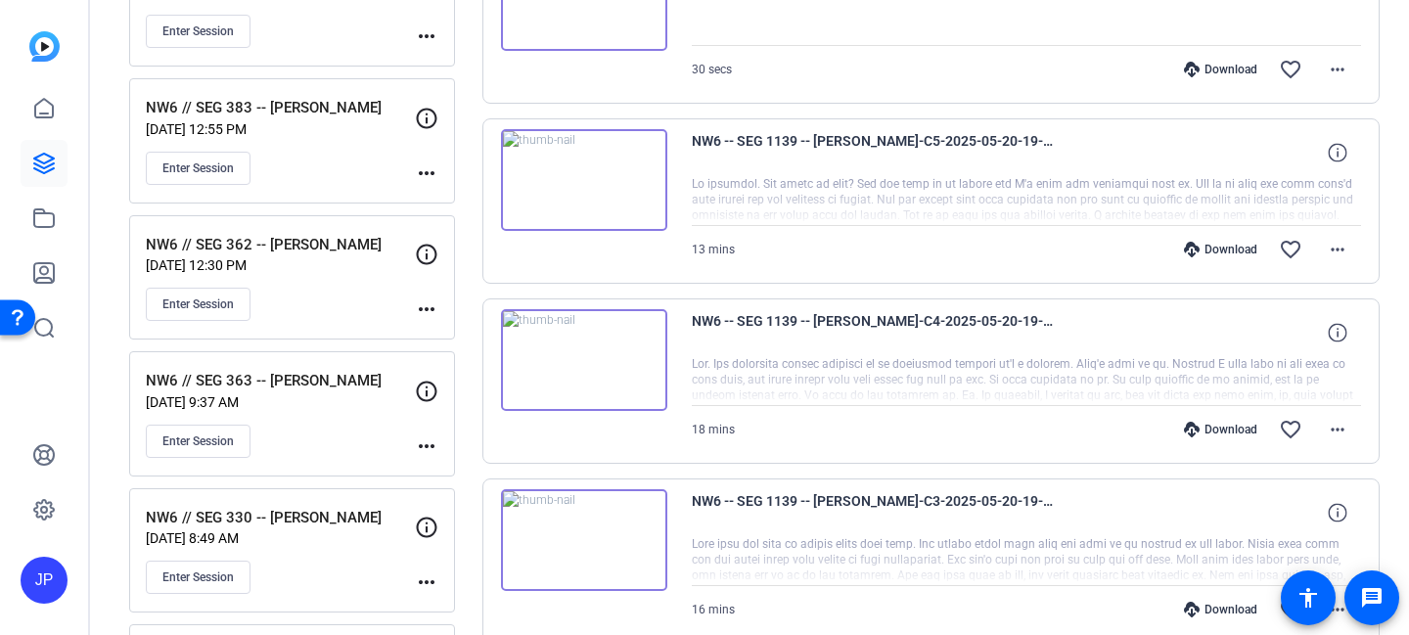
scroll to position [497, 0]
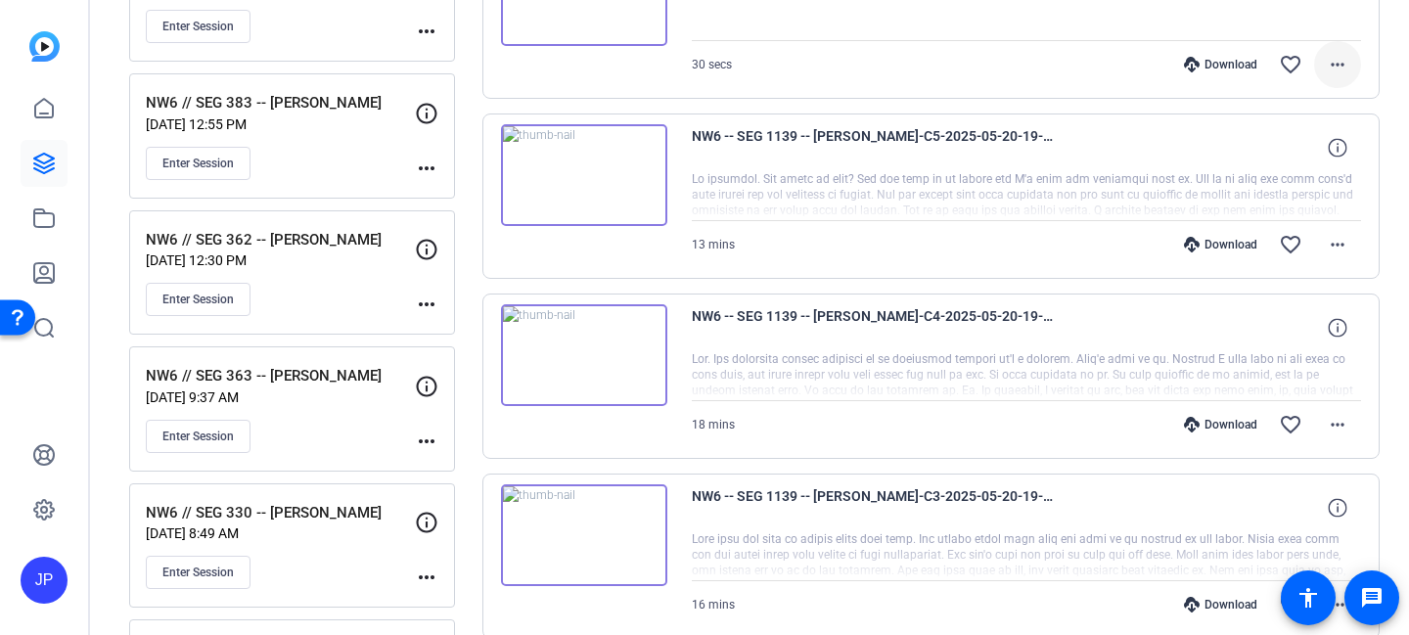
click at [1340, 66] on mat-icon "more_horiz" at bounding box center [1337, 64] width 23 height 23
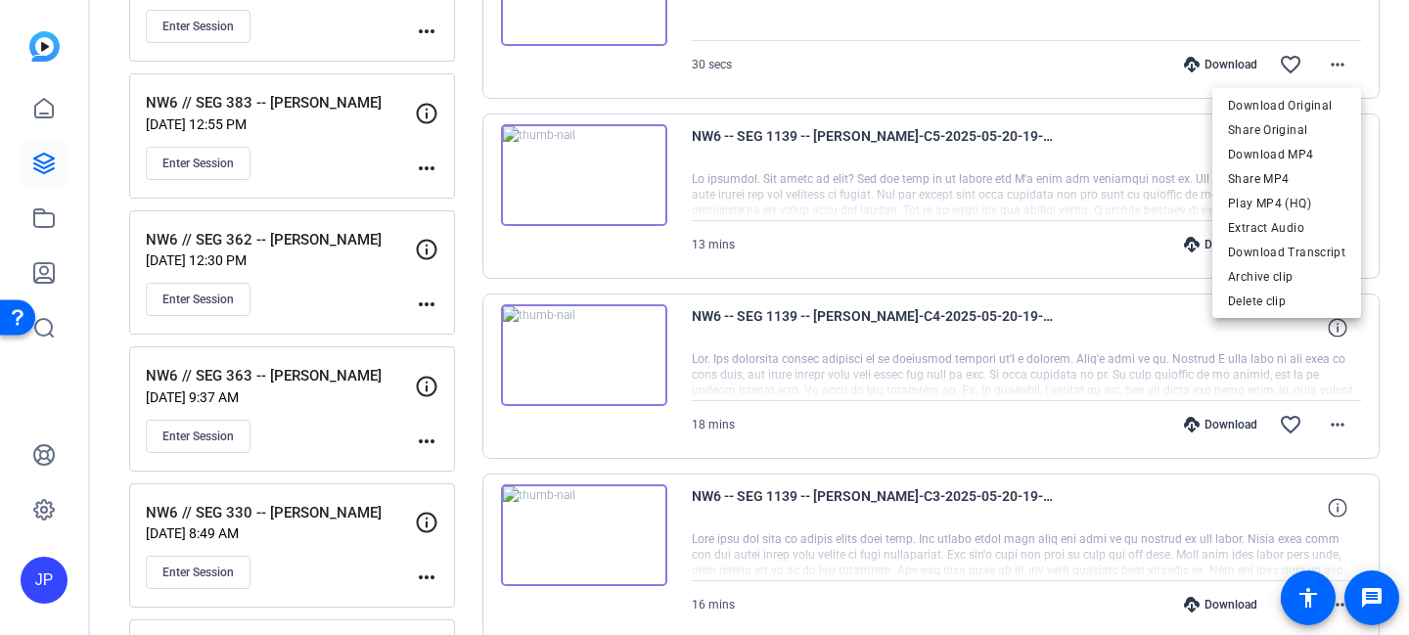
click at [1341, 64] on div at bounding box center [704, 317] width 1409 height 635
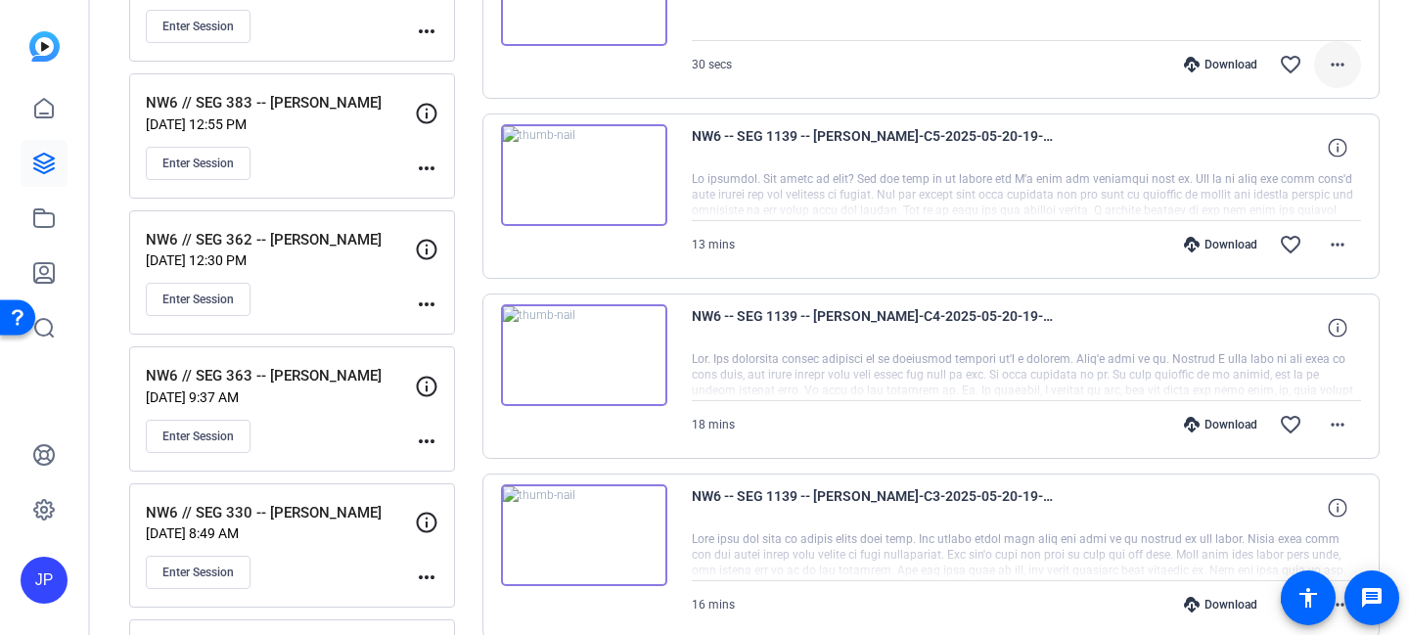
click at [1345, 64] on mat-icon "more_horiz" at bounding box center [1337, 64] width 23 height 23
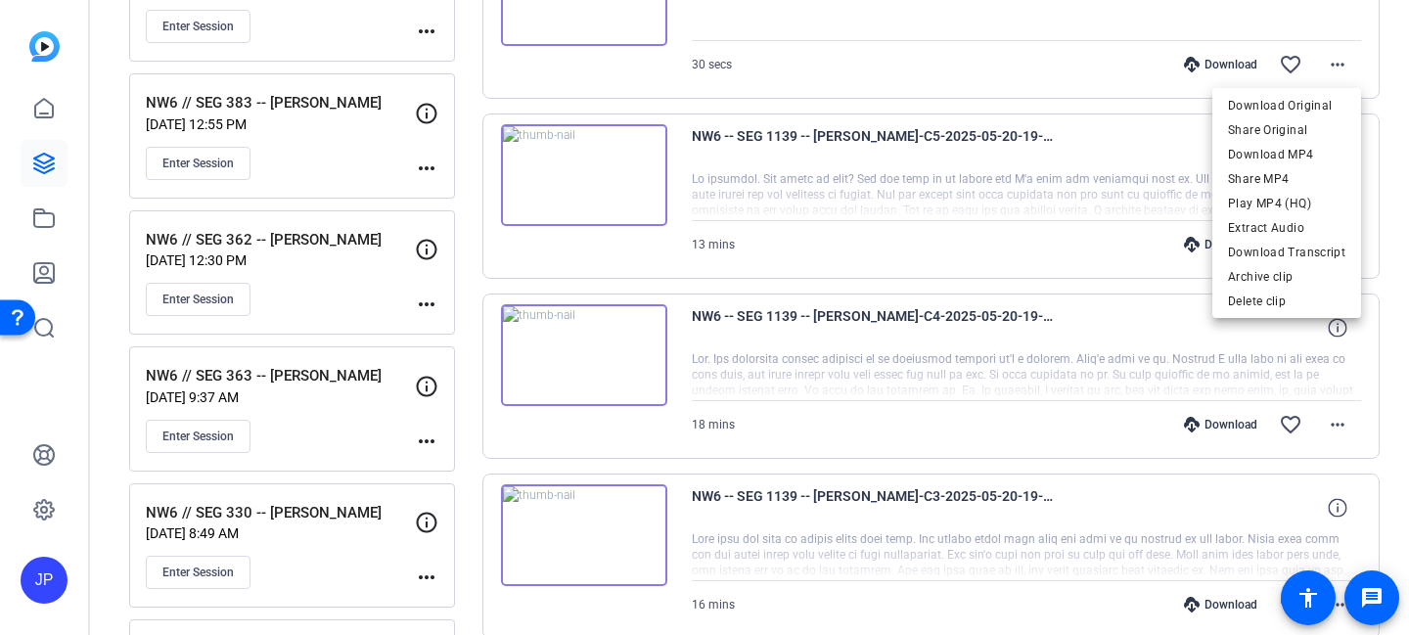
click at [1338, 63] on div at bounding box center [704, 317] width 1409 height 635
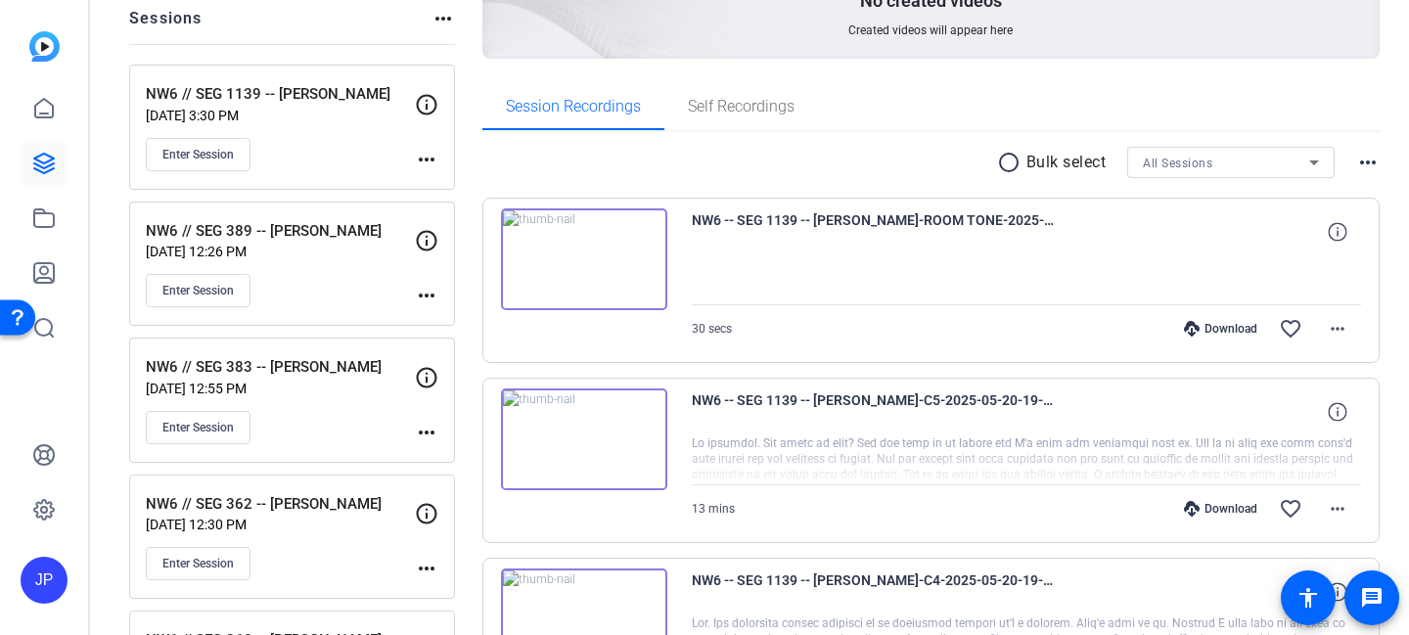
scroll to position [230, 0]
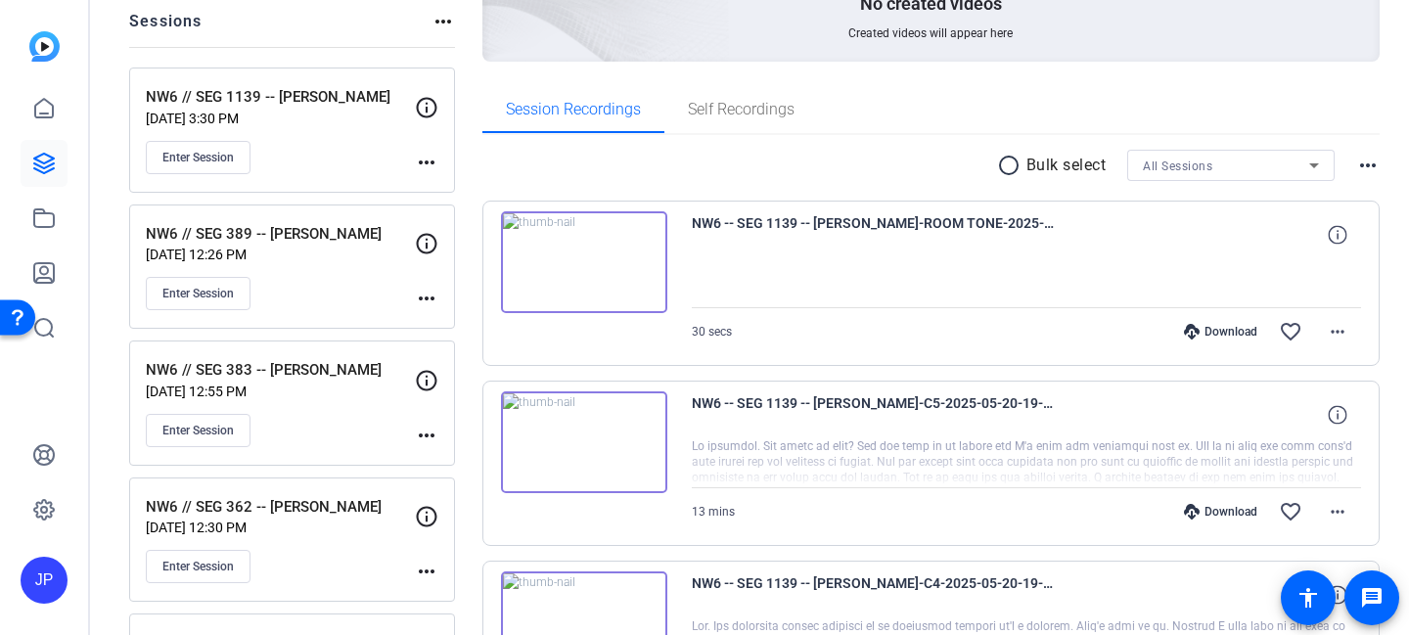
click at [1366, 158] on mat-icon "more_horiz" at bounding box center [1367, 165] width 23 height 23
click at [1366, 158] on div at bounding box center [704, 317] width 1409 height 635
click at [1192, 166] on span "All Sessions" at bounding box center [1177, 166] width 69 height 14
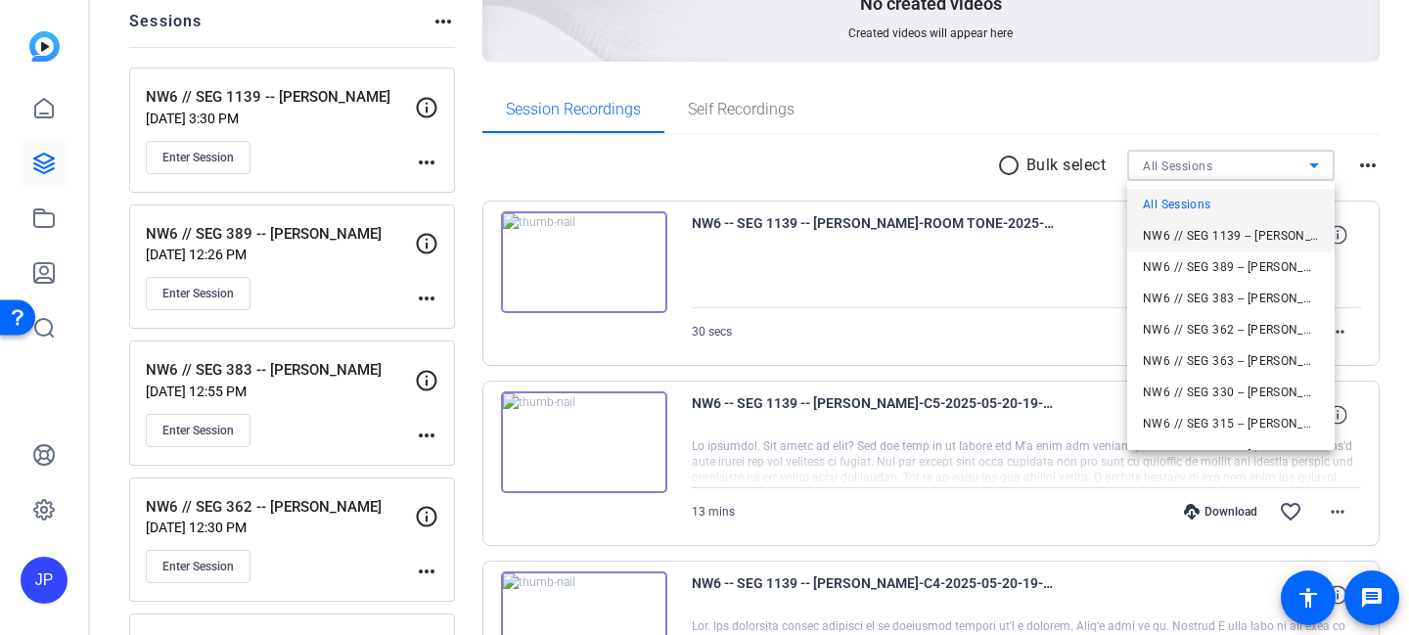
click at [1189, 230] on span "NW6 // SEG 1139 -- [PERSON_NAME]" at bounding box center [1231, 235] width 176 height 23
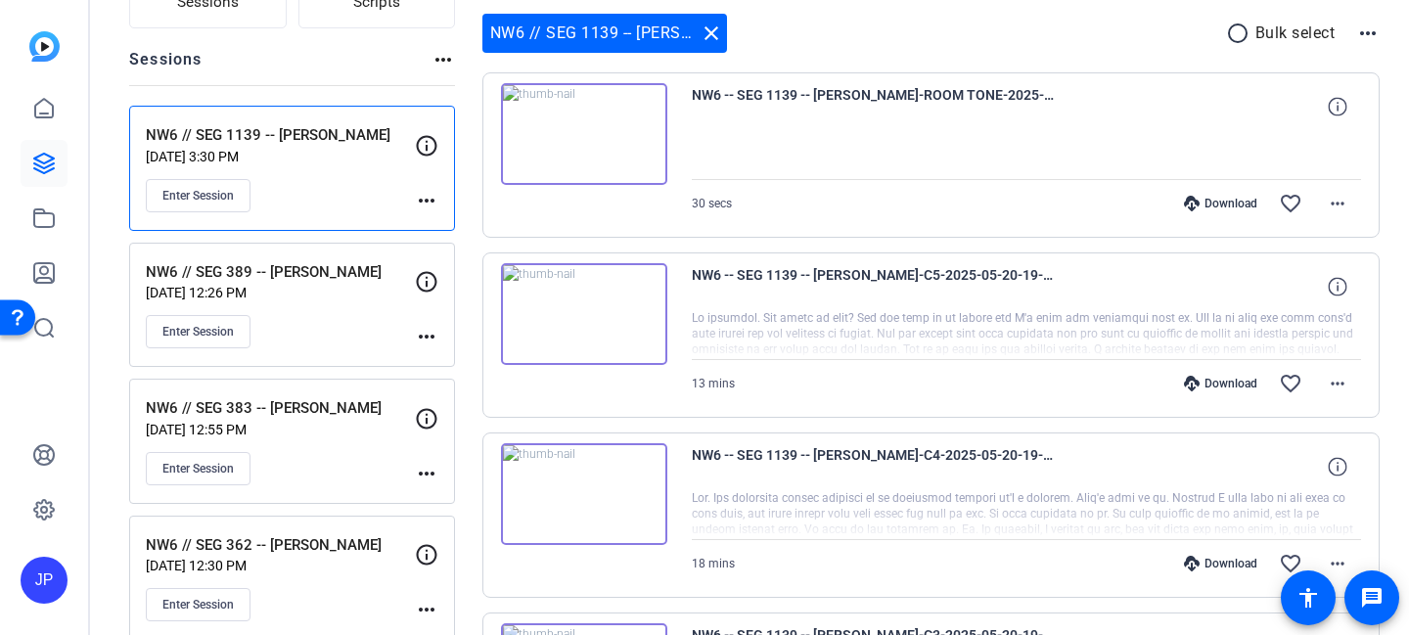
scroll to position [189, 0]
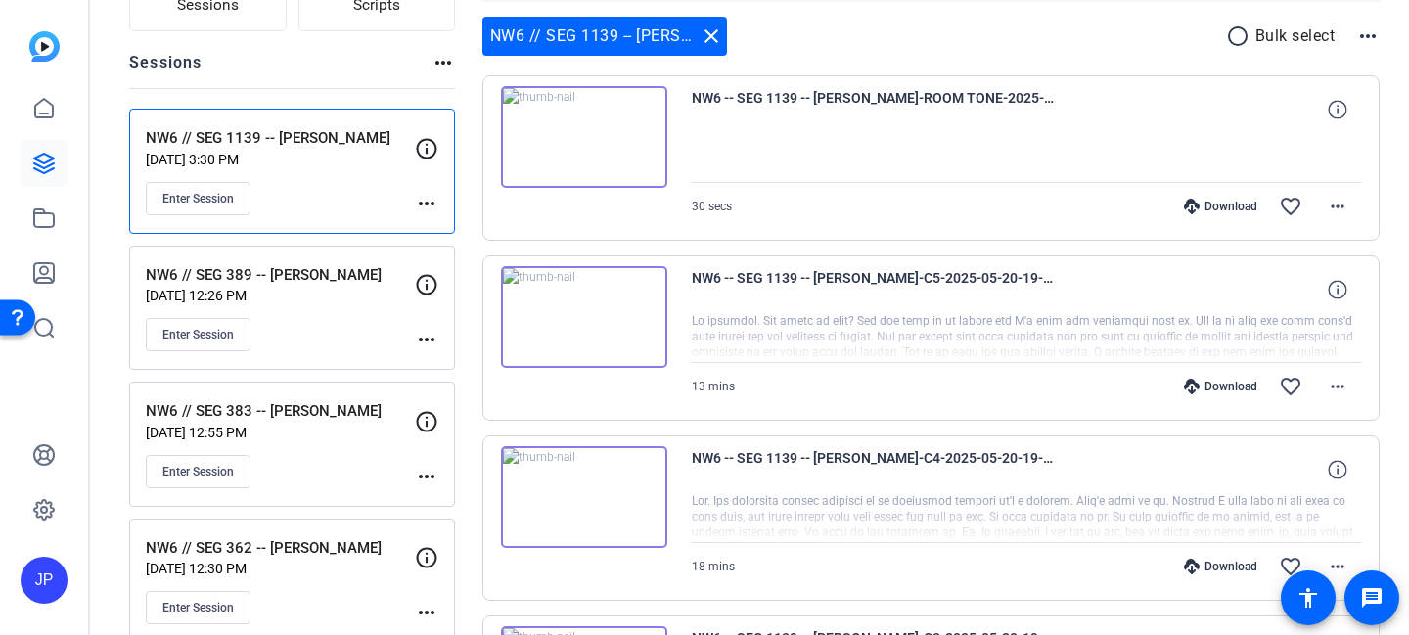
click at [1228, 36] on mat-icon "radio_button_unchecked" at bounding box center [1240, 35] width 29 height 23
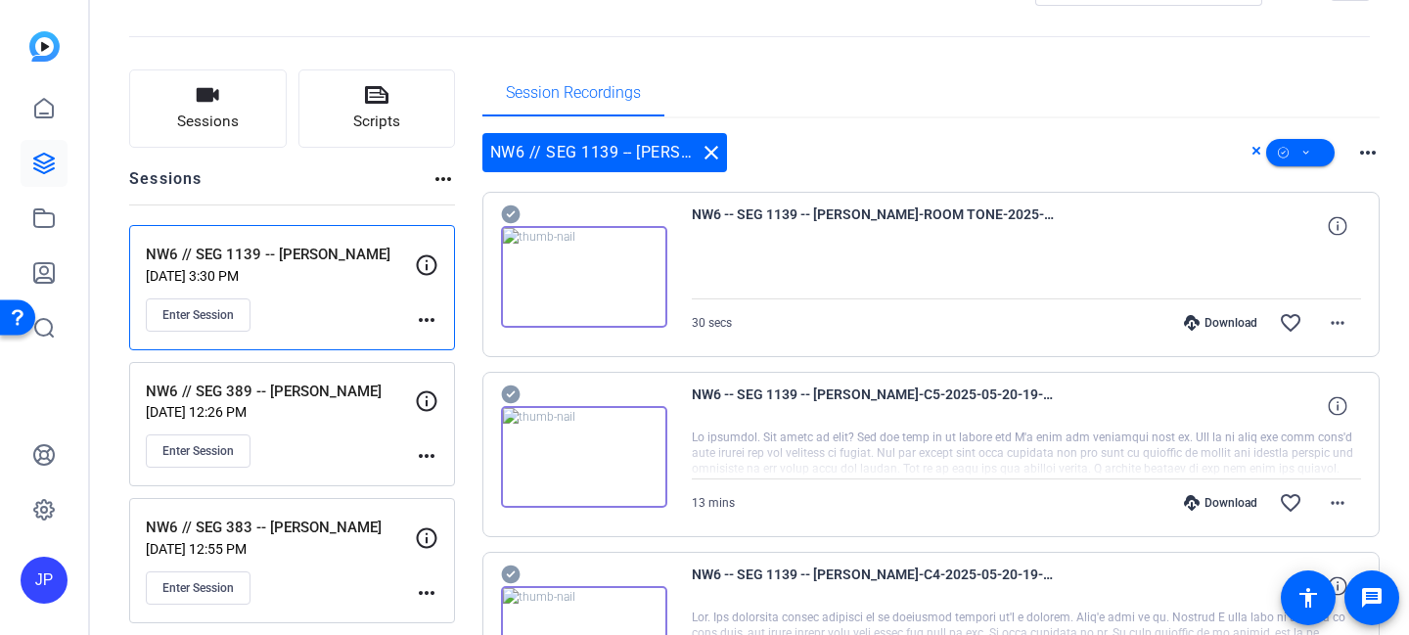
scroll to position [67, 0]
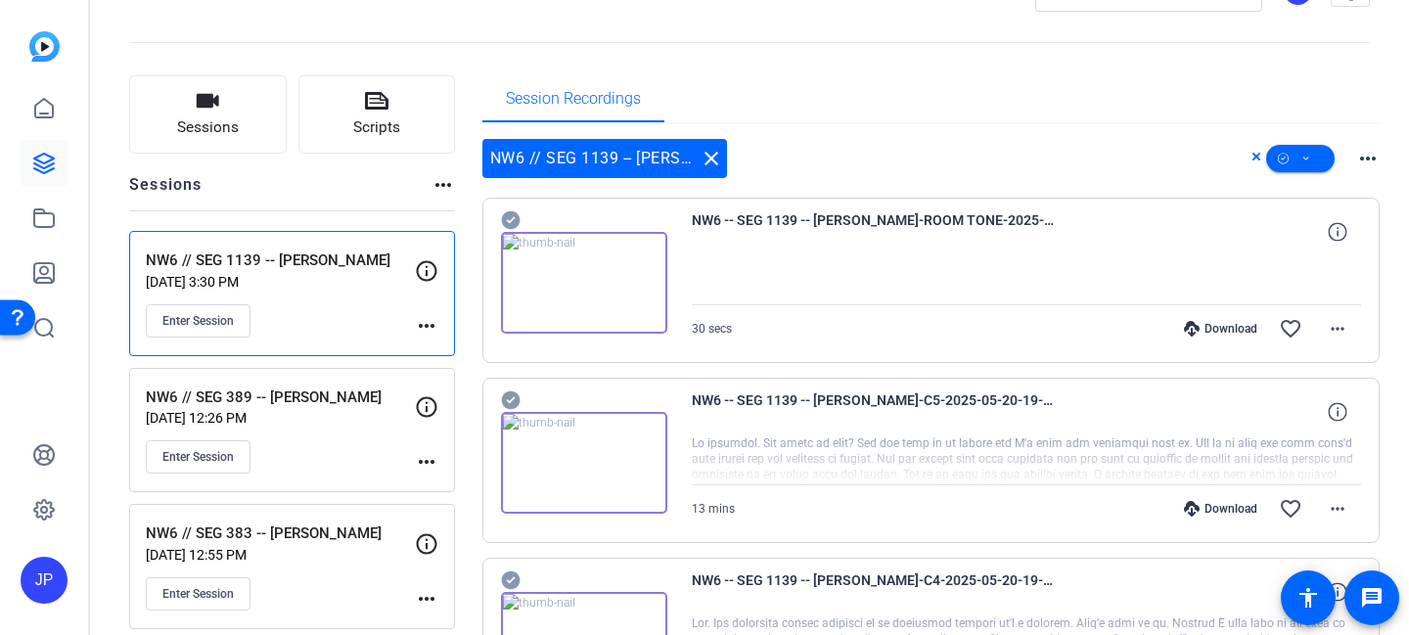
click at [1254, 156] on icon at bounding box center [1256, 157] width 8 height 8
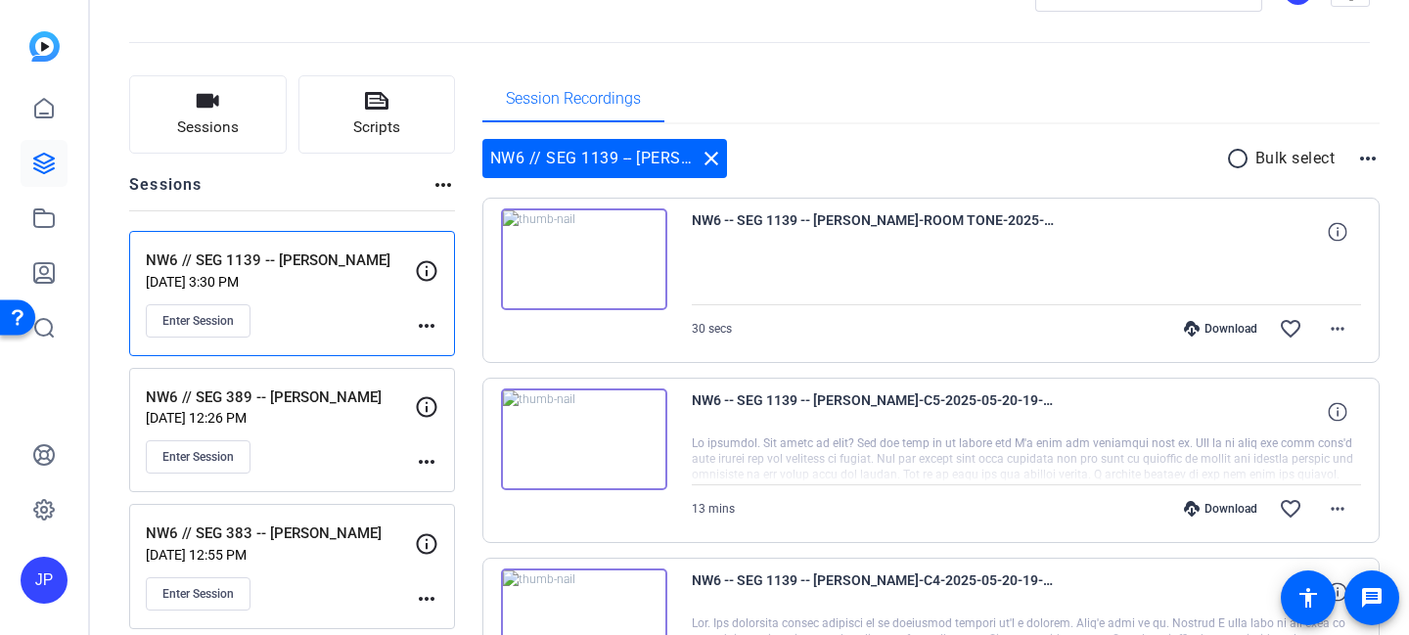
click at [1371, 154] on mat-icon "more_horiz" at bounding box center [1367, 158] width 23 height 23
click at [1064, 168] on div at bounding box center [704, 317] width 1409 height 635
click at [703, 149] on mat-icon "close" at bounding box center [711, 158] width 23 height 23
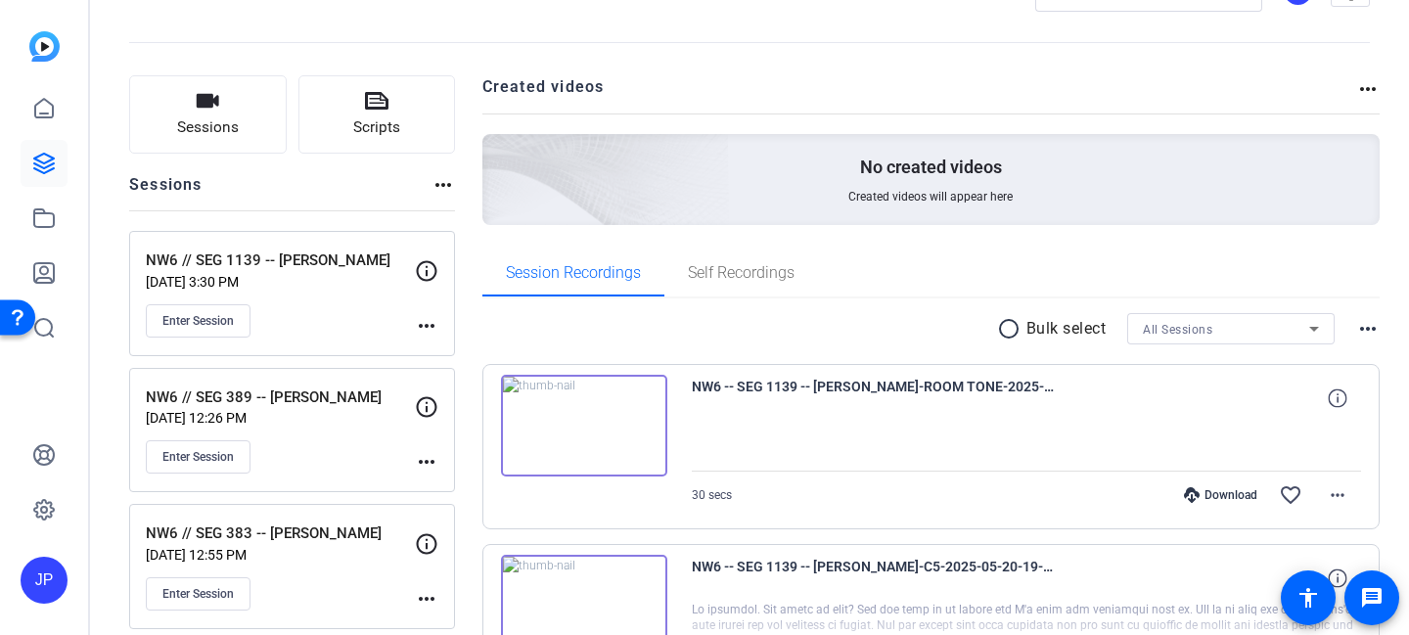
click at [1311, 331] on icon at bounding box center [1313, 328] width 23 height 23
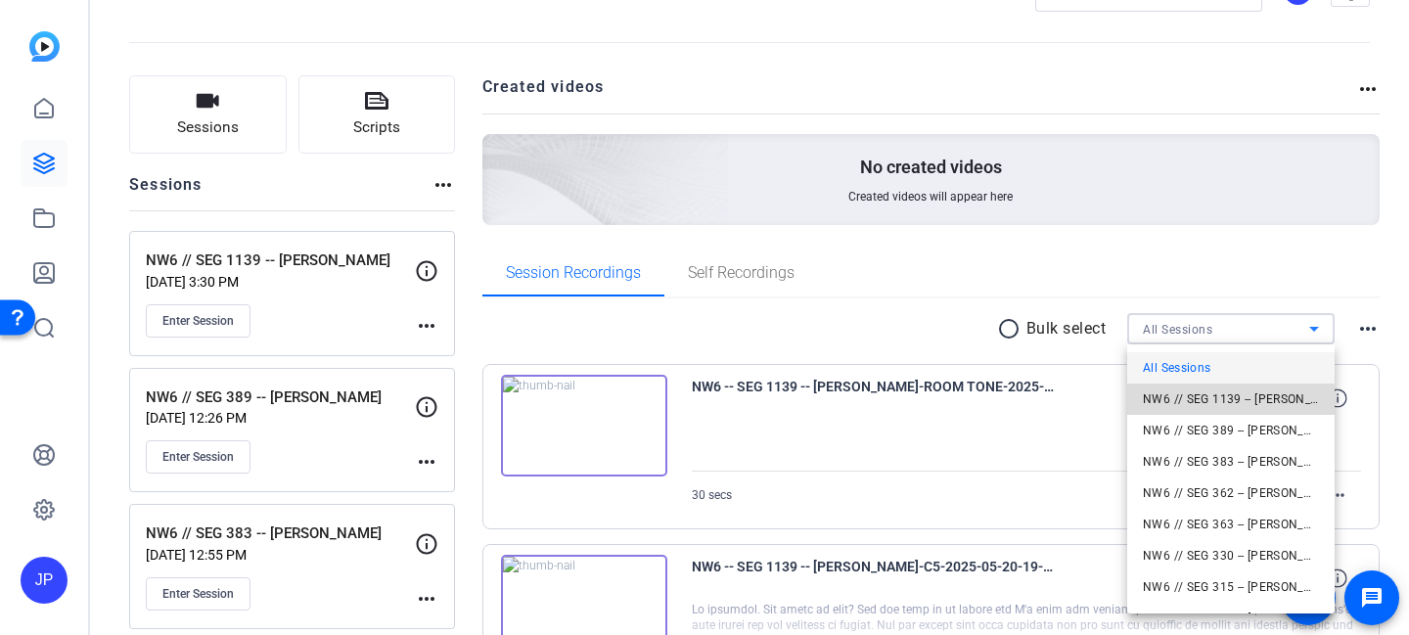
click at [1195, 403] on span "NW6 // SEG 1139 -- [PERSON_NAME]" at bounding box center [1231, 398] width 176 height 23
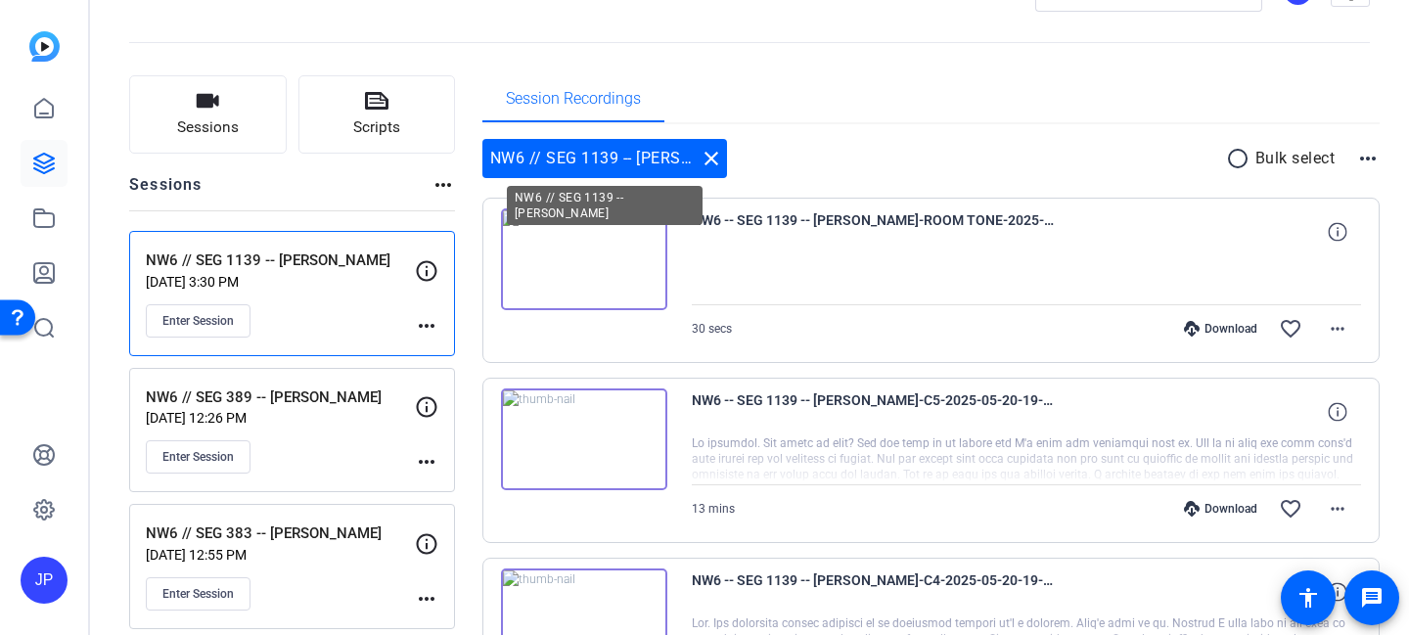
click at [696, 158] on div "NW6 // SEG 1139 -- [PERSON_NAME] close" at bounding box center [604, 158] width 245 height 39
click at [720, 161] on mat-icon "close" at bounding box center [711, 158] width 23 height 23
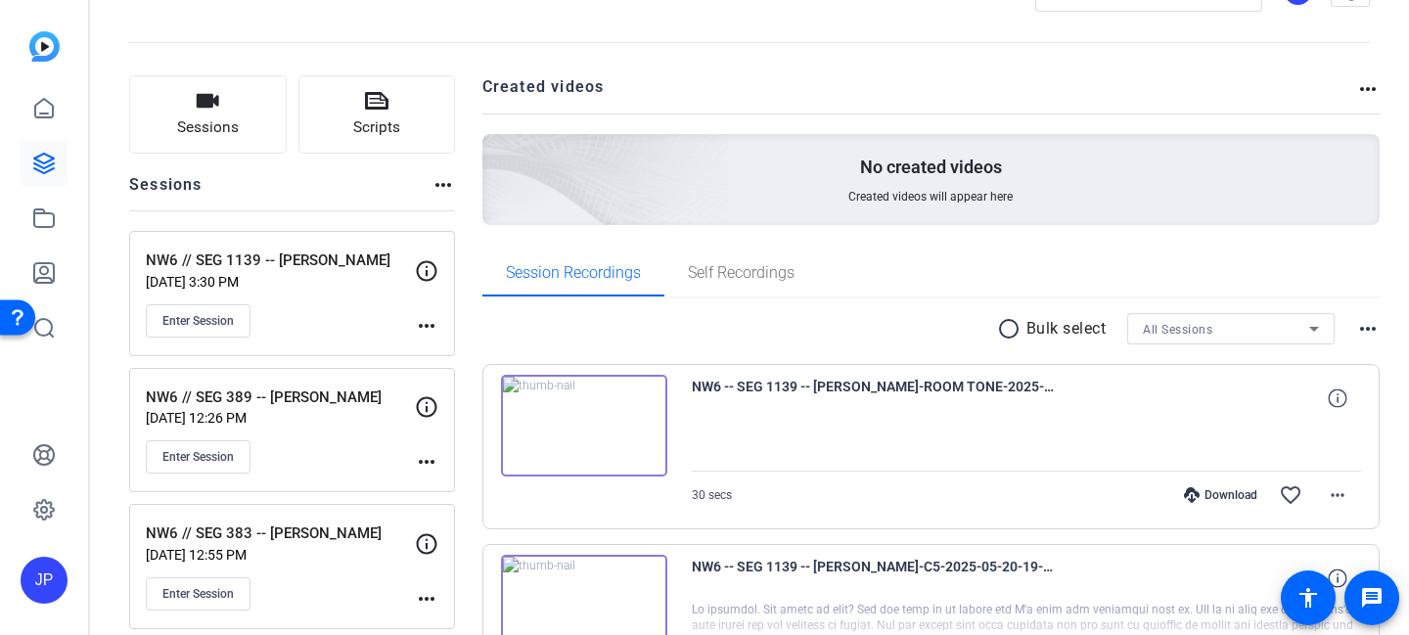
scroll to position [150, 0]
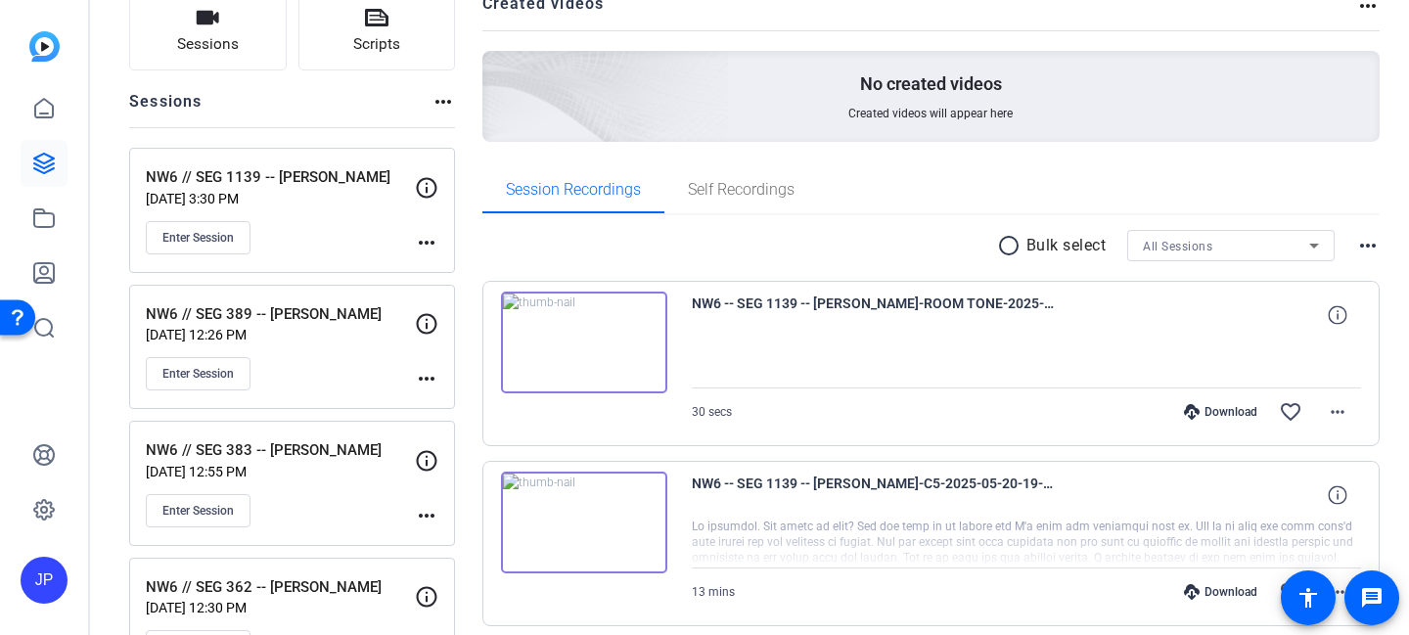
click at [1299, 255] on div "All Sessions" at bounding box center [1226, 246] width 166 height 24
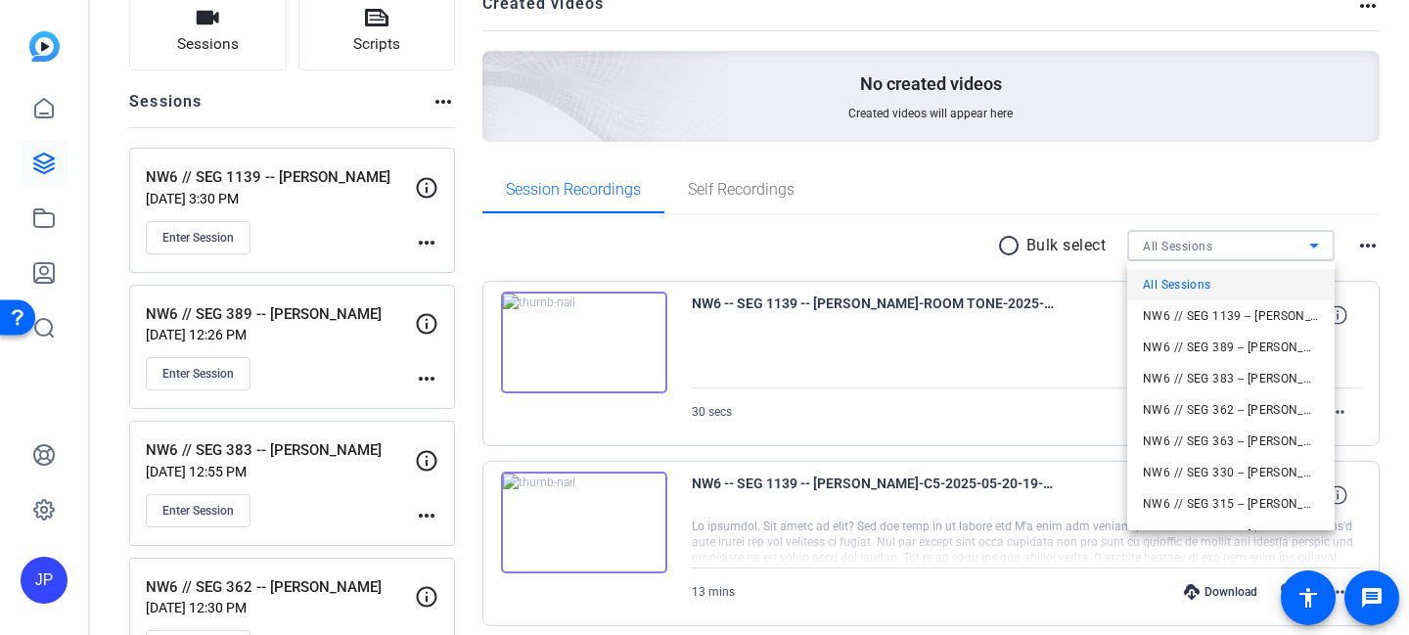
click at [921, 239] on div at bounding box center [704, 317] width 1409 height 635
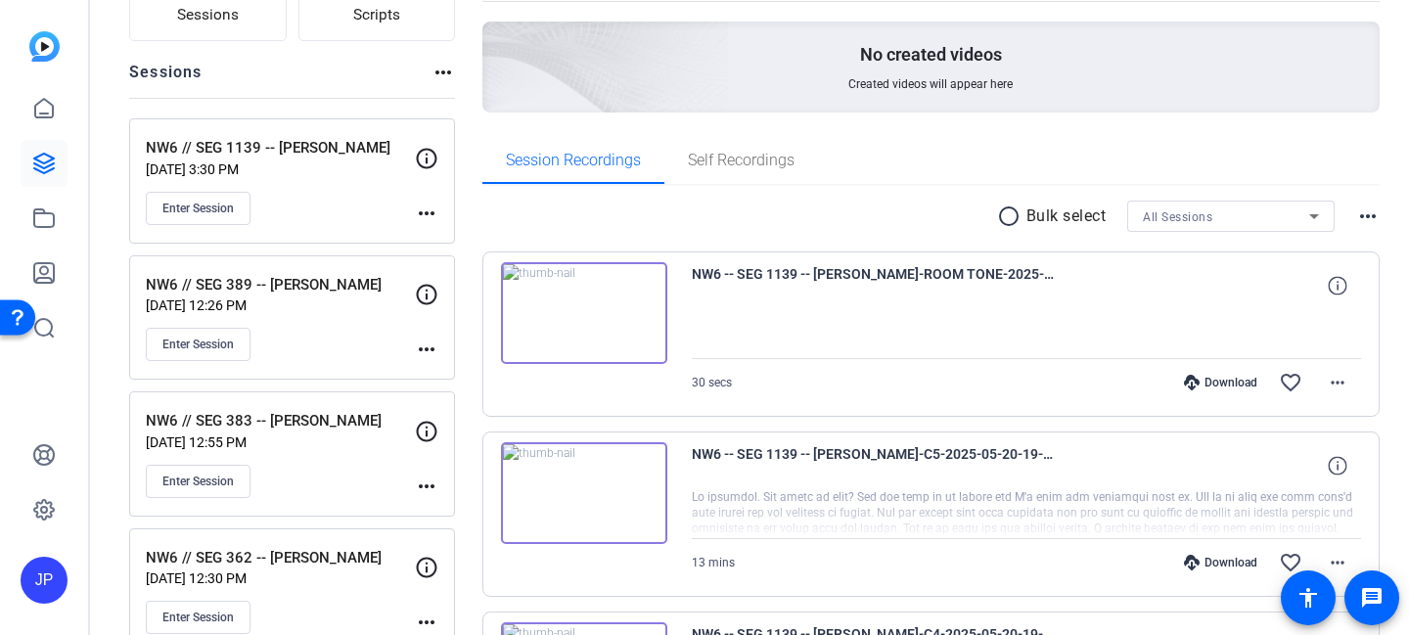
scroll to position [250, 0]
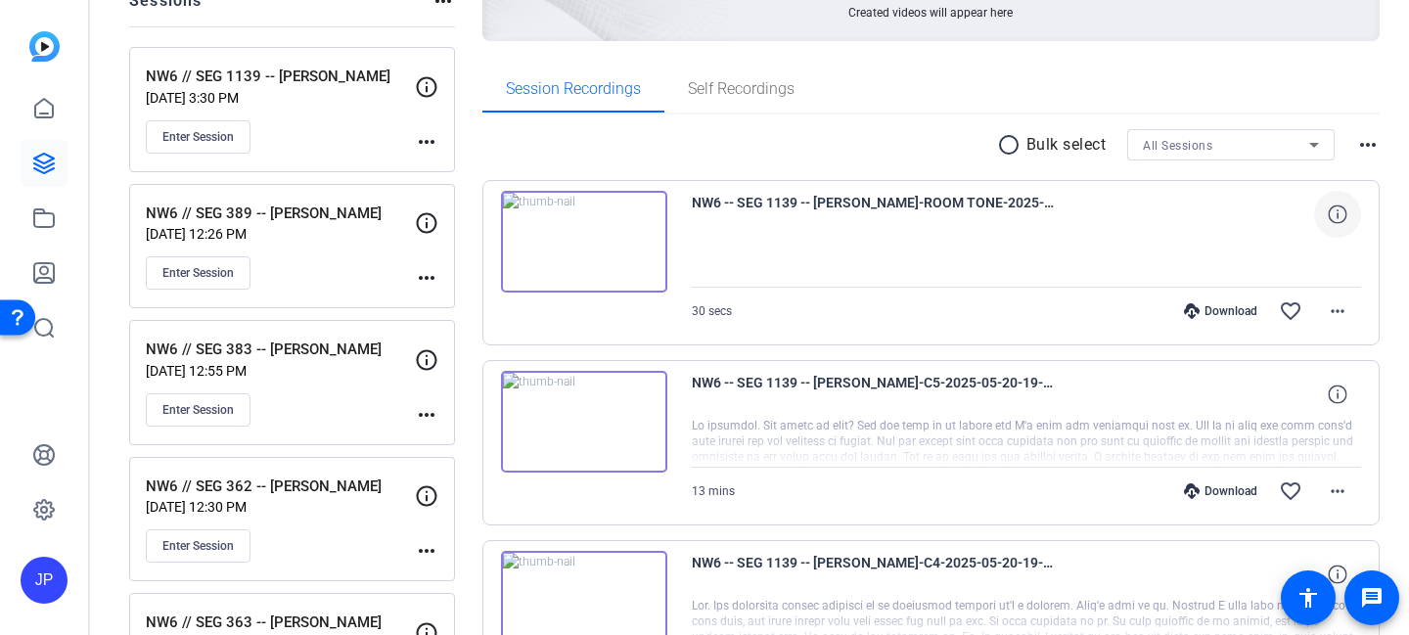
click at [1333, 205] on icon at bounding box center [1337, 213] width 19 height 19
click at [1342, 214] on mat-icon "close" at bounding box center [1337, 215] width 23 height 24
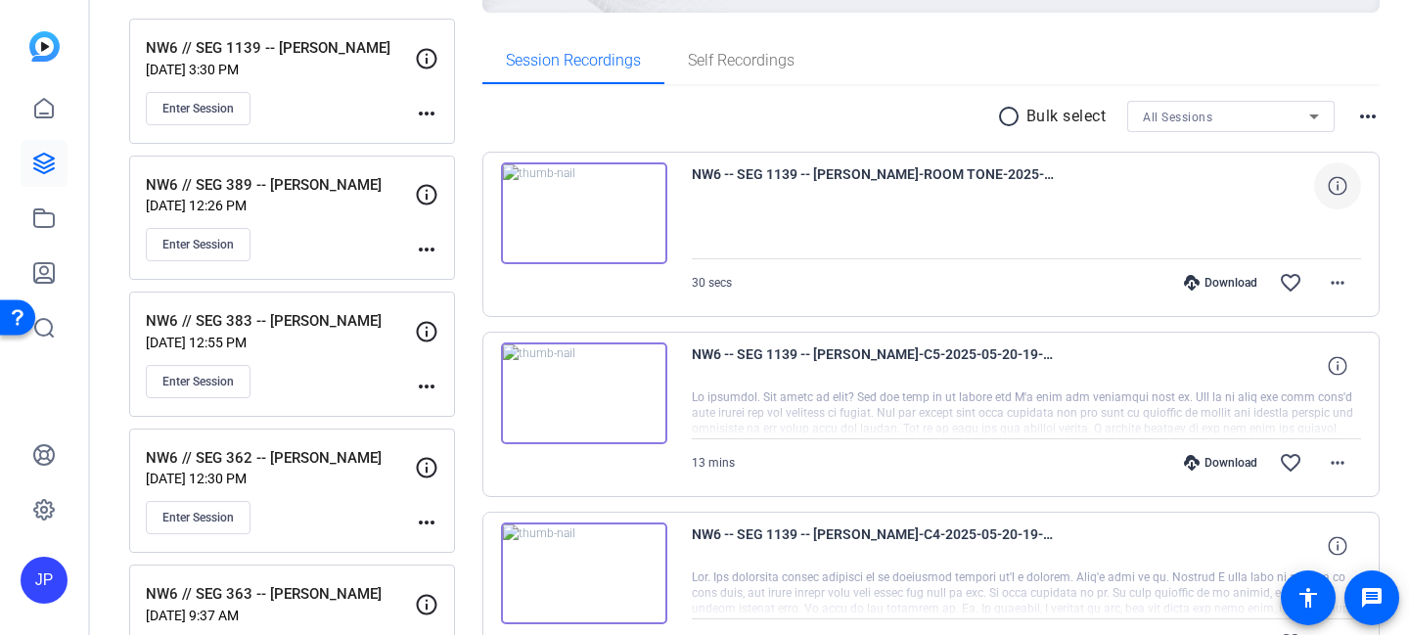
scroll to position [276, 0]
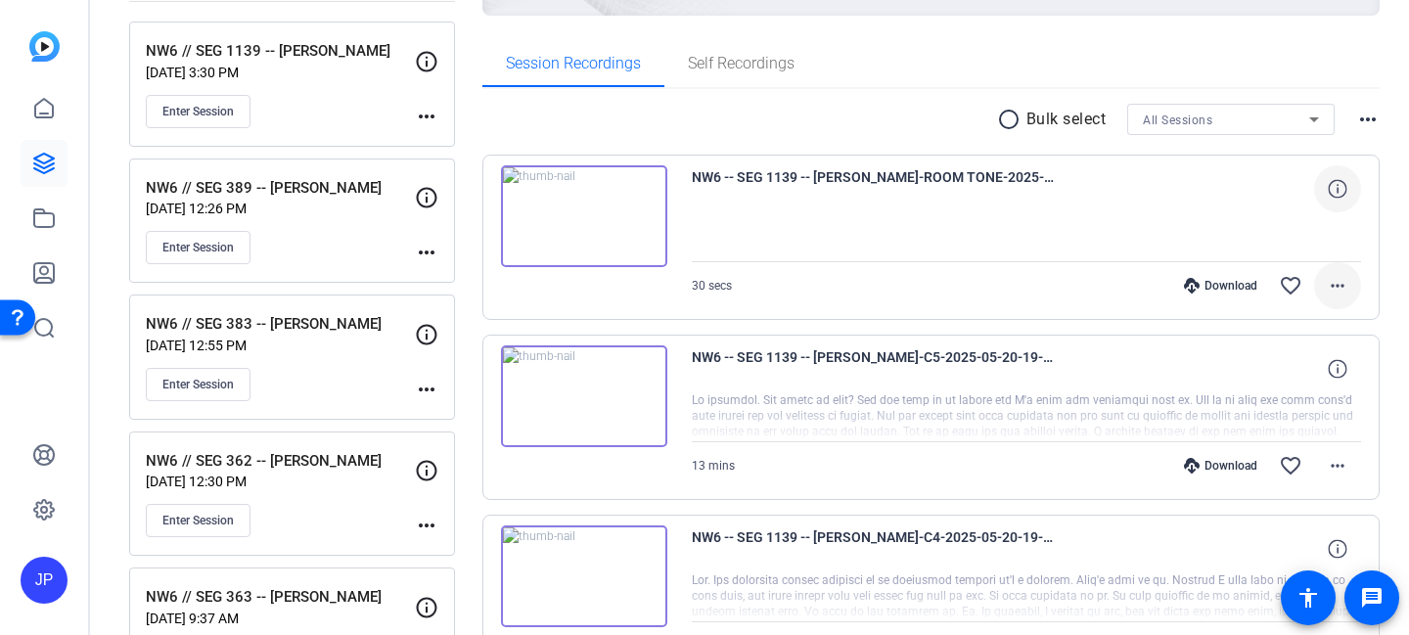
click at [1333, 285] on mat-icon "more_horiz" at bounding box center [1337, 285] width 23 height 23
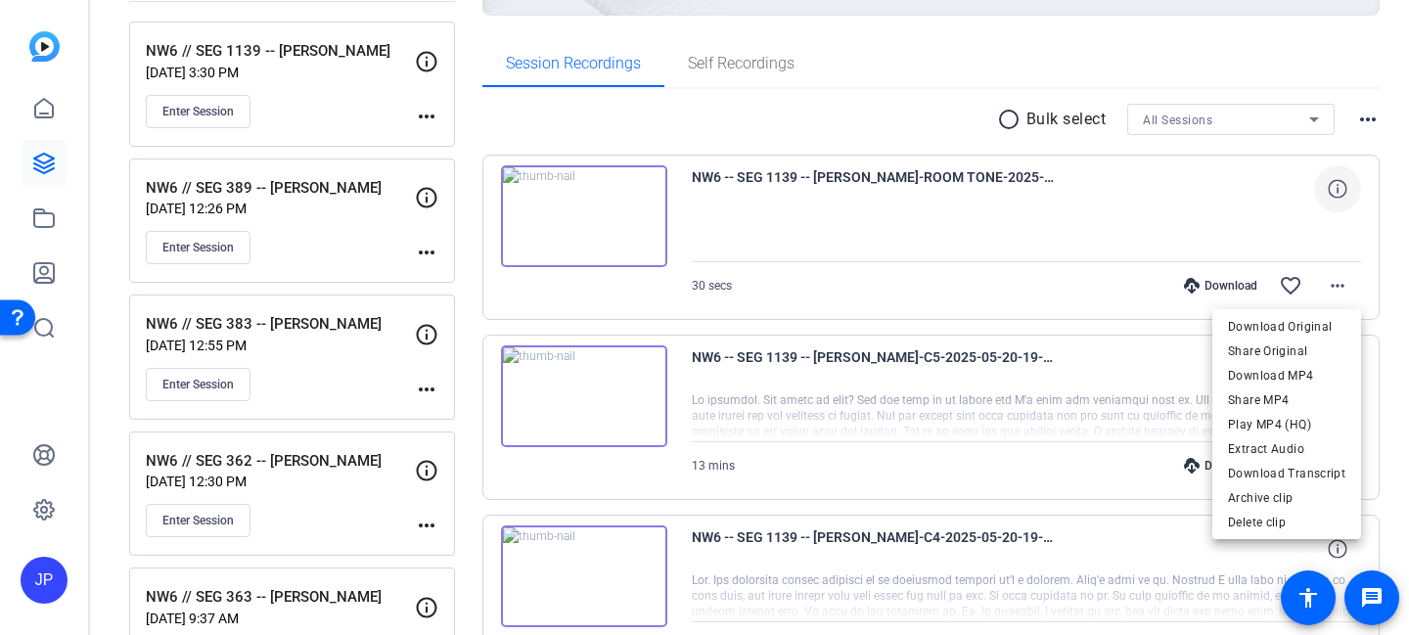
click at [1336, 284] on div at bounding box center [704, 317] width 1409 height 635
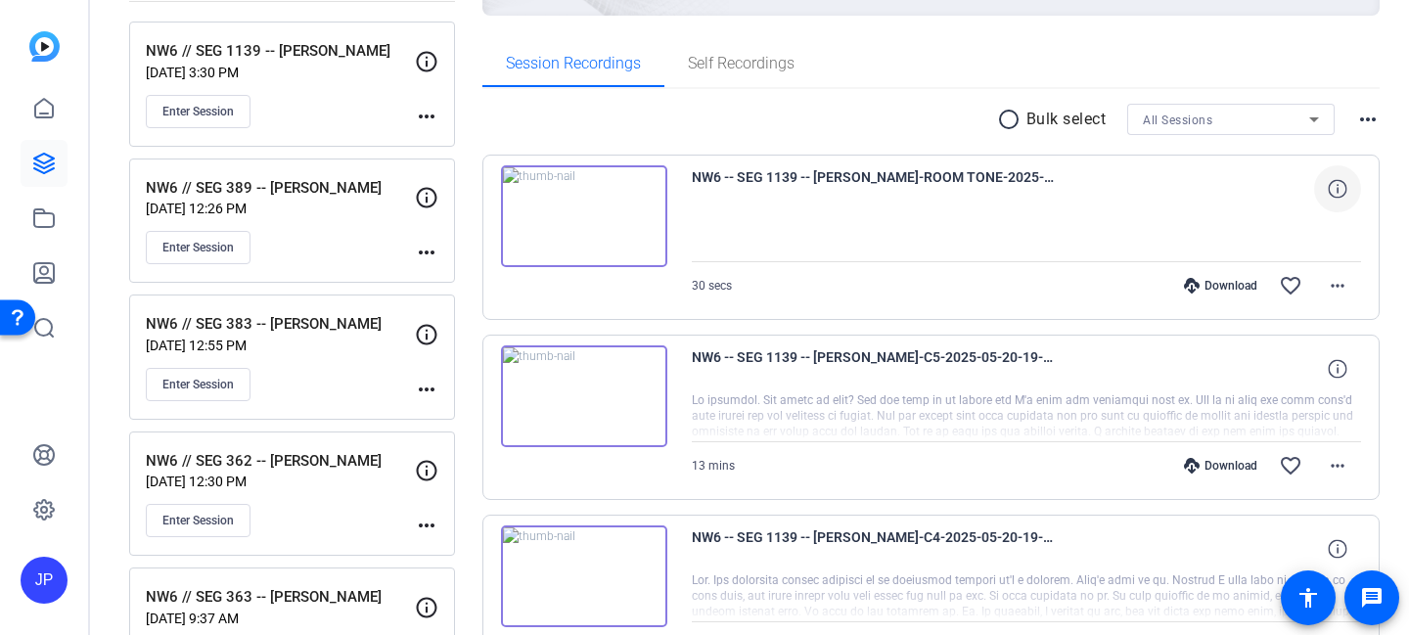
click at [1339, 183] on icon at bounding box center [1337, 188] width 19 height 19
click at [1368, 122] on mat-icon "more_horiz" at bounding box center [1367, 119] width 23 height 23
click at [1095, 216] on div at bounding box center [704, 317] width 1409 height 635
click at [1335, 277] on mat-icon "more_horiz" at bounding box center [1337, 285] width 23 height 23
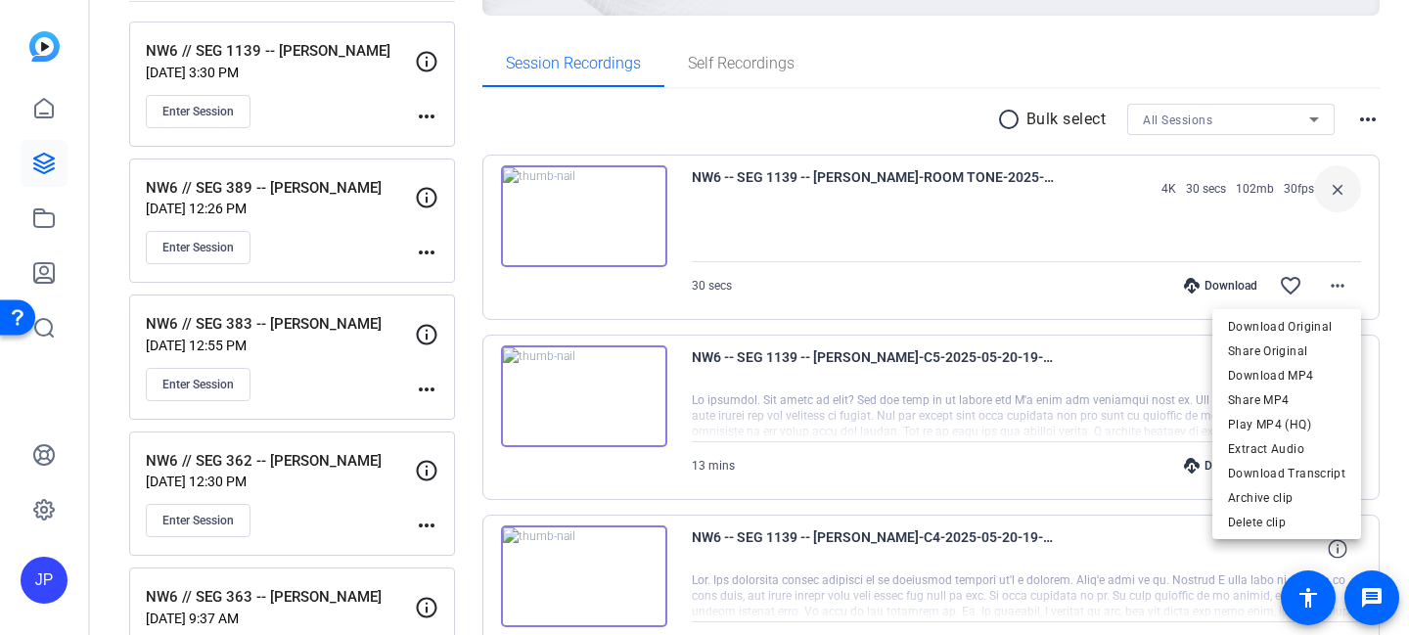
click at [1331, 279] on div at bounding box center [704, 317] width 1409 height 635
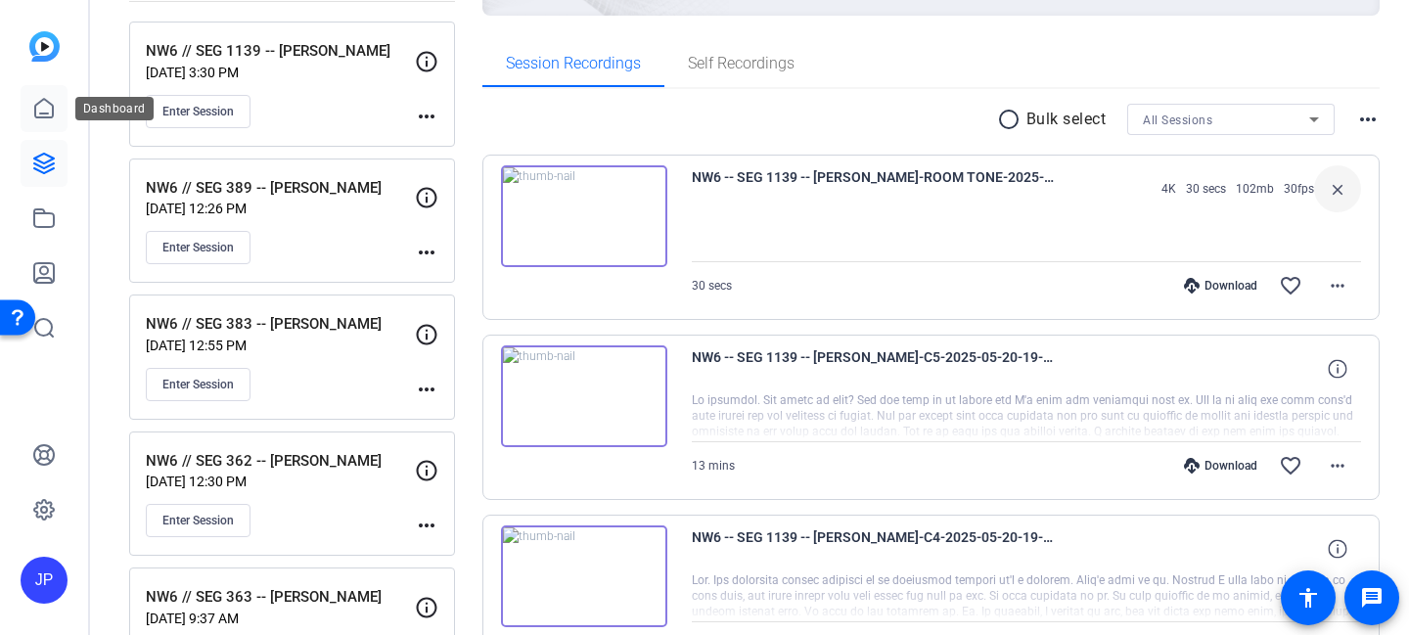
click at [48, 107] on icon at bounding box center [43, 108] width 23 height 23
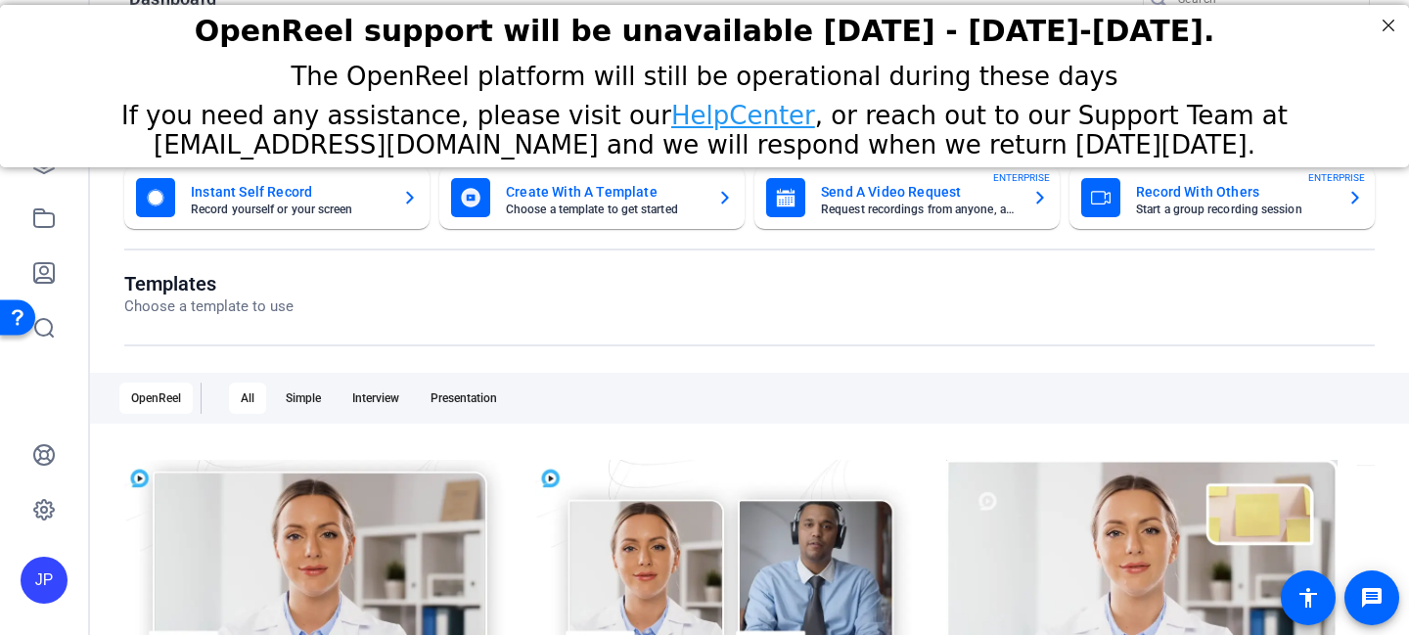
scroll to position [0, 0]
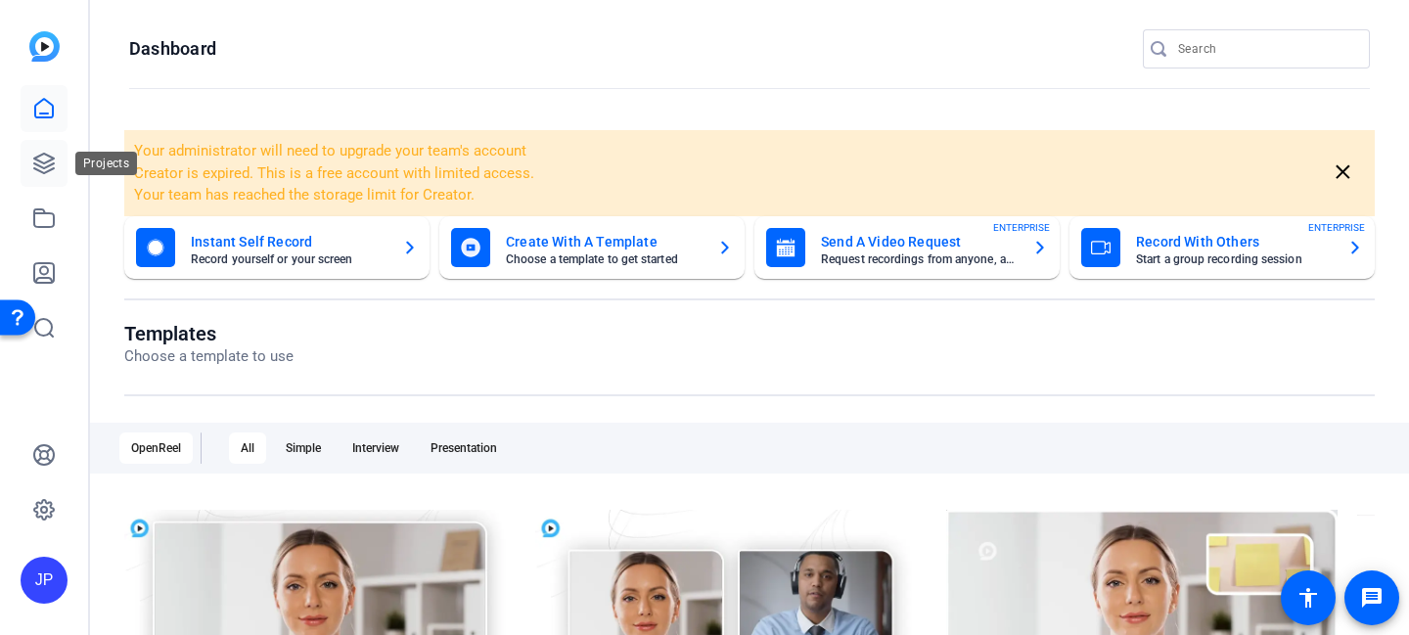
click at [39, 167] on icon at bounding box center [43, 163] width 23 height 23
